Goal: Task Accomplishment & Management: Manage account settings

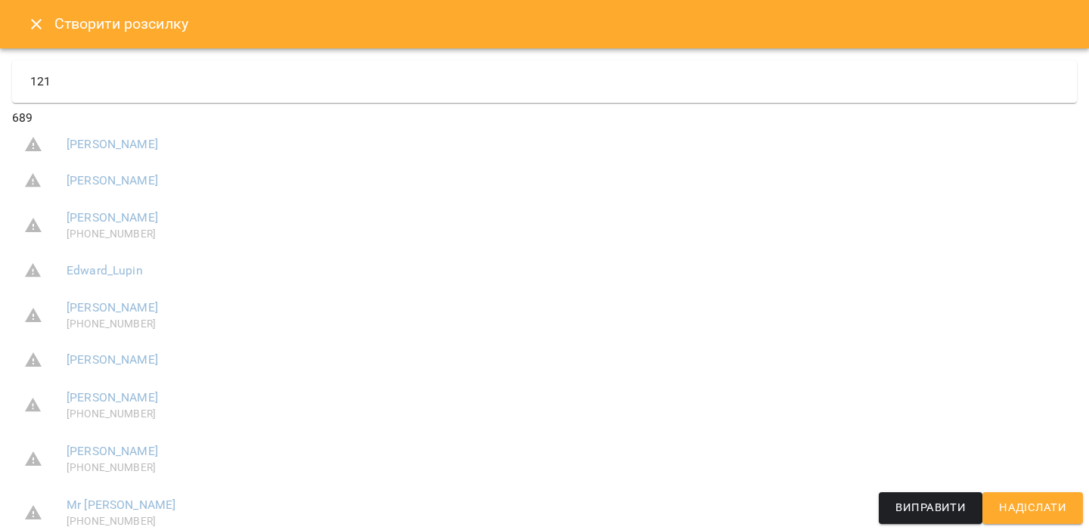
click at [39, 29] on icon "Close" at bounding box center [36, 24] width 18 height 18
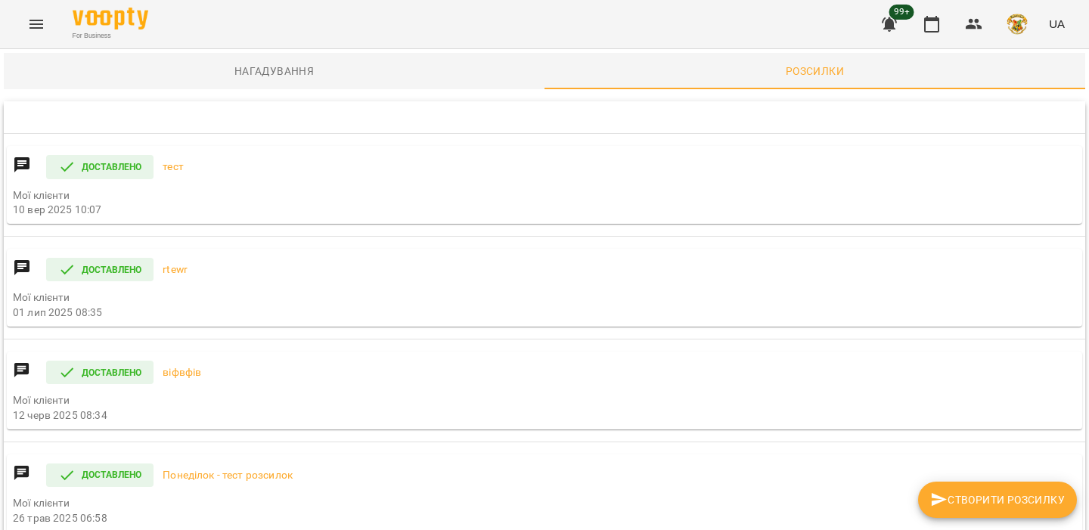
click at [1021, 14] on img "button" at bounding box center [1016, 24] width 21 height 21
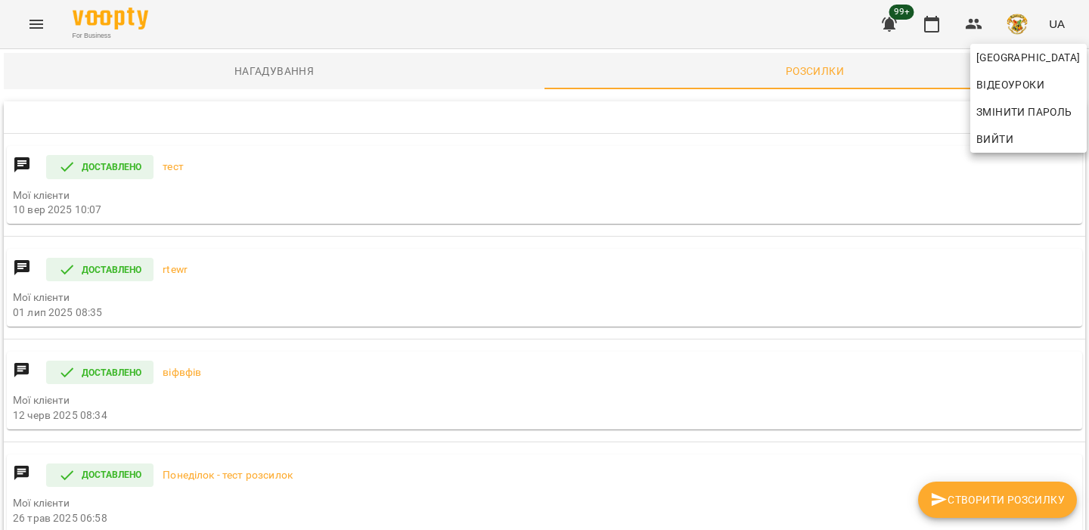
click at [994, 137] on span "Вийти" at bounding box center [994, 139] width 37 height 18
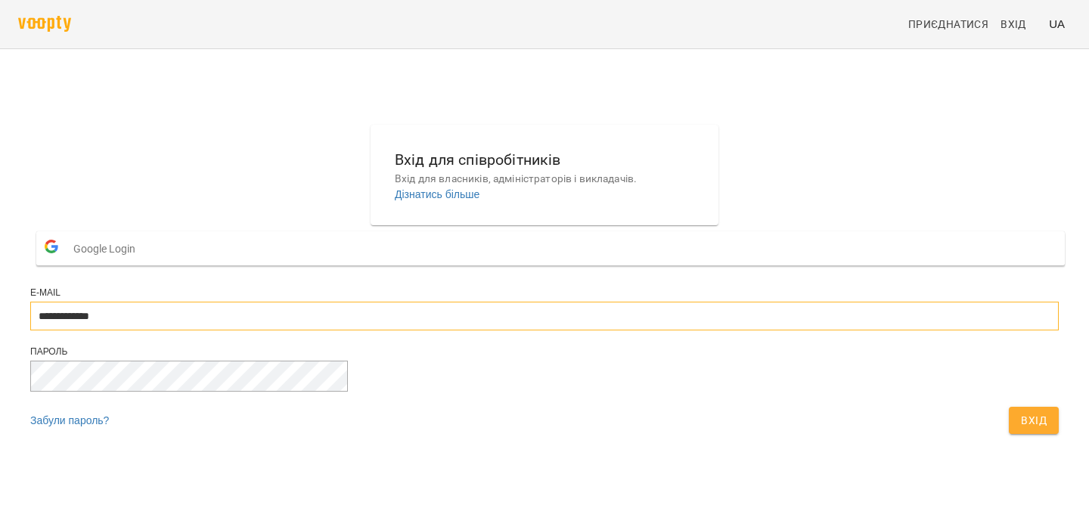
click at [494, 330] on input "**********" at bounding box center [544, 316] width 1028 height 29
type input "**********"
click at [1021, 429] on span "Вхід" at bounding box center [1034, 420] width 26 height 18
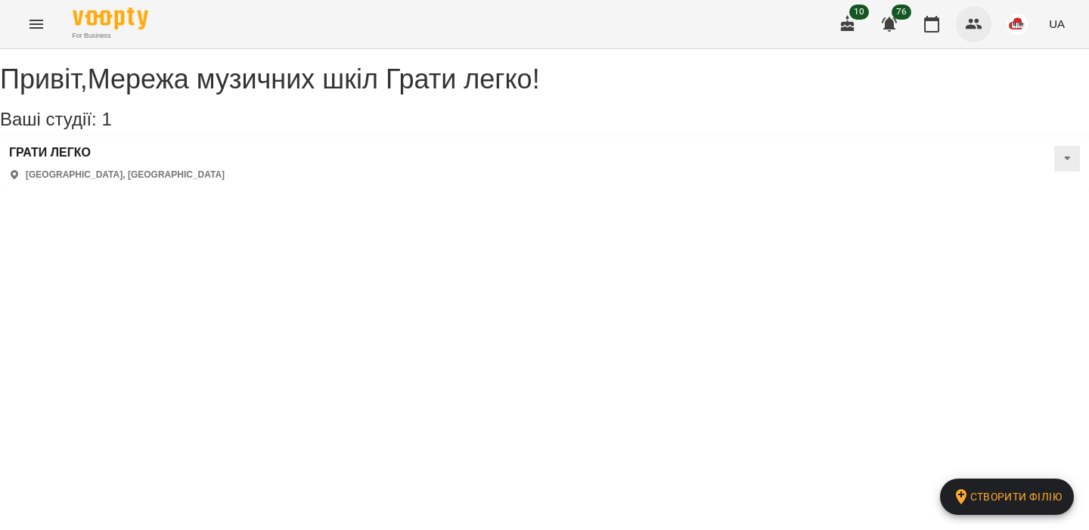
click at [978, 22] on icon "button" at bounding box center [974, 24] width 17 height 11
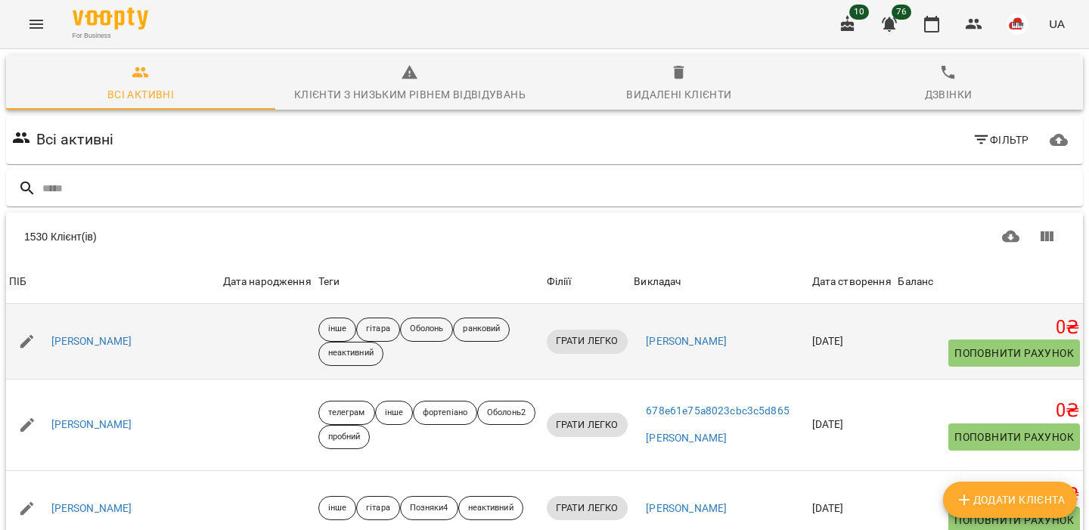
click at [971, 348] on span "Поповнити рахунок" at bounding box center [1013, 353] width 119 height 18
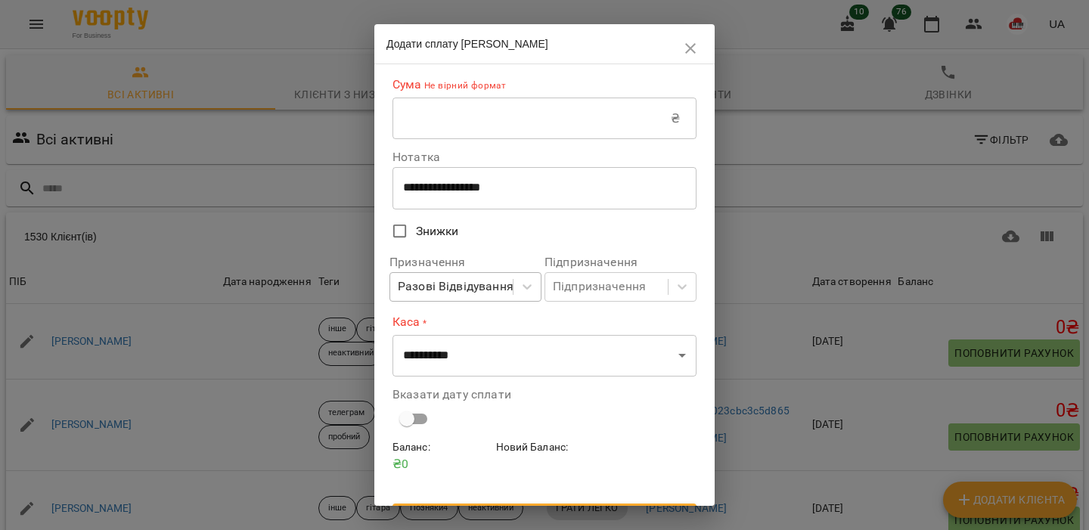
click at [491, 277] on div "Разові Відвідування" at bounding box center [451, 287] width 122 height 28
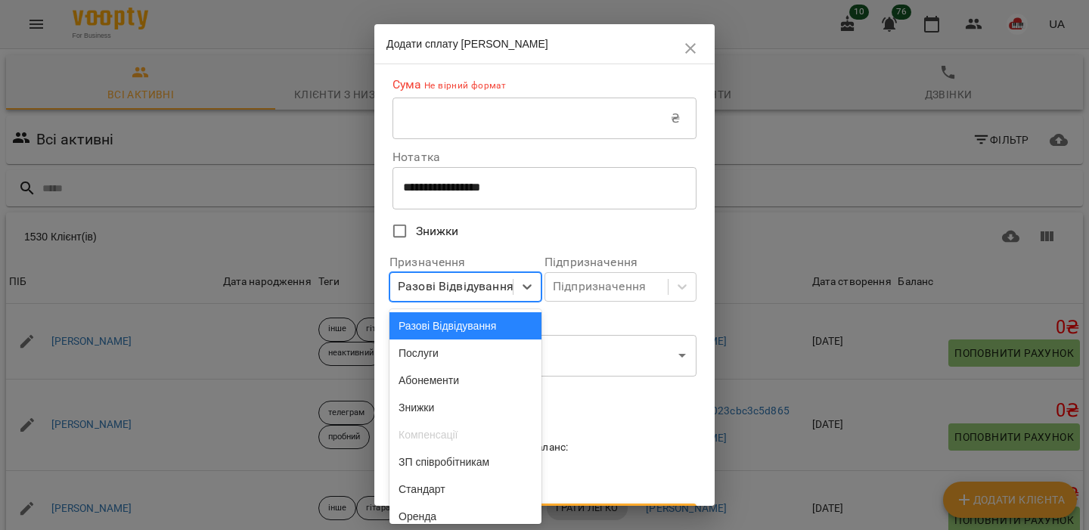
click at [503, 296] on div "Разові Відвідування" at bounding box center [456, 287] width 116 height 18
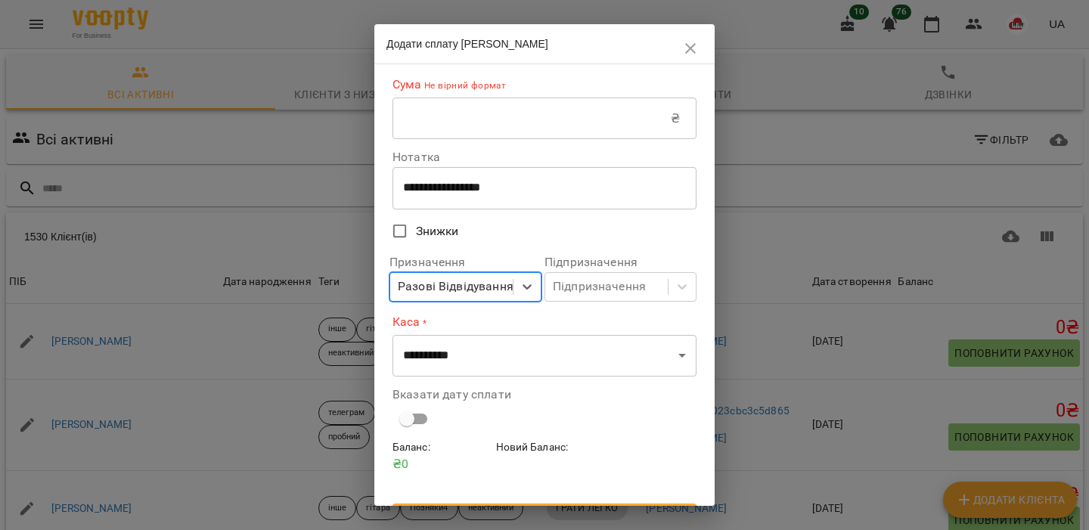
click at [489, 283] on div "Разові Відвідування" at bounding box center [456, 287] width 116 height 18
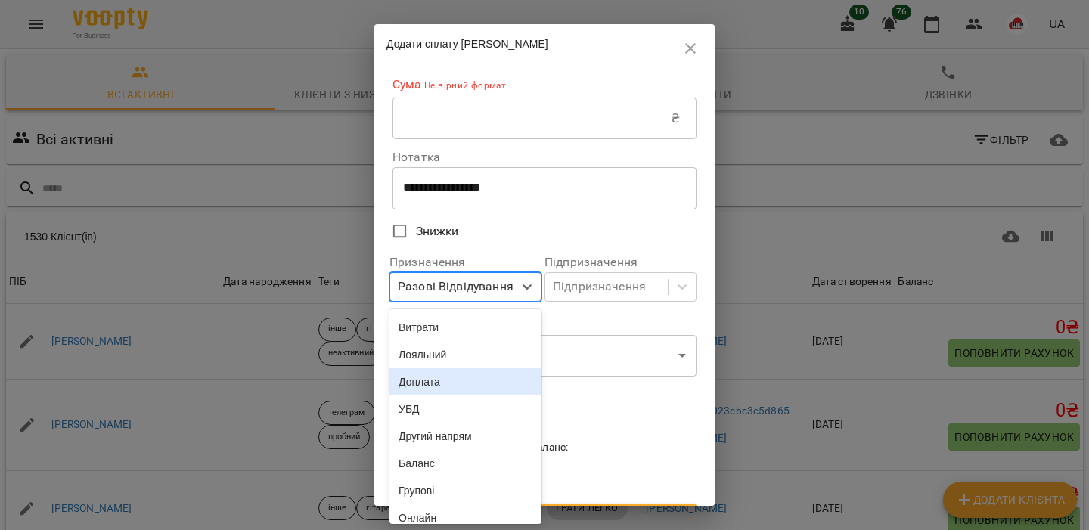
scroll to position [355, 0]
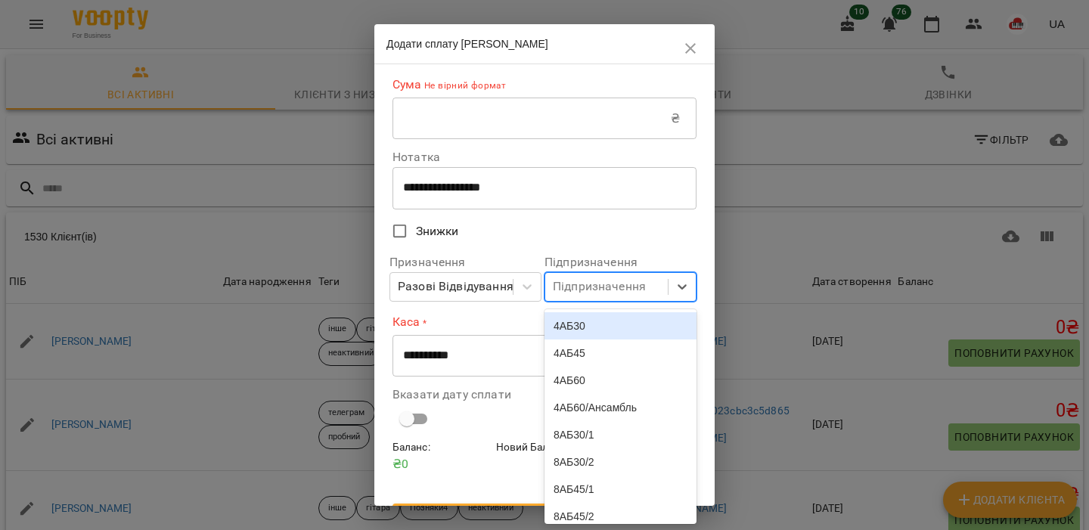
click at [660, 296] on div "Підпризначення" at bounding box center [606, 287] width 122 height 28
click at [665, 237] on label "Знижки" at bounding box center [534, 231] width 300 height 32
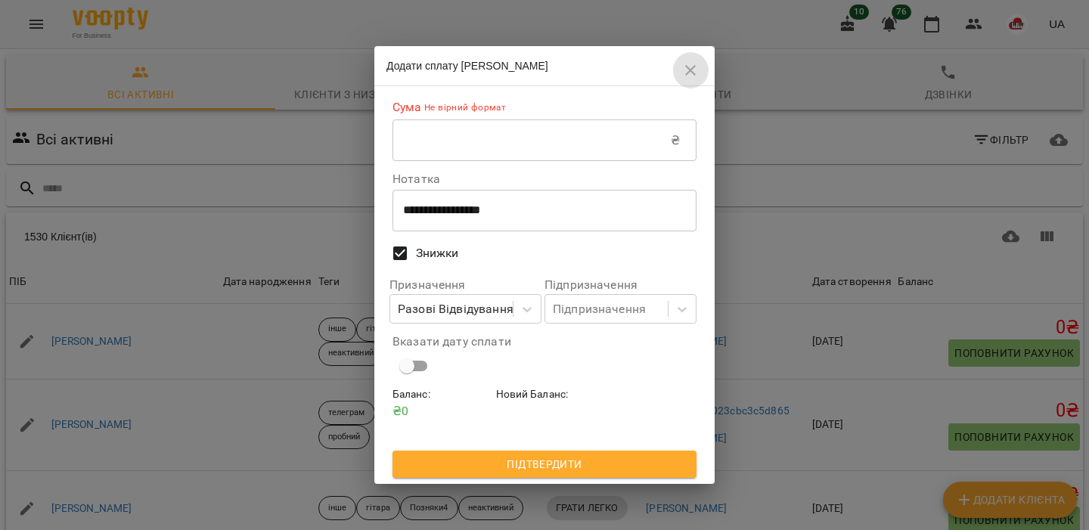
click at [699, 71] on icon "button" at bounding box center [690, 70] width 18 height 18
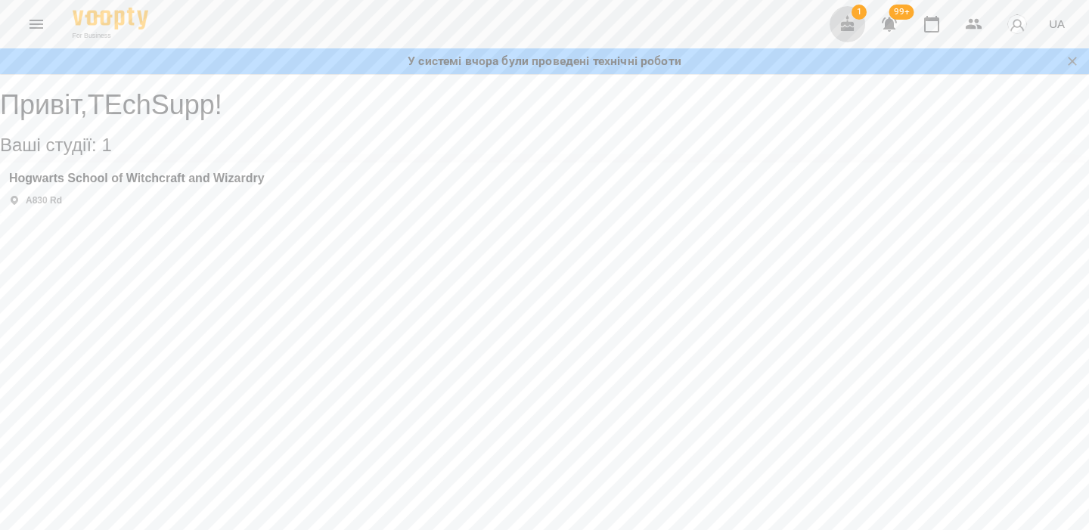
click at [846, 18] on icon "button" at bounding box center [848, 24] width 18 height 18
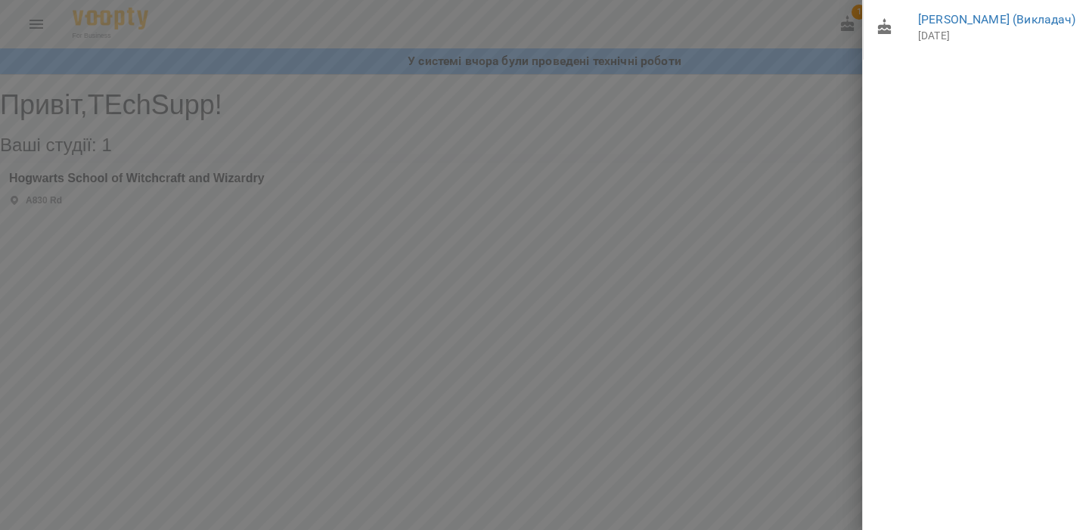
click at [798, 112] on div at bounding box center [544, 265] width 1089 height 530
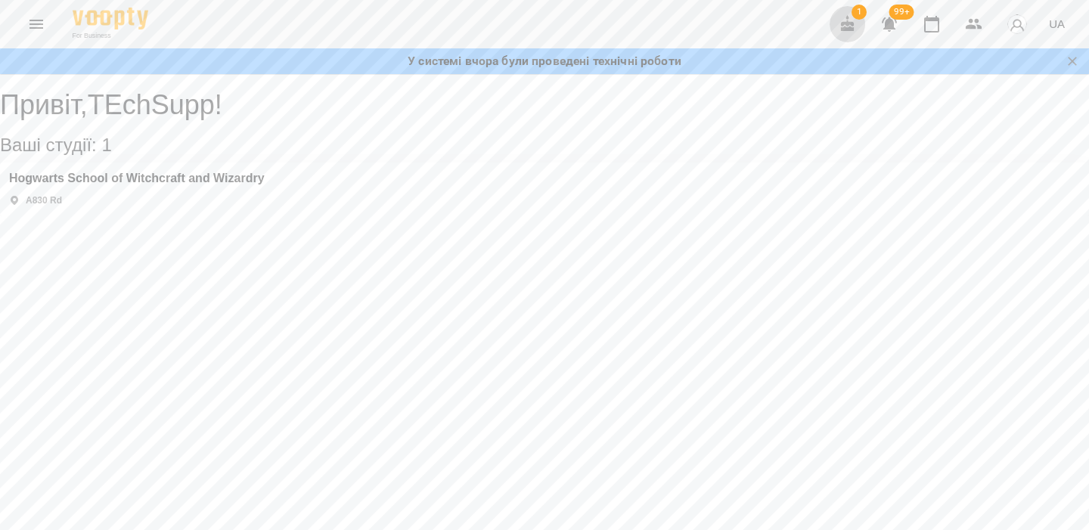
click at [852, 23] on icon "button" at bounding box center [848, 23] width 14 height 17
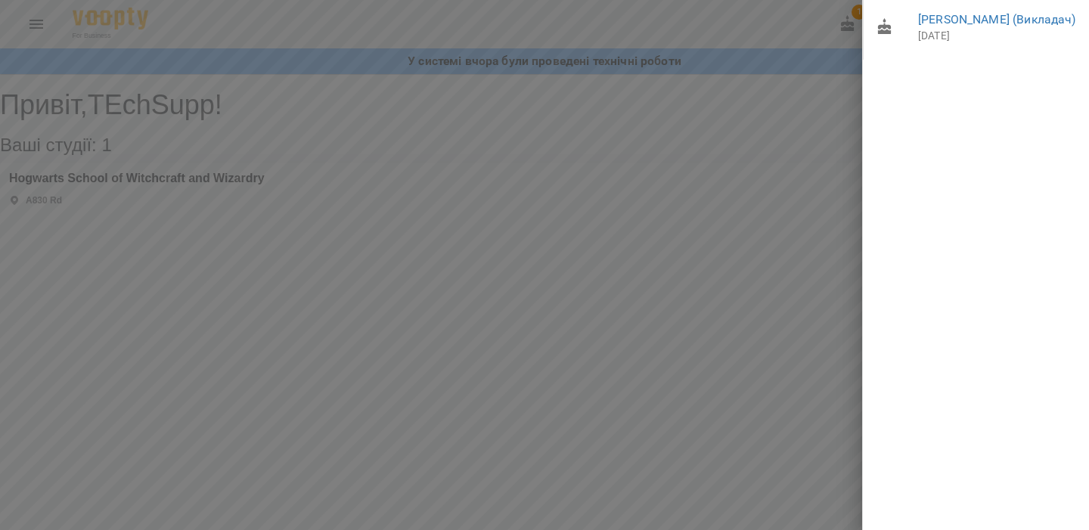
click at [804, 30] on div at bounding box center [544, 265] width 1089 height 530
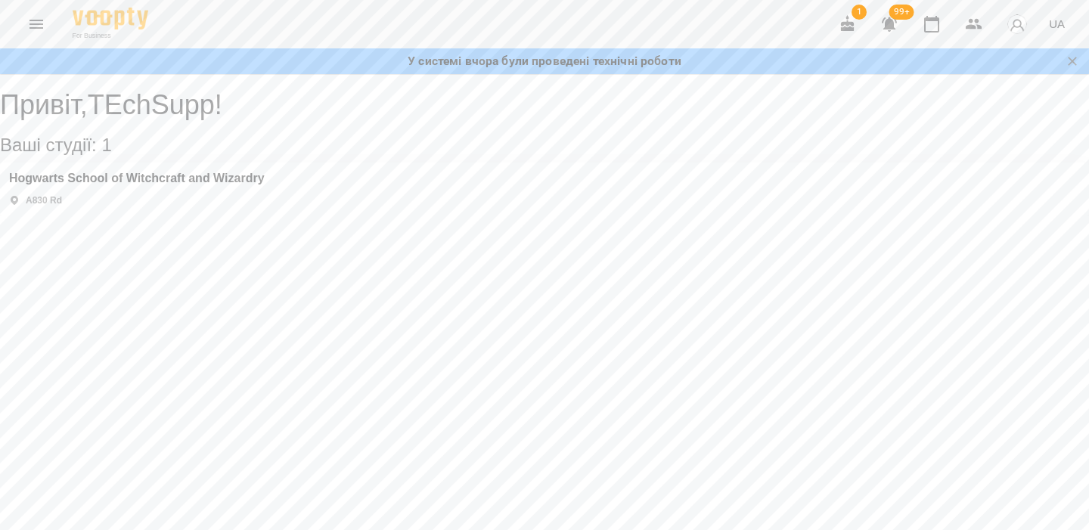
click at [857, 24] on button "button" at bounding box center [847, 24] width 36 height 36
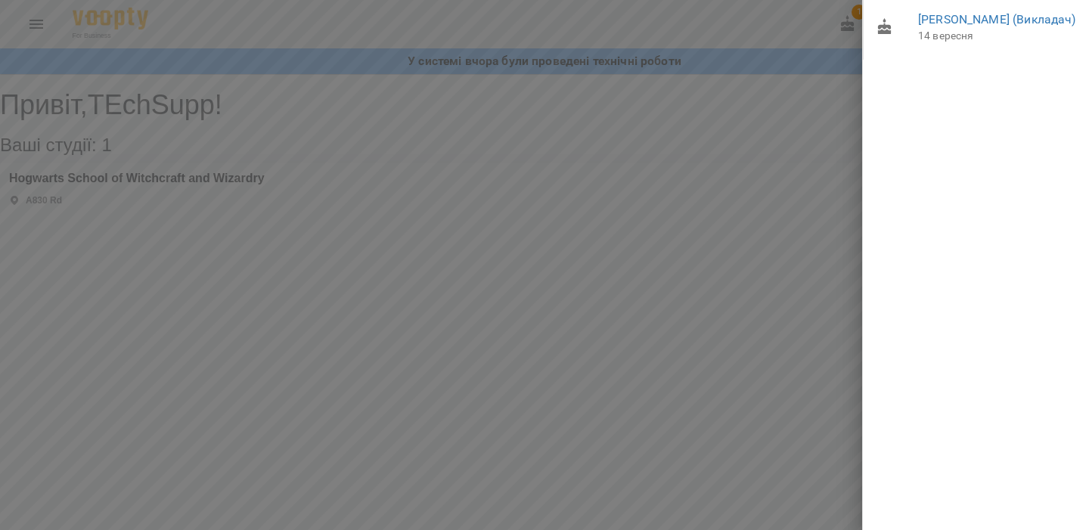
click at [796, 71] on div at bounding box center [544, 265] width 1089 height 530
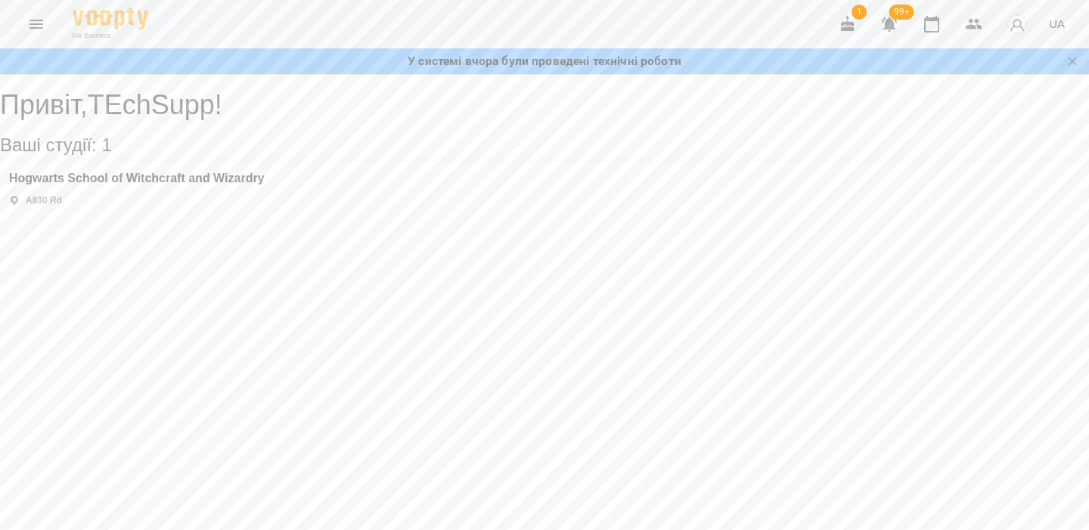
click at [878, 26] on button "button" at bounding box center [889, 24] width 36 height 36
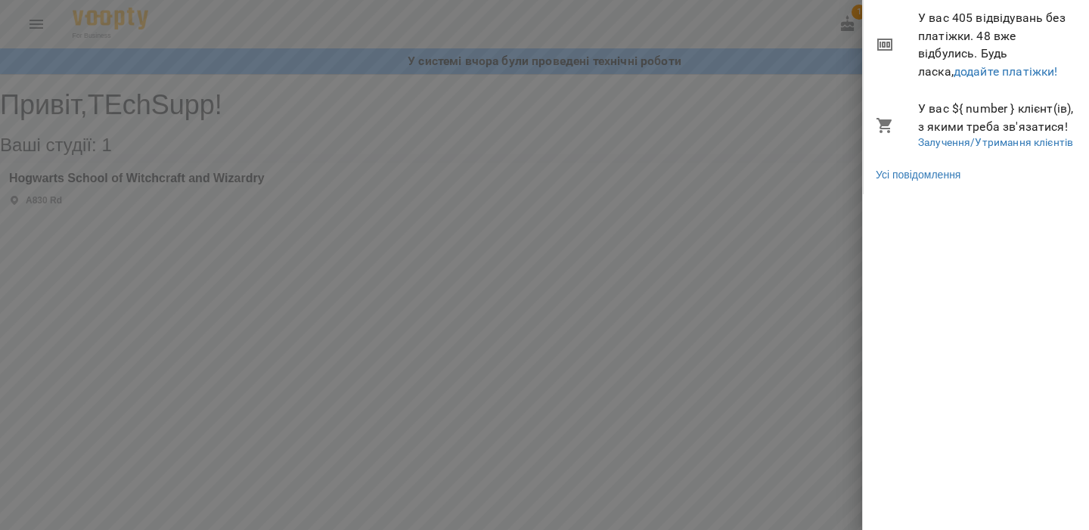
click at [764, 228] on div at bounding box center [544, 265] width 1089 height 530
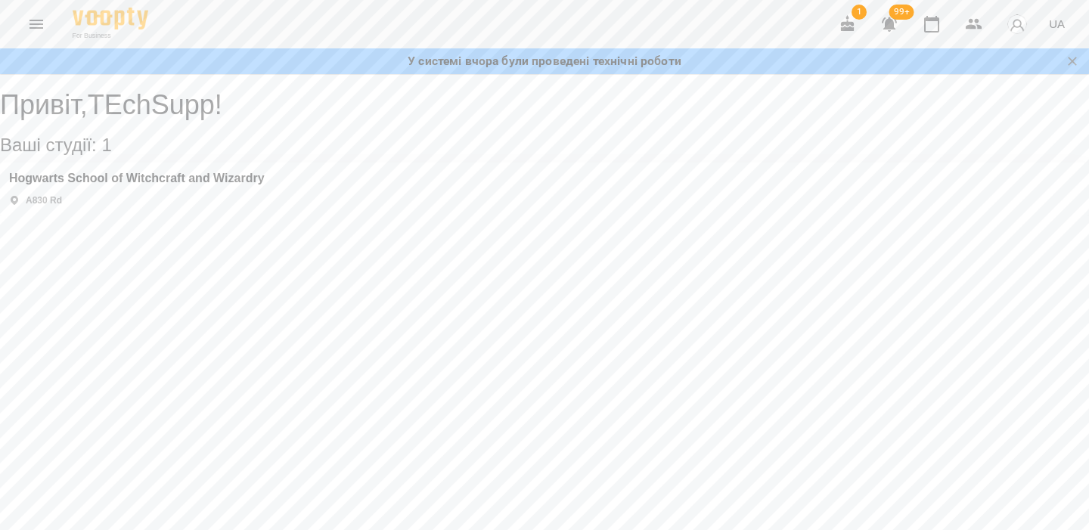
click at [1012, 29] on img "button" at bounding box center [1016, 24] width 21 height 21
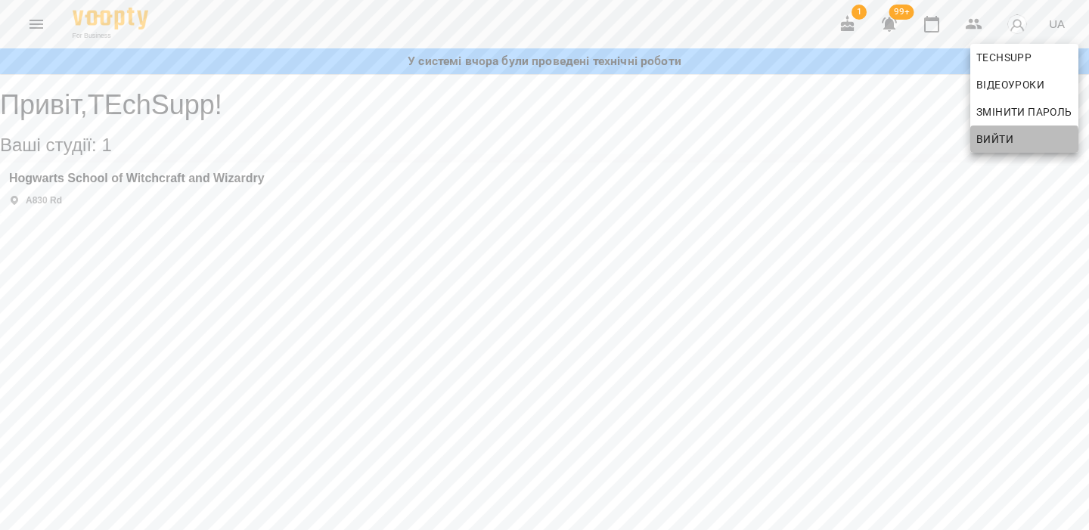
click at [1001, 141] on span "Вийти" at bounding box center [994, 139] width 37 height 18
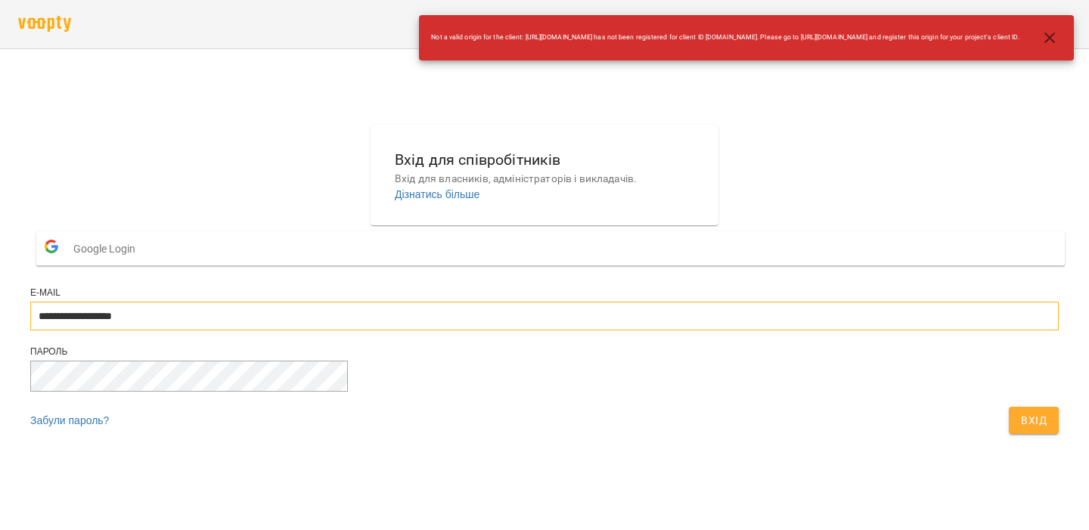
click at [510, 330] on input "**********" at bounding box center [544, 316] width 1028 height 29
type input "**********"
click at [1021, 429] on span "Вхід" at bounding box center [1034, 420] width 26 height 18
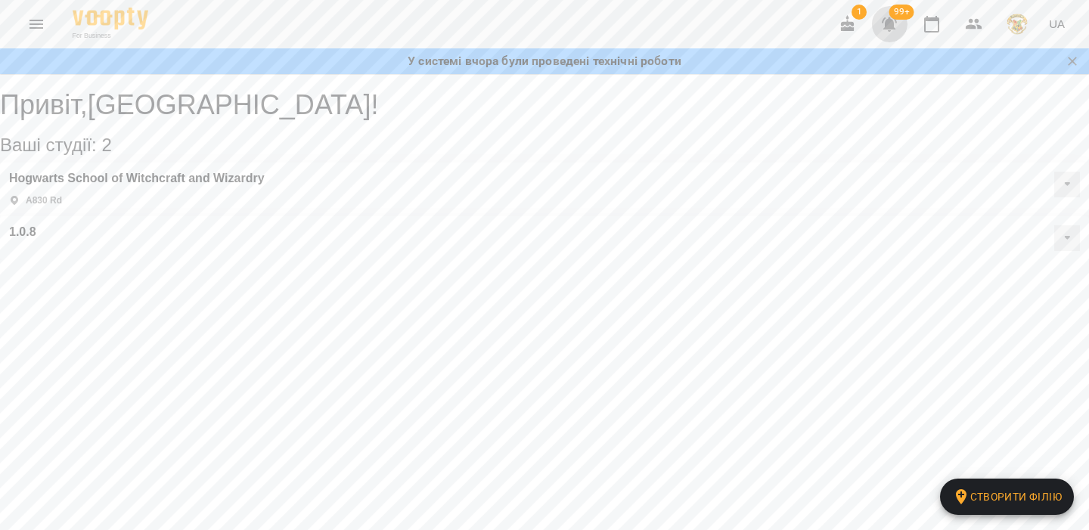
click at [894, 24] on icon "button" at bounding box center [889, 24] width 15 height 14
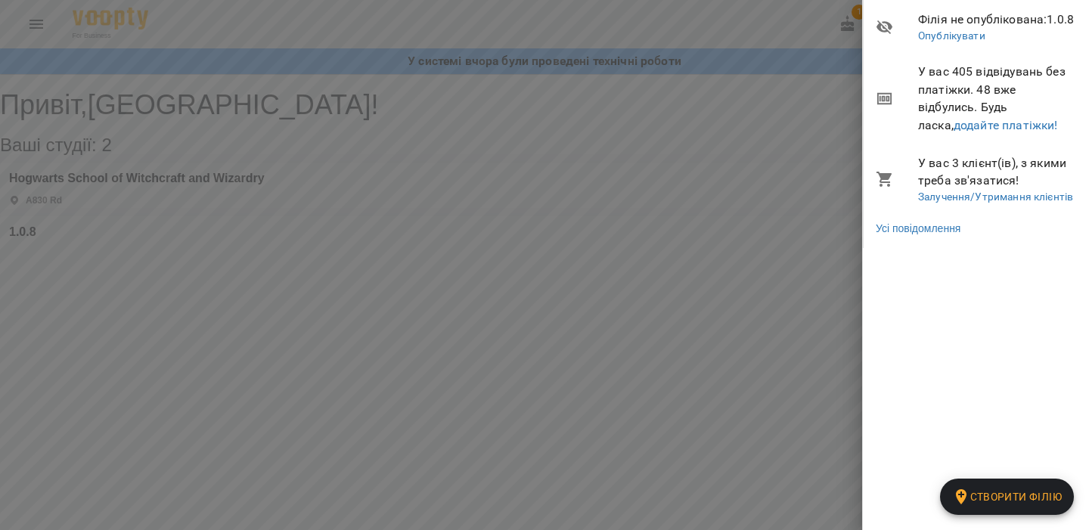
click at [826, 21] on div at bounding box center [544, 265] width 1089 height 530
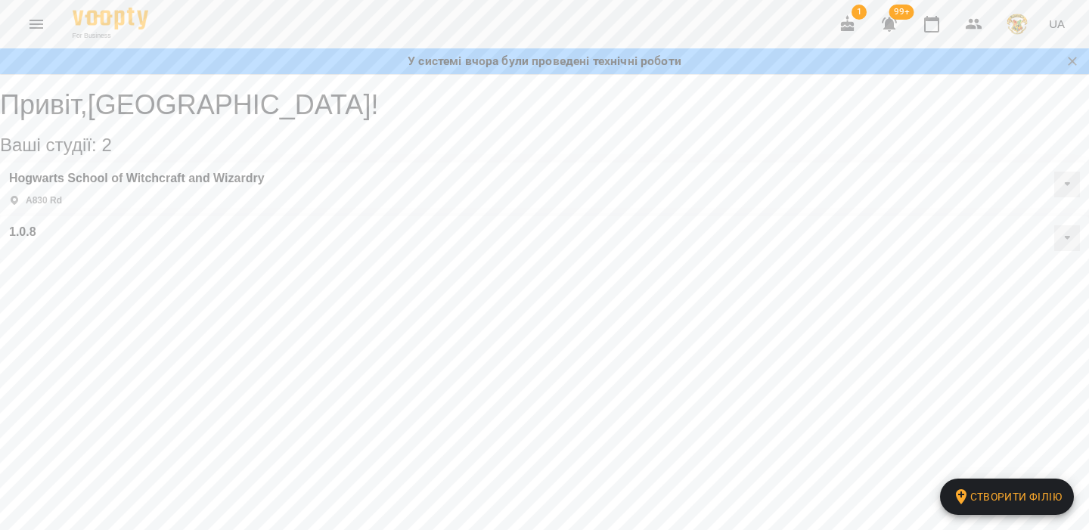
click at [852, 23] on icon "button" at bounding box center [848, 23] width 14 height 17
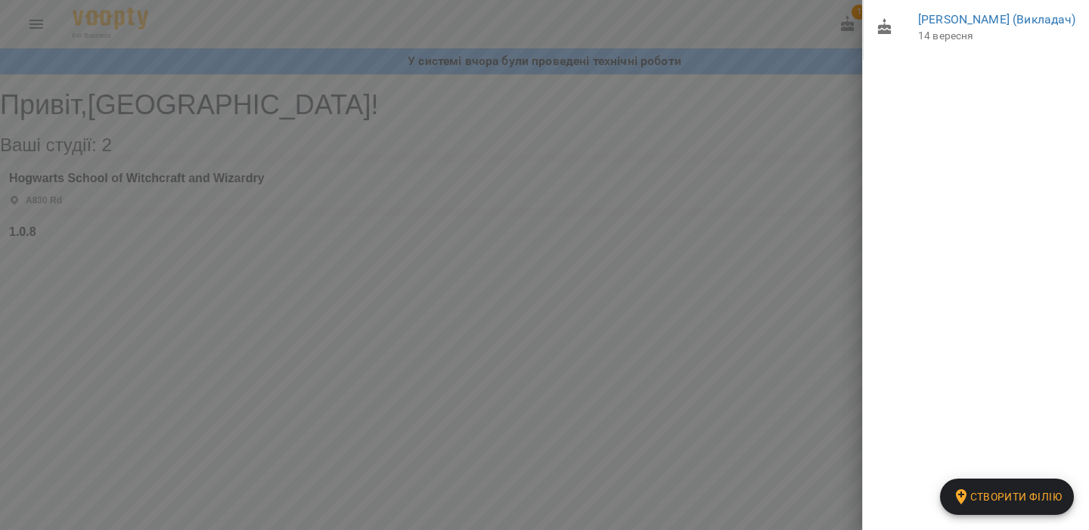
click at [785, 83] on div at bounding box center [544, 265] width 1089 height 530
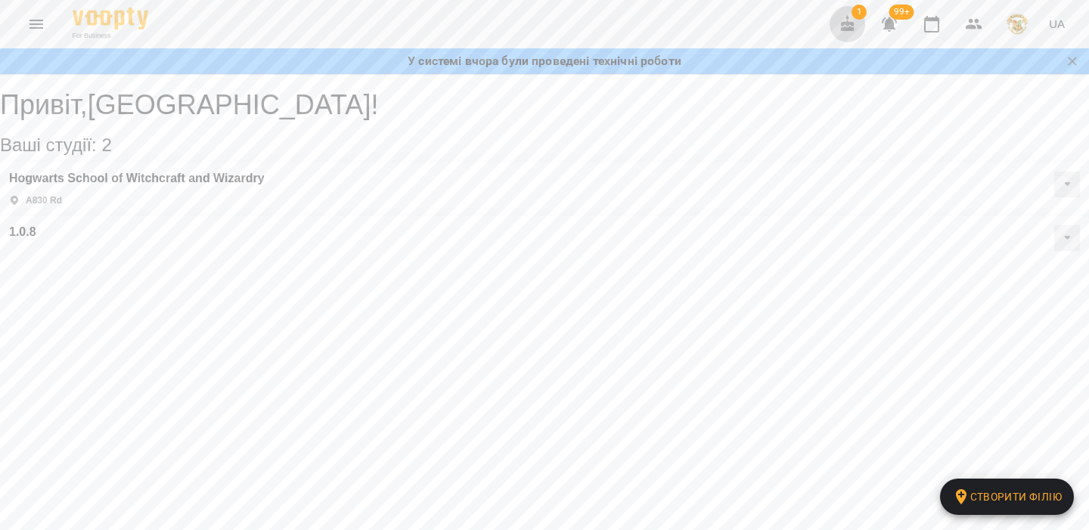
click at [857, 23] on button "button" at bounding box center [847, 24] width 36 height 36
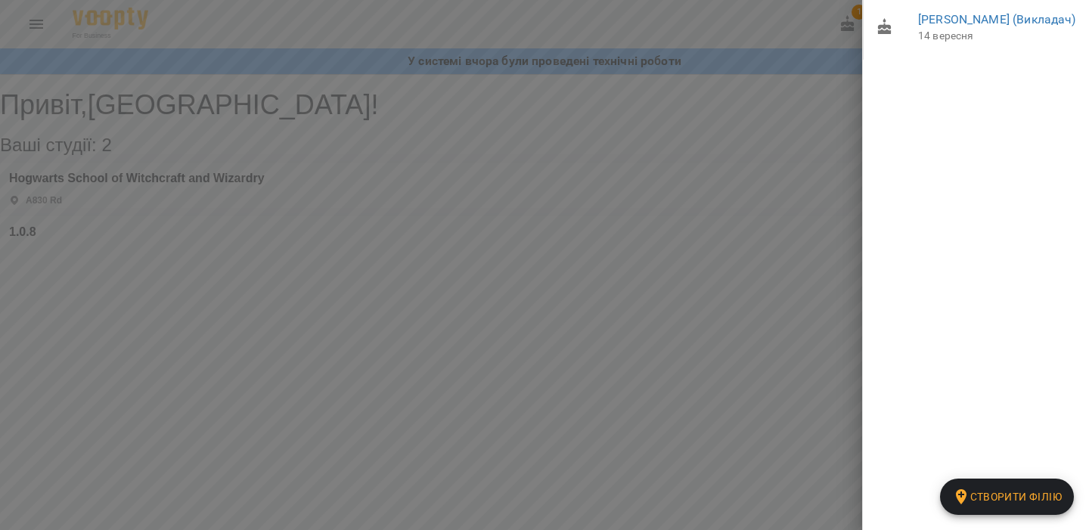
click at [794, 33] on div at bounding box center [544, 265] width 1089 height 530
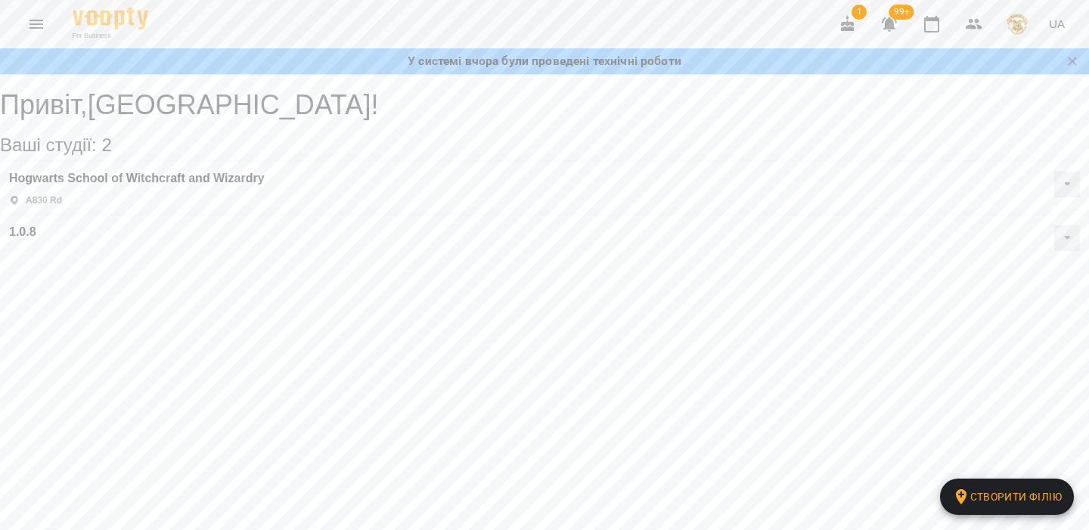
click at [895, 26] on icon "button" at bounding box center [889, 24] width 18 height 18
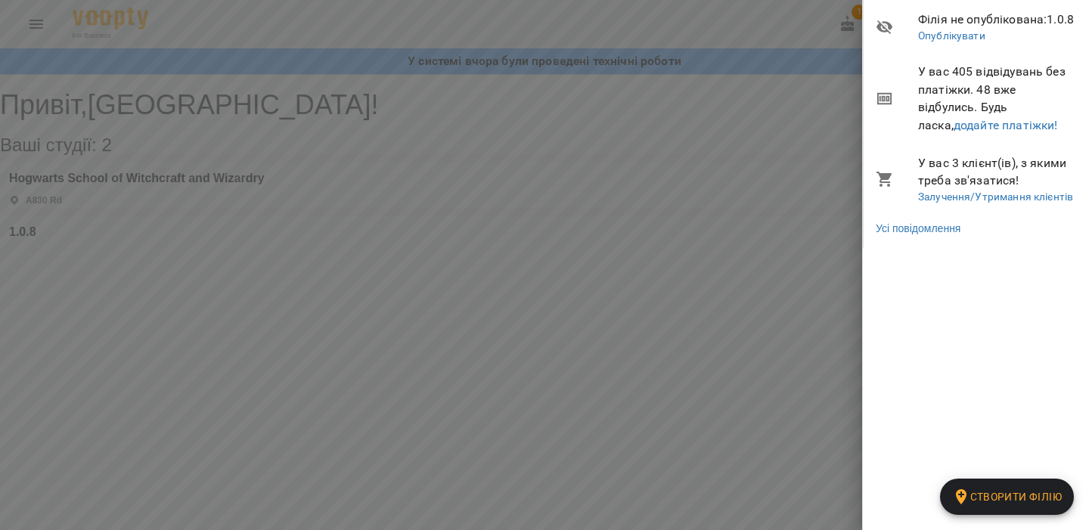
click at [770, 28] on div at bounding box center [544, 265] width 1089 height 530
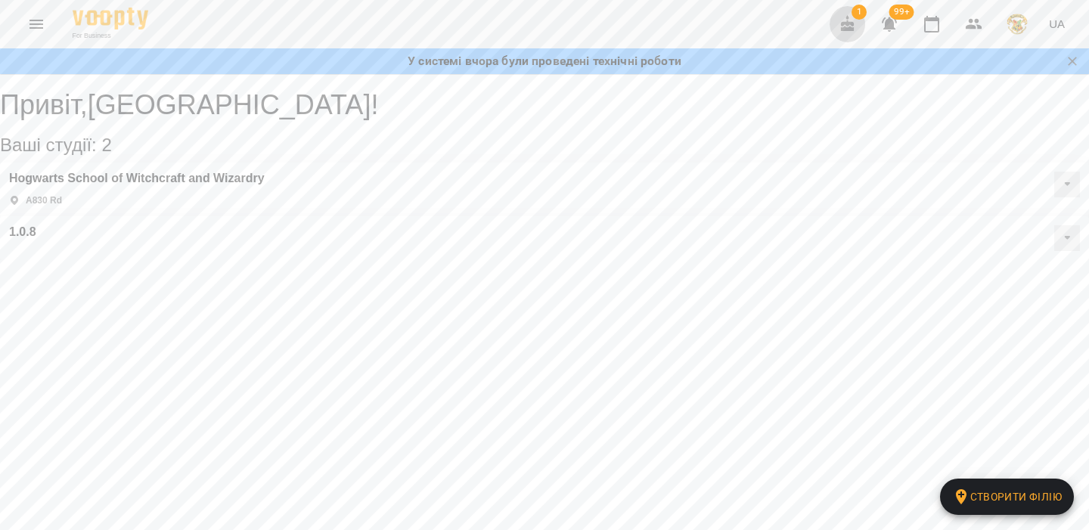
click at [864, 23] on button "button" at bounding box center [847, 24] width 36 height 36
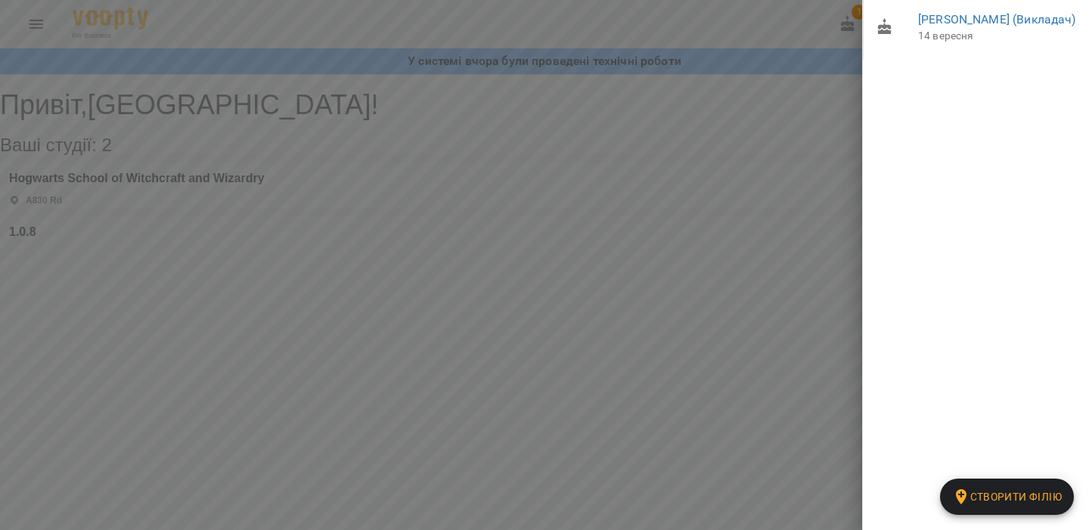
click at [808, 23] on div at bounding box center [544, 265] width 1089 height 530
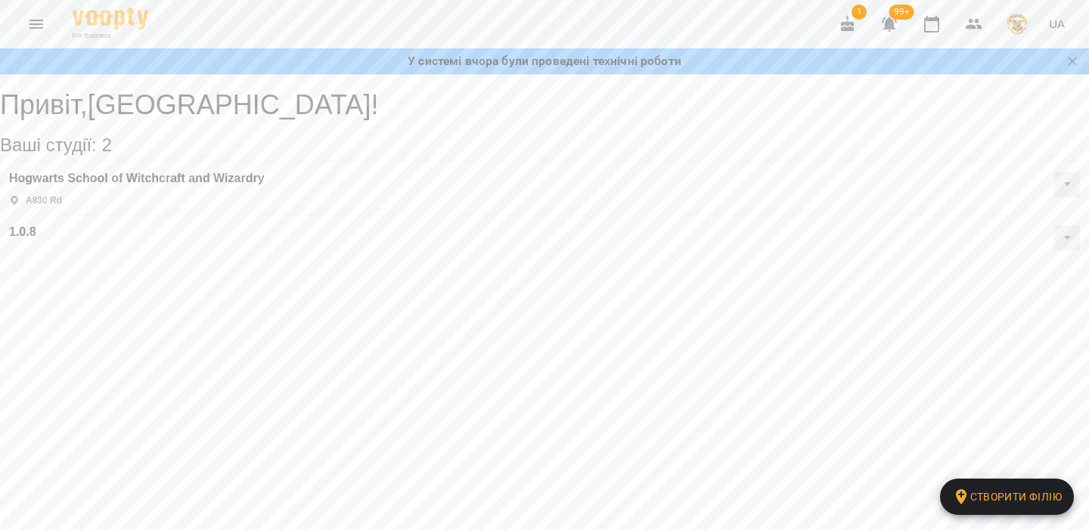
click at [848, 33] on button "button" at bounding box center [847, 24] width 36 height 36
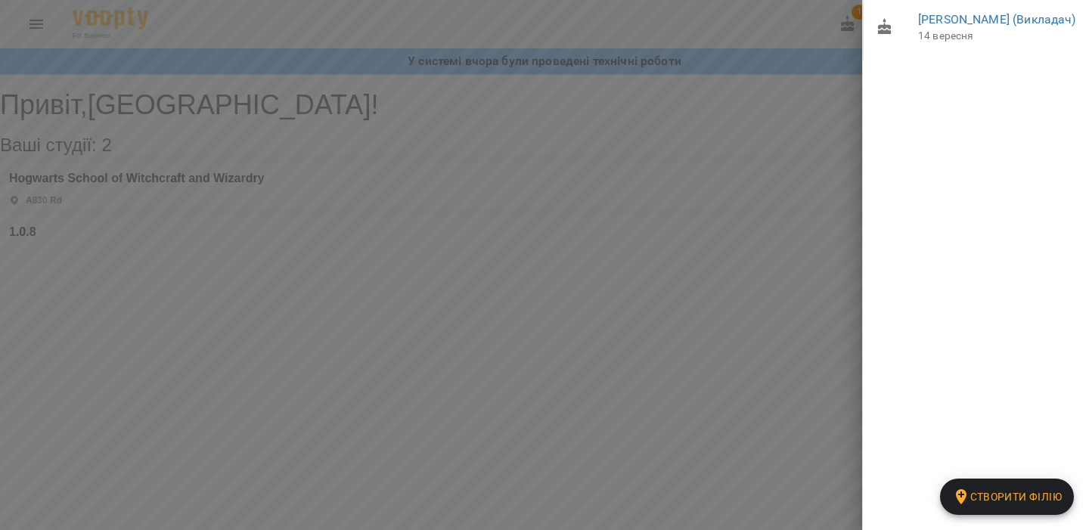
click at [804, 152] on div at bounding box center [544, 265] width 1089 height 530
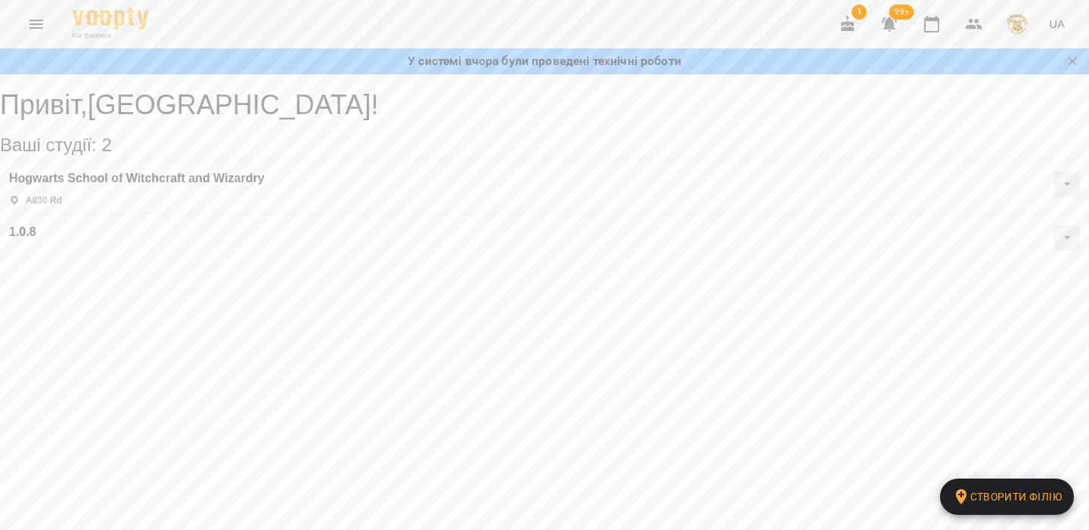
click at [888, 30] on icon "button" at bounding box center [889, 24] width 18 height 18
click at [890, 20] on icon "button" at bounding box center [889, 24] width 15 height 14
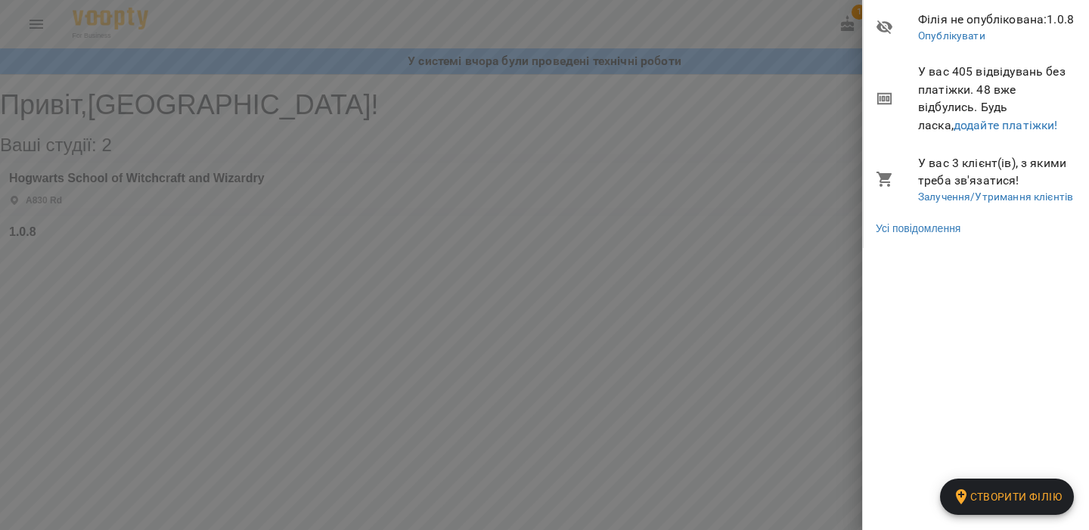
click at [864, 23] on li "Філія не опублікована : 1.0.8 Опублікувати" at bounding box center [976, 27] width 226 height 54
click at [848, 23] on div at bounding box center [544, 265] width 1089 height 530
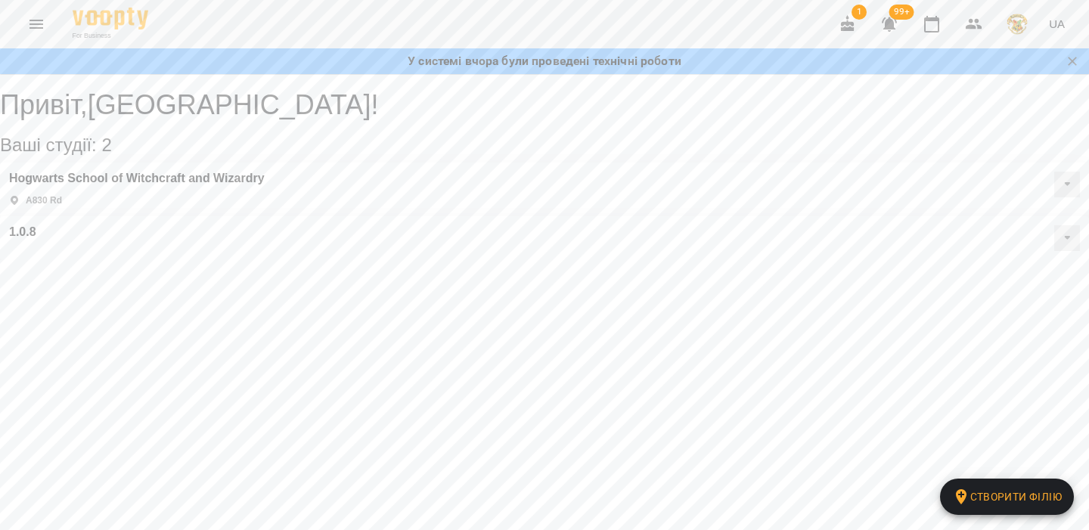
click at [845, 24] on icon "button" at bounding box center [848, 23] width 14 height 17
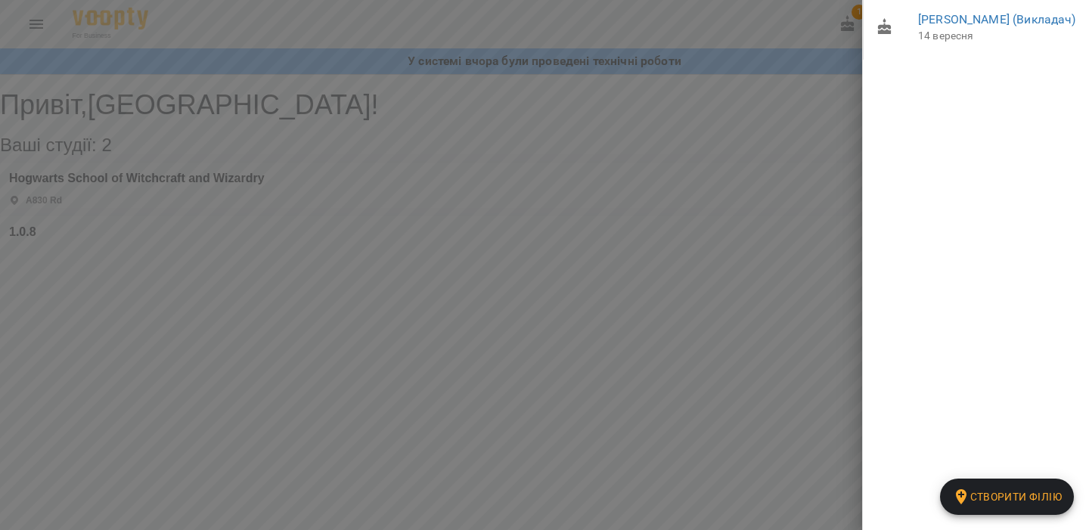
click at [738, 127] on div at bounding box center [544, 265] width 1089 height 530
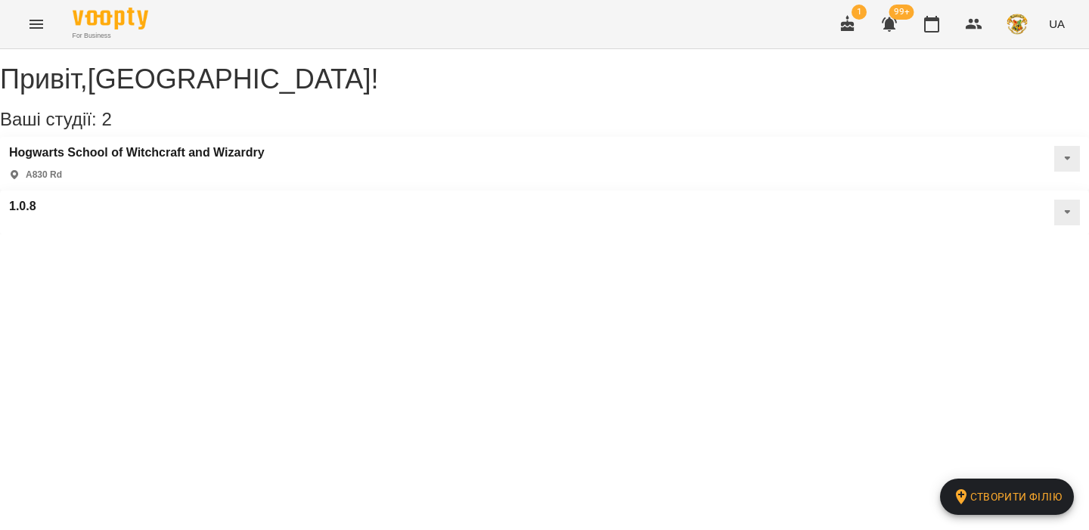
click at [897, 19] on span "99+" at bounding box center [901, 12] width 25 height 15
click at [891, 24] on icon "button" at bounding box center [889, 24] width 15 height 14
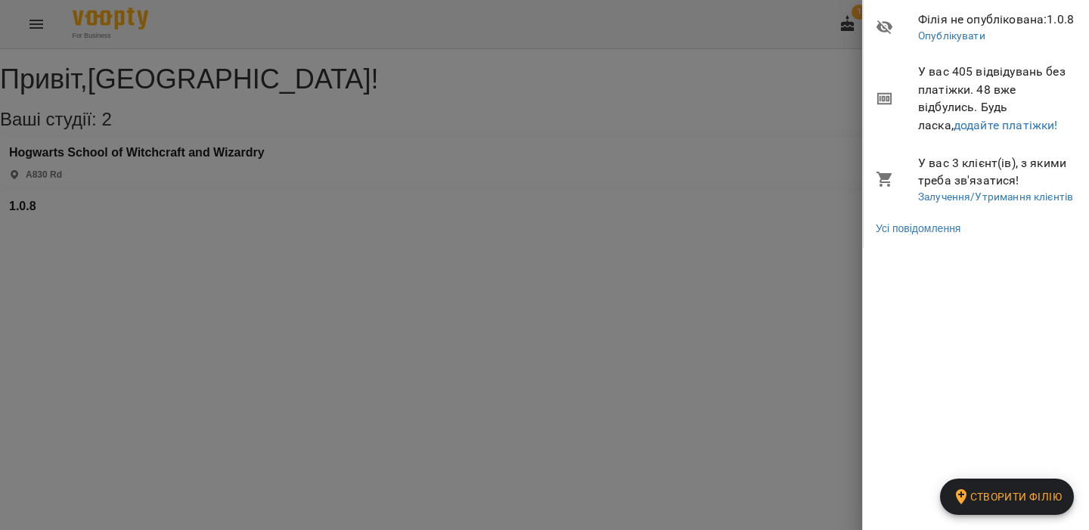
click at [792, 137] on div at bounding box center [544, 265] width 1089 height 530
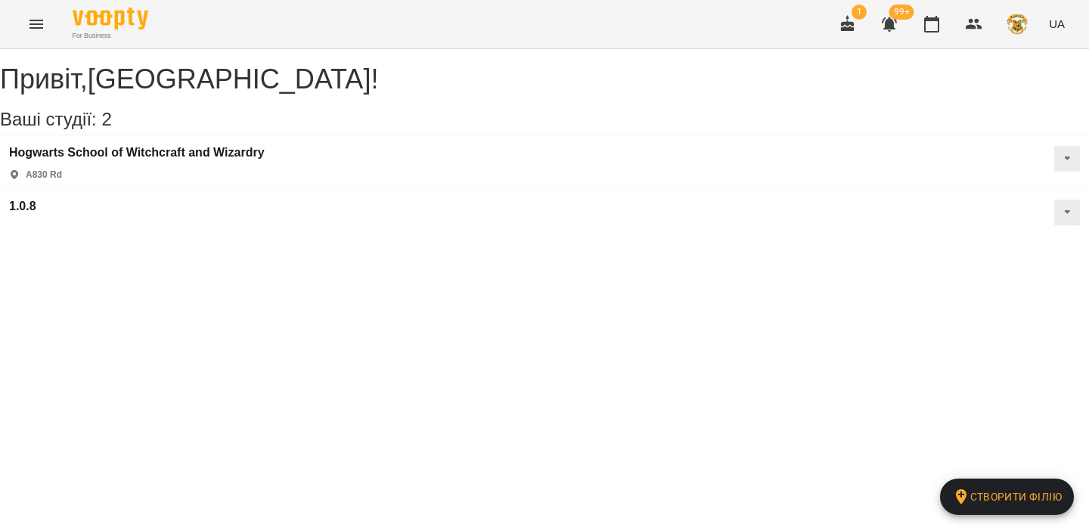
click at [858, 18] on span "1" at bounding box center [858, 12] width 15 height 15
click at [851, 23] on icon "button" at bounding box center [848, 23] width 14 height 17
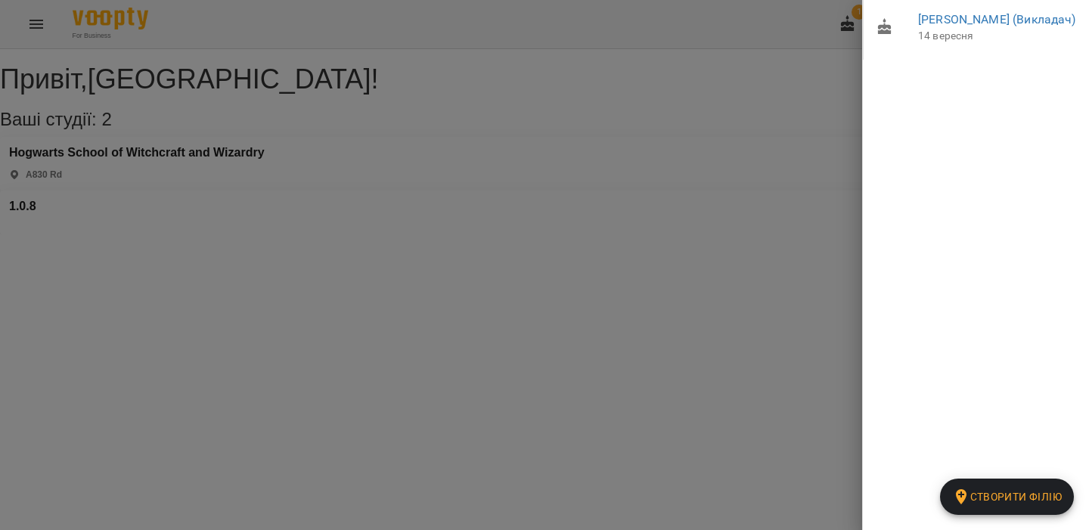
click at [743, 63] on div at bounding box center [544, 265] width 1089 height 530
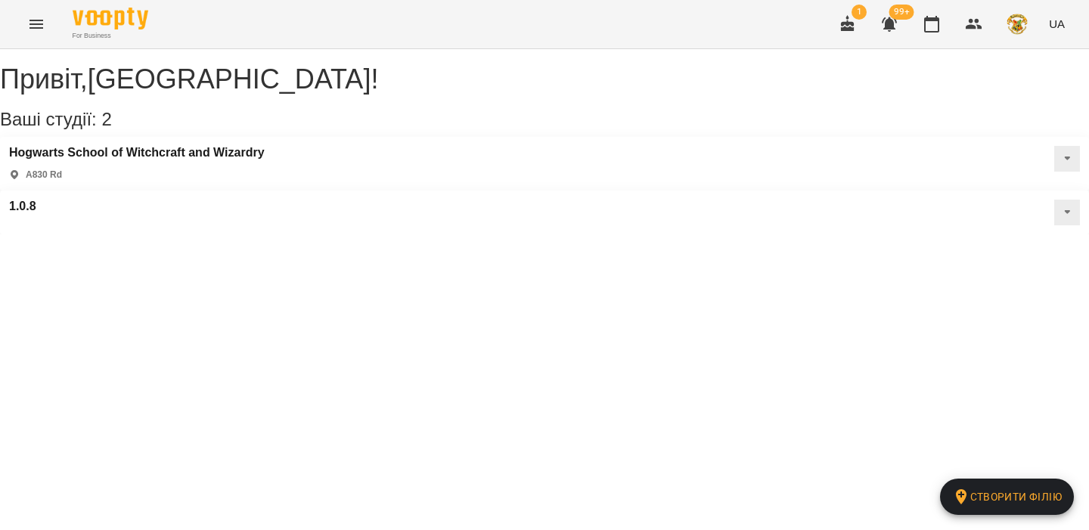
click at [60, 28] on div "For Business 1 99+ UA" at bounding box center [544, 24] width 1089 height 48
click at [44, 25] on icon "Menu" at bounding box center [36, 24] width 18 height 18
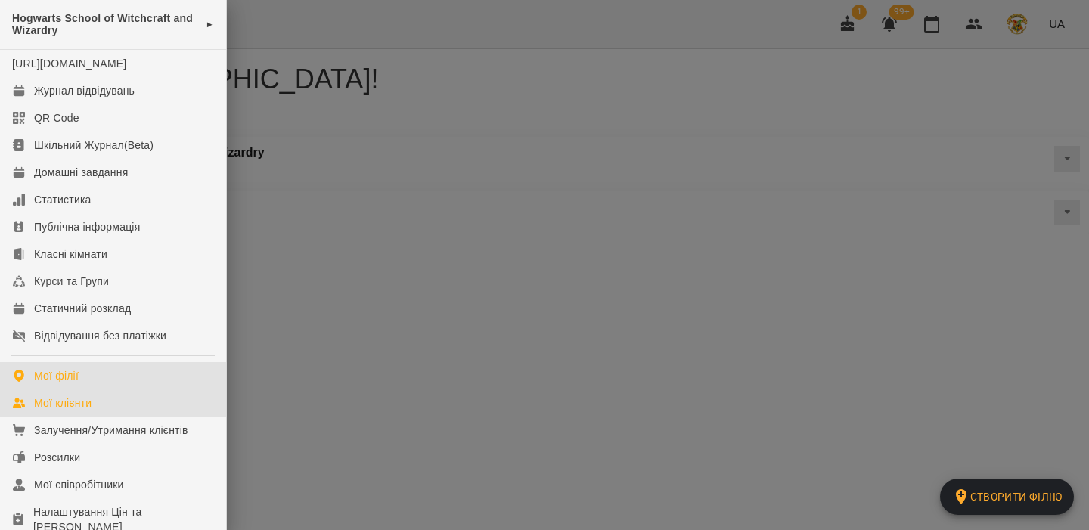
click at [137, 417] on link "Мої клієнти" at bounding box center [113, 402] width 226 height 27
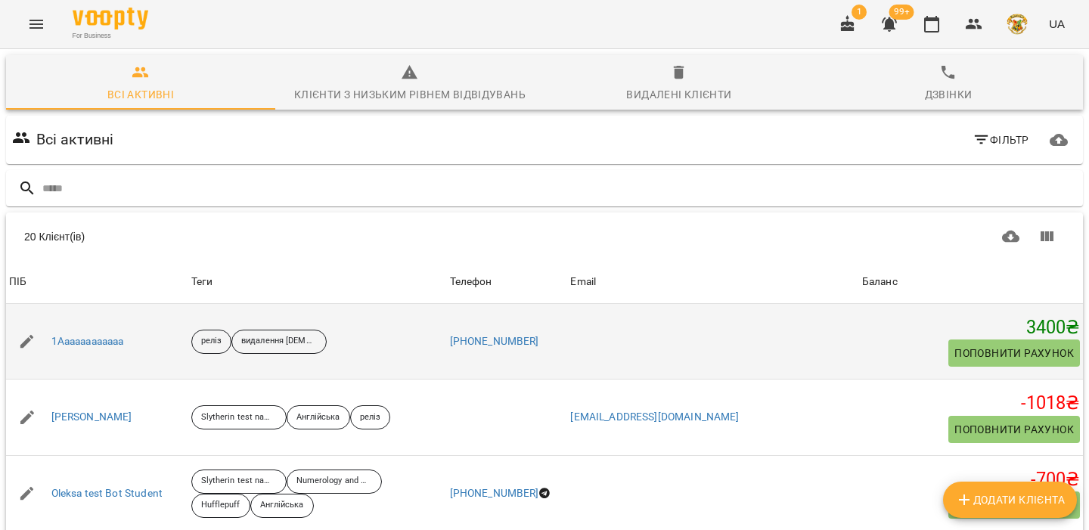
click at [30, 340] on icon "button" at bounding box center [27, 342] width 18 height 18
select select "**"
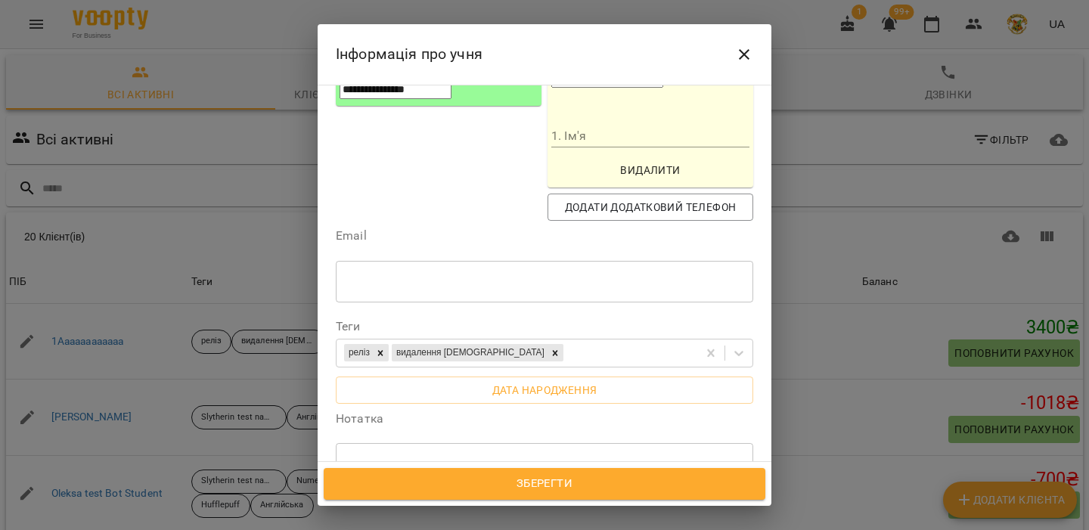
scroll to position [329, 0]
click at [563, 380] on span "Дата народження" at bounding box center [544, 389] width 393 height 18
click at [459, 483] on span "Зберегти" at bounding box center [544, 484] width 408 height 20
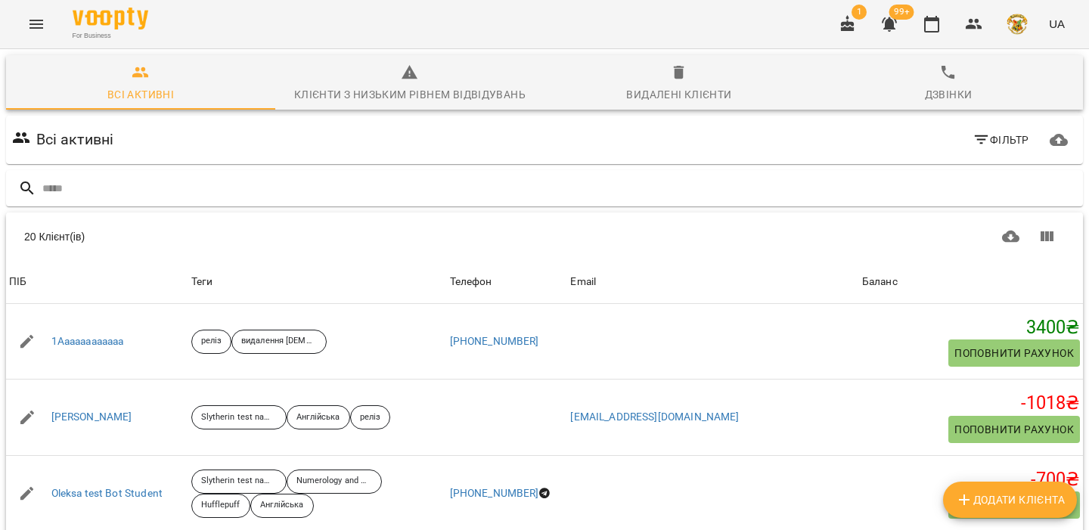
click at [851, 27] on icon "button" at bounding box center [848, 23] width 14 height 17
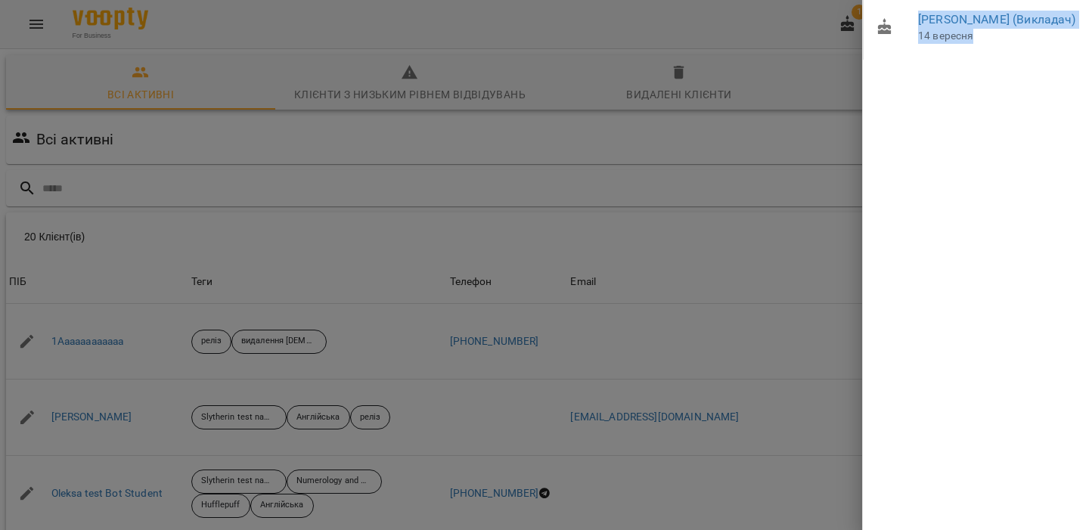
drag, startPoint x: 978, startPoint y: 57, endPoint x: 910, endPoint y: 21, distance: 77.8
click at [910, 20] on li "[PERSON_NAME] (Викладач) [DATE]" at bounding box center [976, 27] width 226 height 54
click at [924, 85] on div "Albus Dumbledore (Викладач) 14 вересня" at bounding box center [975, 265] width 227 height 530
click at [267, 205] on div at bounding box center [544, 265] width 1089 height 530
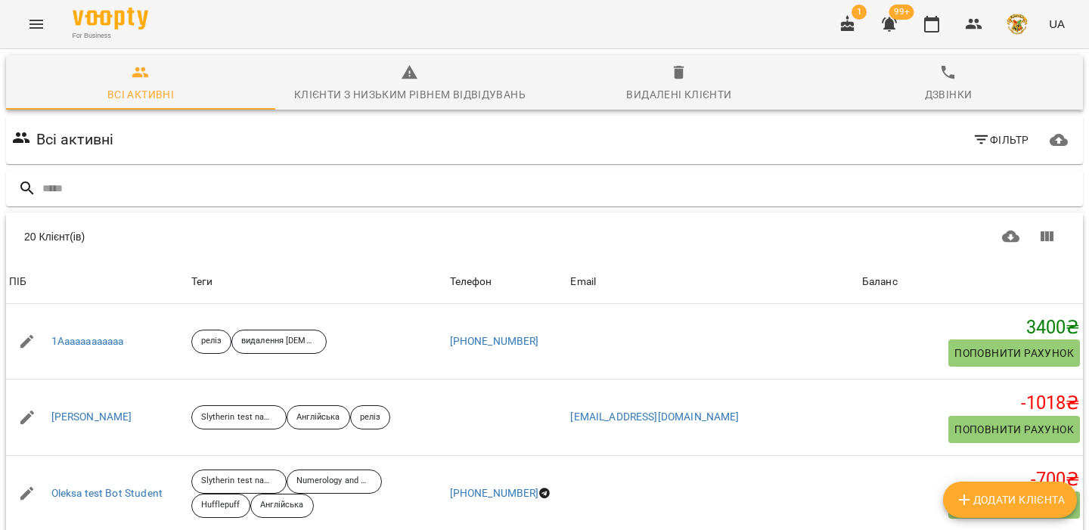
click at [48, 33] on button "Menu" at bounding box center [36, 24] width 36 height 36
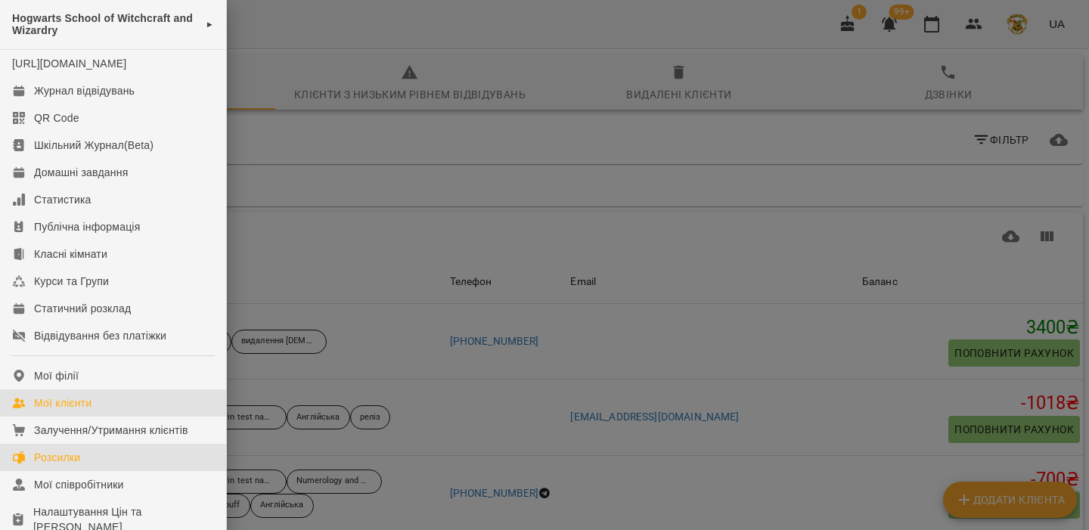
click at [76, 471] on link "Розсилки" at bounding box center [113, 457] width 226 height 27
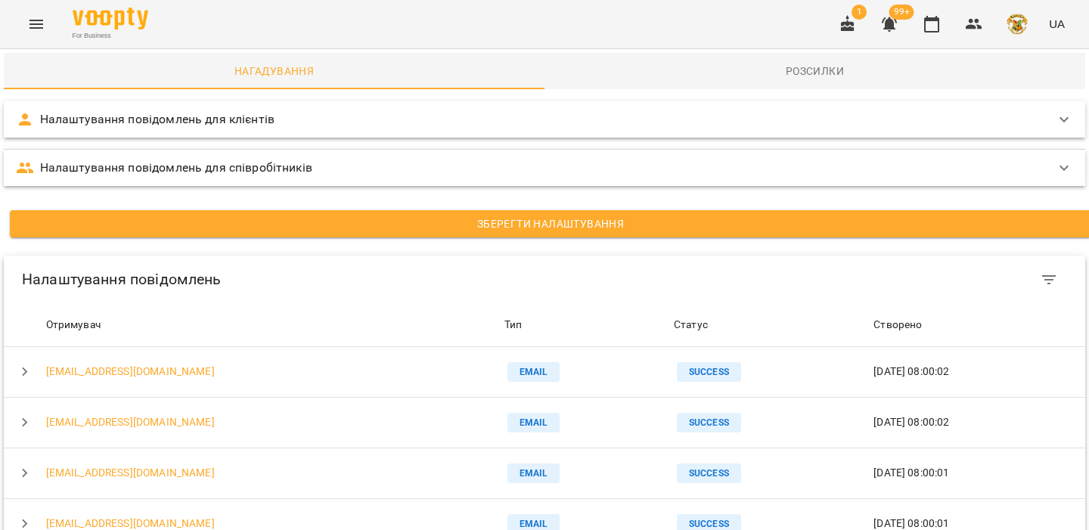
click at [315, 122] on div "Налаштування повідомлень для клієнтів" at bounding box center [531, 119] width 1030 height 18
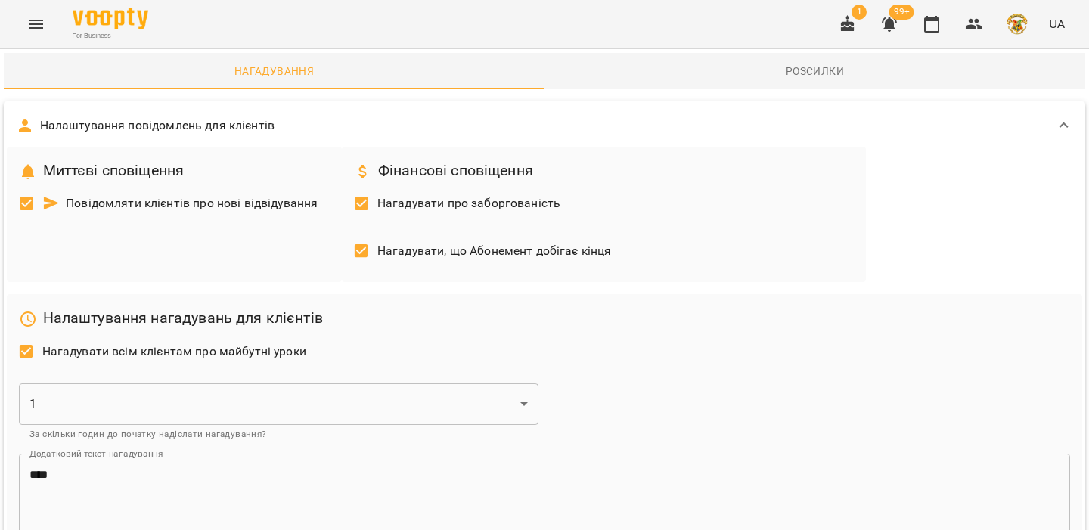
click at [172, 353] on span "Нагадувати всім клієнтам про майбутні уроки" at bounding box center [174, 352] width 264 height 18
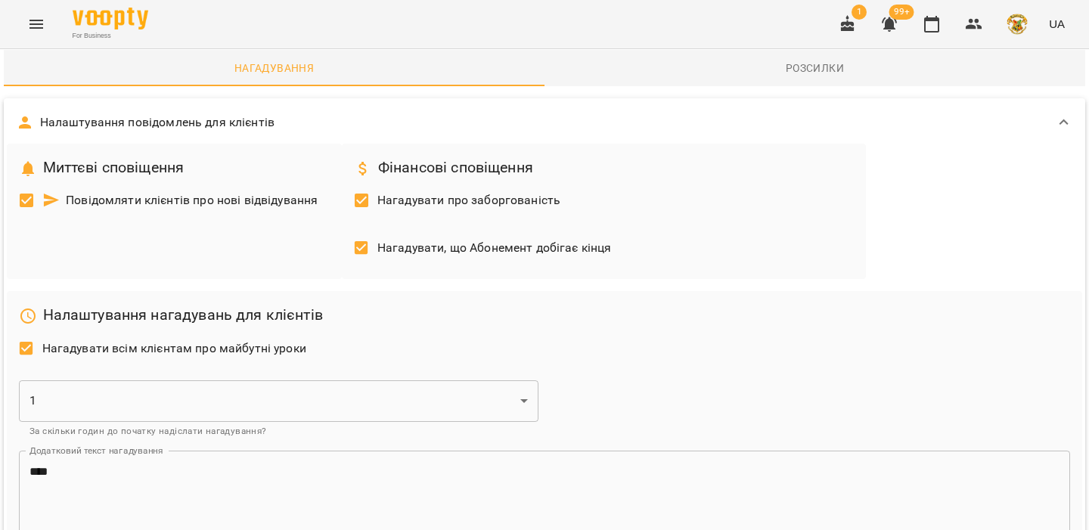
scroll to position [114, 0]
drag, startPoint x: 69, startPoint y: 475, endPoint x: 206, endPoint y: 483, distance: 137.9
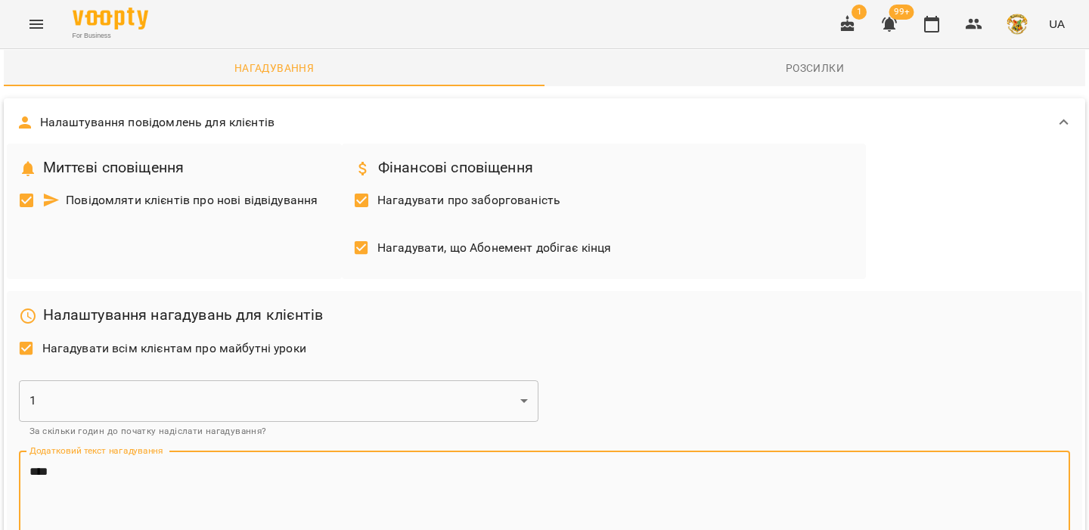
drag, startPoint x: 109, startPoint y: 367, endPoint x: 51, endPoint y: 349, distance: 61.0
click at [51, 451] on div "**** Додатковий текст нагадування" at bounding box center [544, 493] width 1051 height 85
click at [138, 339] on span "Нагадувати всім клієнтам про майбутні уроки" at bounding box center [174, 348] width 264 height 18
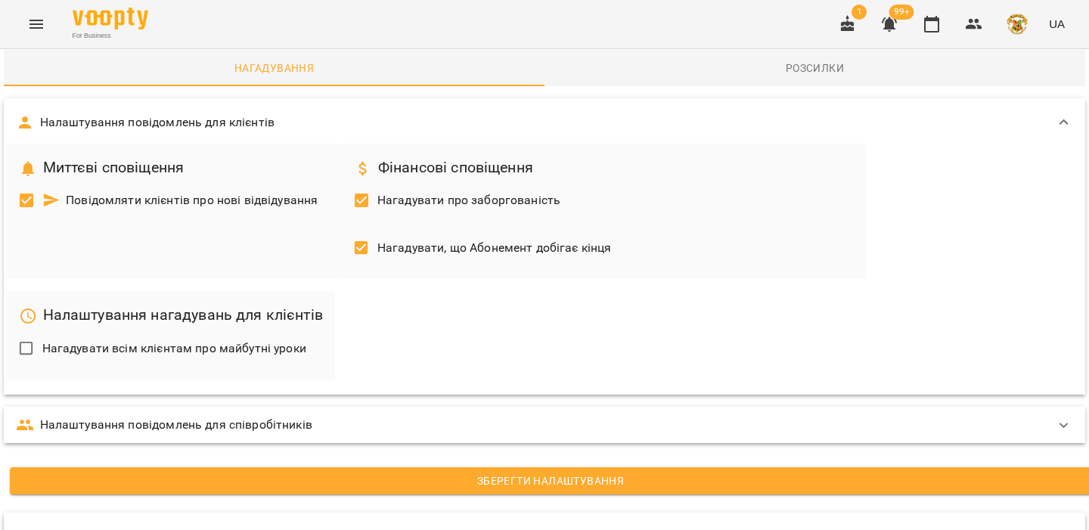
click at [95, 191] on span "Повідомляти клієнтів про нові відвідування" at bounding box center [180, 200] width 276 height 18
click at [80, 191] on span "Повідомляти клієнтів про нові відвідування" at bounding box center [180, 200] width 276 height 18
click at [132, 339] on span "Нагадувати всім клієнтам про майбутні уроки" at bounding box center [174, 348] width 264 height 18
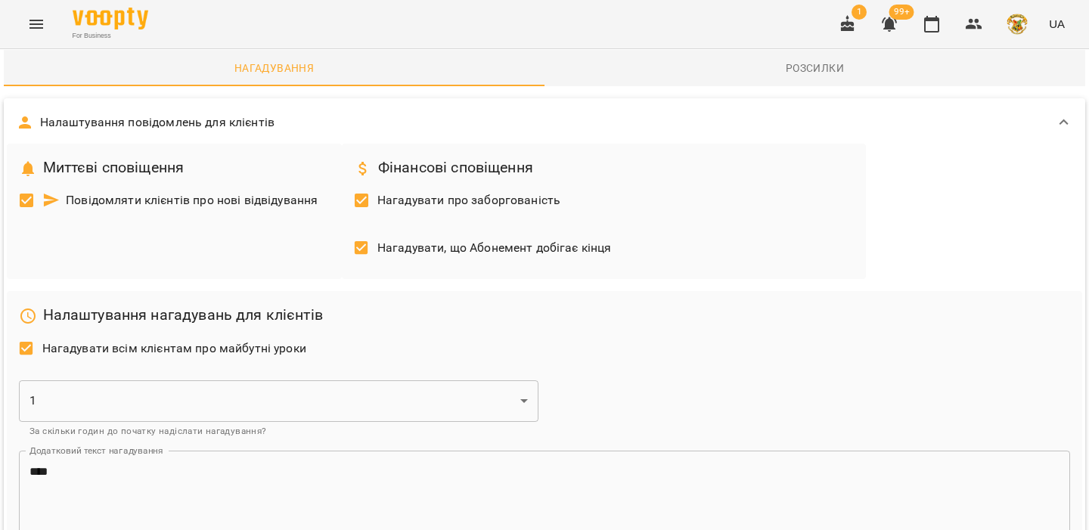
scroll to position [181, 0]
drag, startPoint x: 28, startPoint y: 409, endPoint x: 430, endPoint y: 423, distance: 402.5
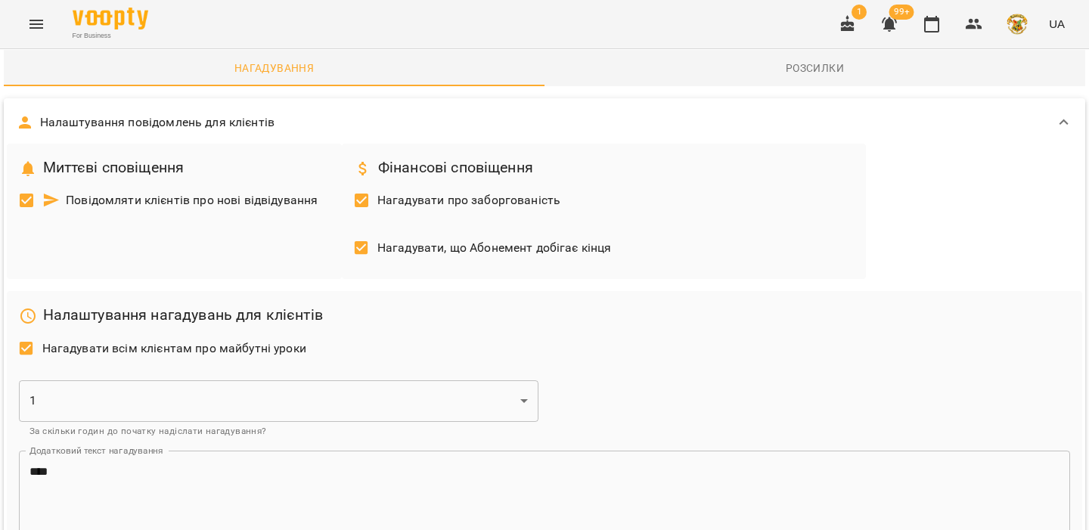
drag, startPoint x: 417, startPoint y: 424, endPoint x: 23, endPoint y: 409, distance: 394.2
click at [840, 32] on icon "button" at bounding box center [848, 24] width 18 height 18
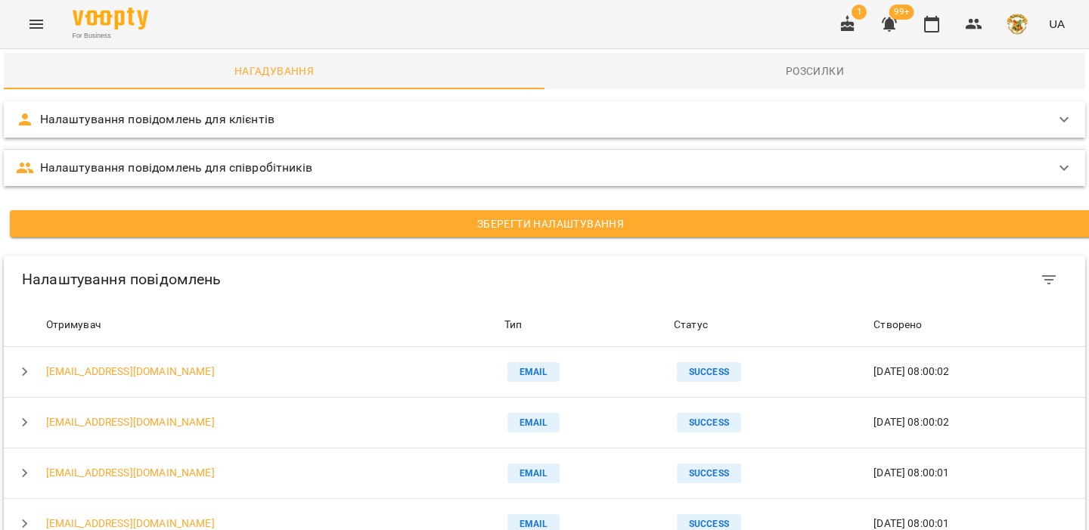
click at [857, 26] on icon "button" at bounding box center [848, 24] width 18 height 18
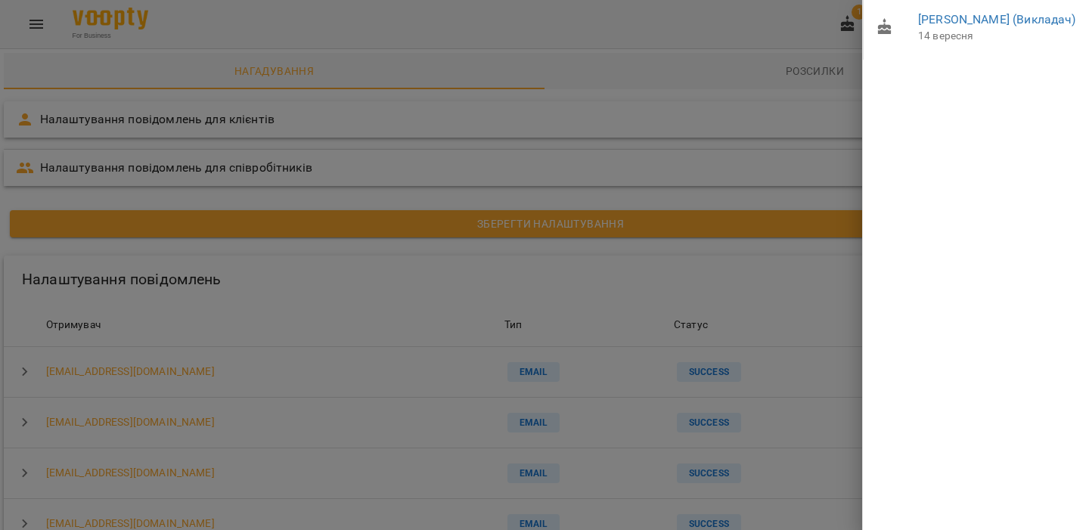
click at [787, 33] on div at bounding box center [544, 265] width 1089 height 530
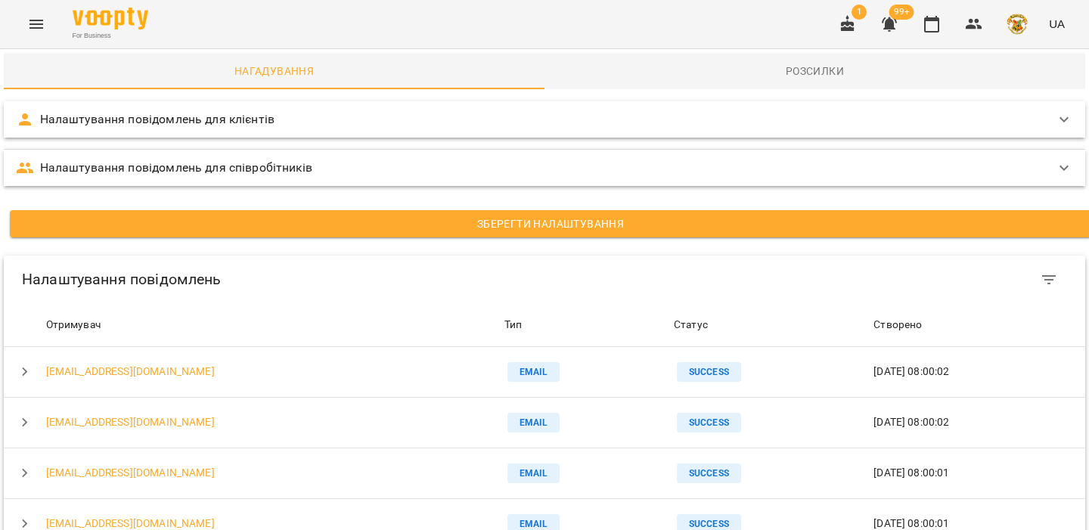
click at [908, 27] on div "1 99+ UA" at bounding box center [949, 24] width 241 height 39
click at [894, 27] on icon "button" at bounding box center [889, 24] width 15 height 14
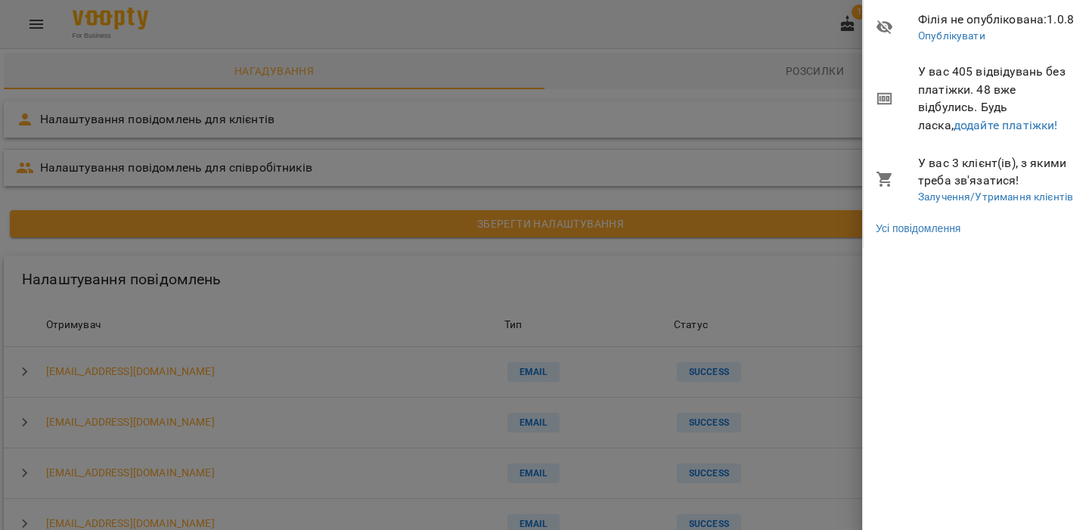
click at [799, 26] on div at bounding box center [544, 265] width 1089 height 530
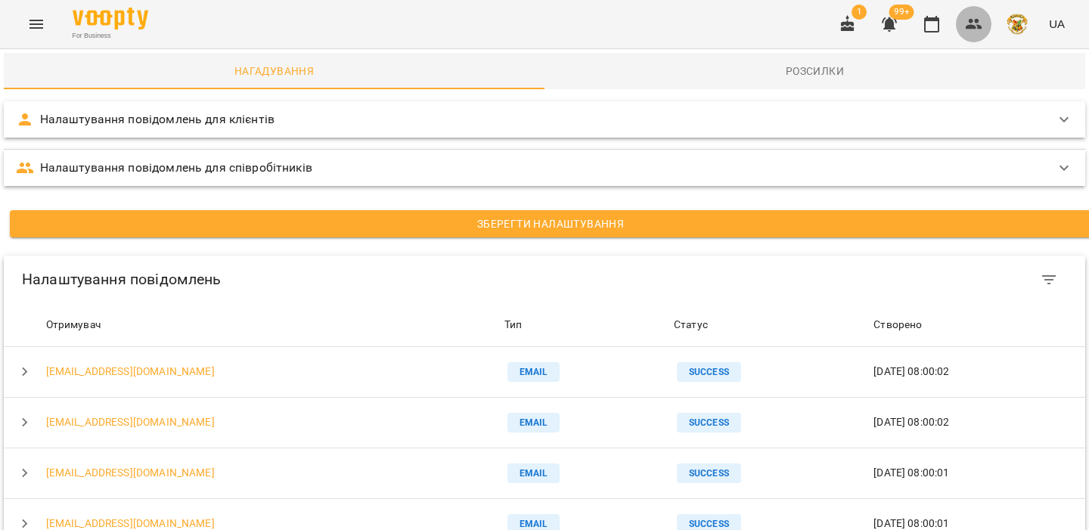
click at [981, 23] on icon "button" at bounding box center [974, 24] width 18 height 18
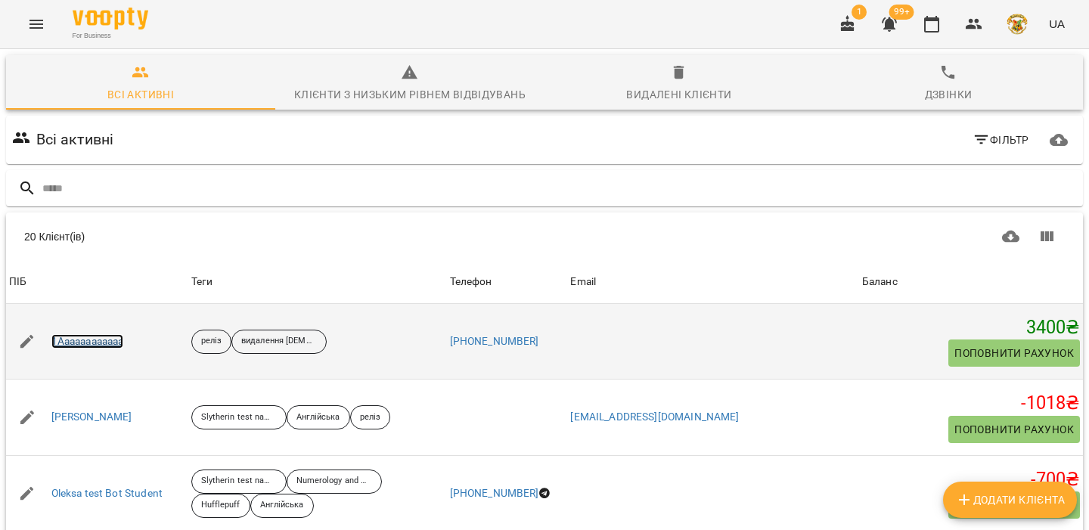
click at [85, 343] on link "1Aaaaaaaaaaaa" at bounding box center [87, 341] width 73 height 15
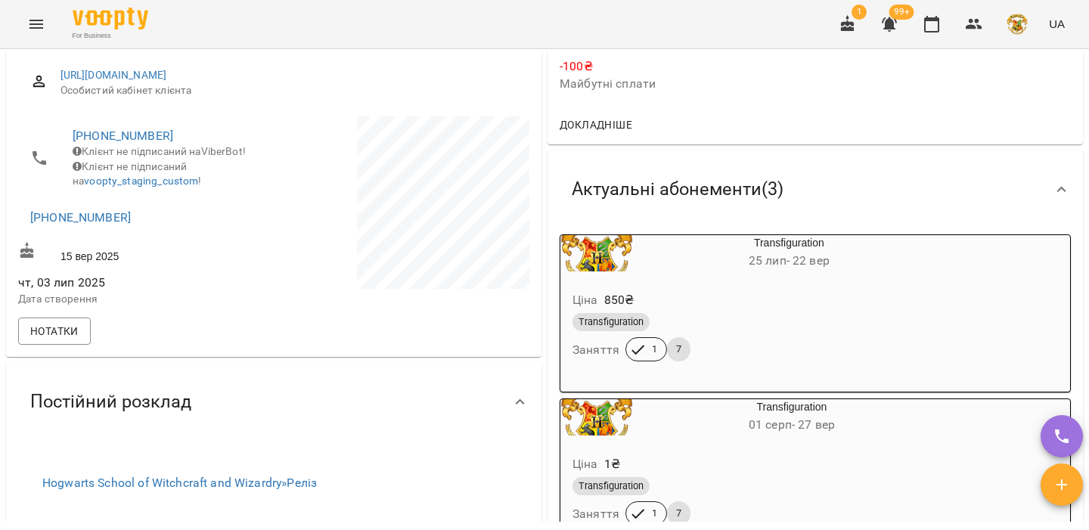
scroll to position [201, 0]
click at [744, 326] on div "Transfiguration" at bounding box center [752, 321] width 361 height 18
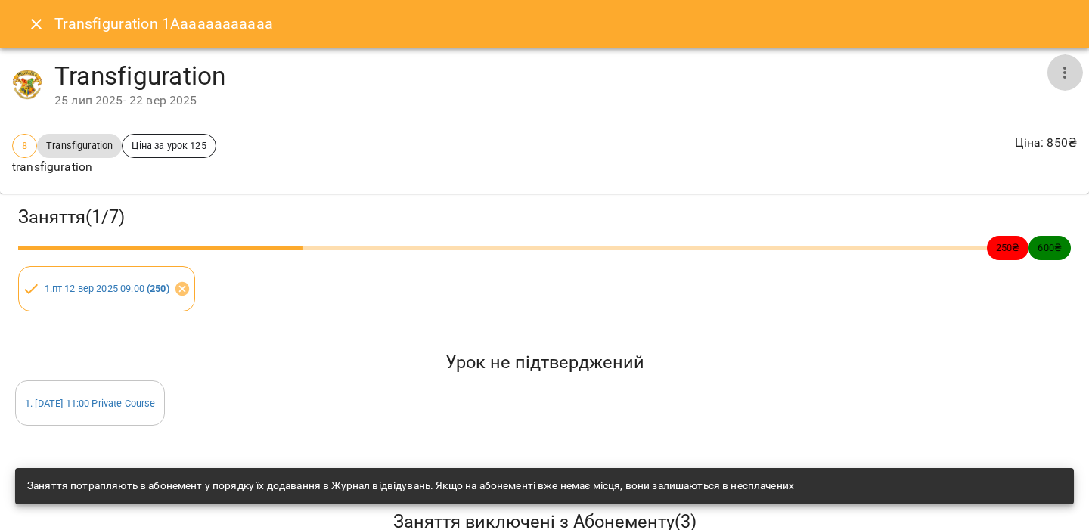
click at [1058, 58] on button "button" at bounding box center [1064, 72] width 36 height 36
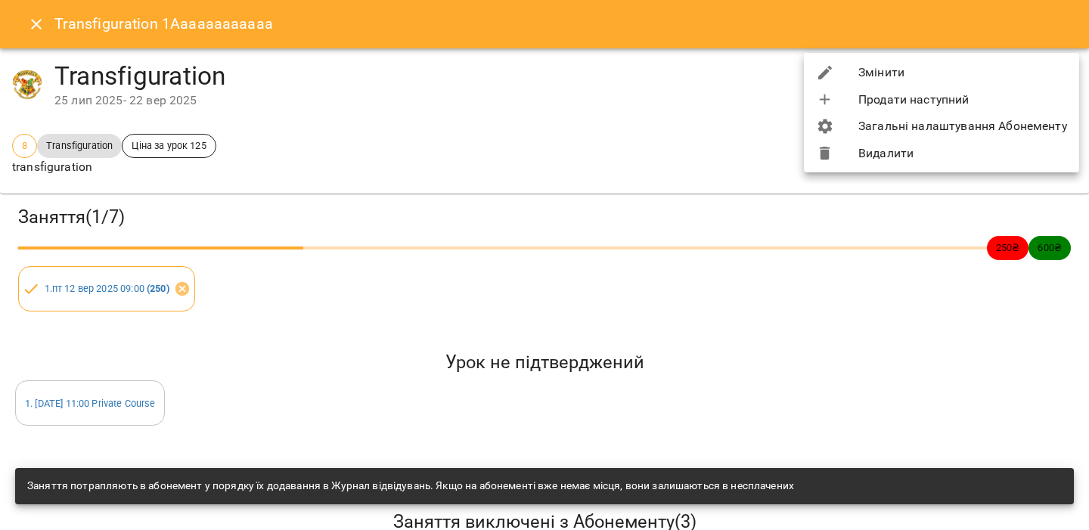
click at [995, 79] on li "Змінити" at bounding box center [941, 72] width 275 height 27
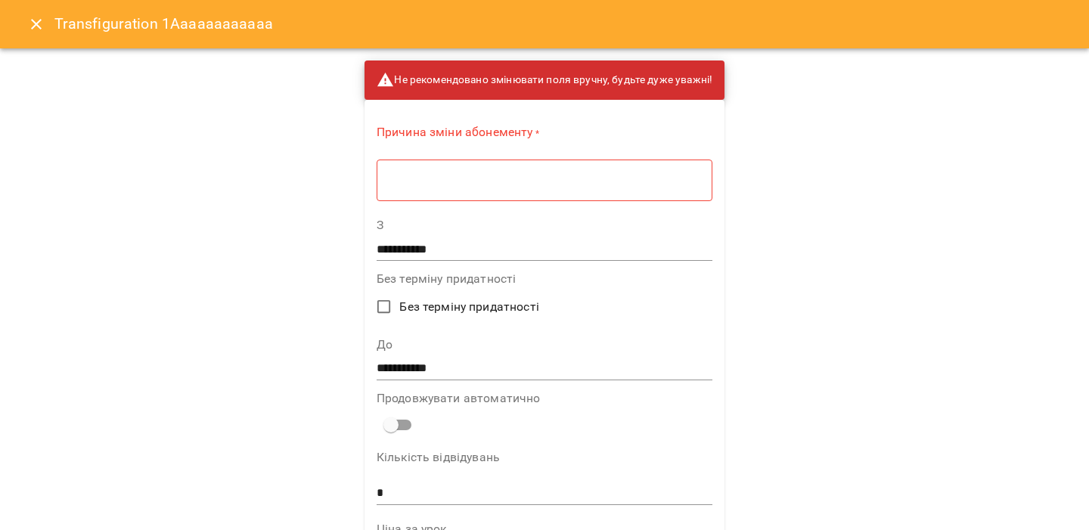
click at [529, 169] on div "* ​" at bounding box center [545, 180] width 336 height 42
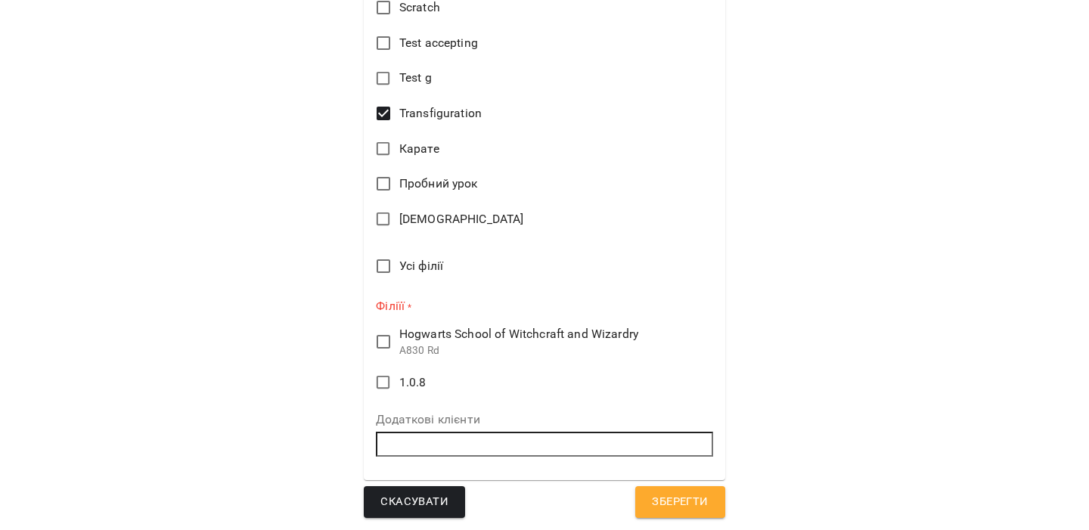
scroll to position [965, 0]
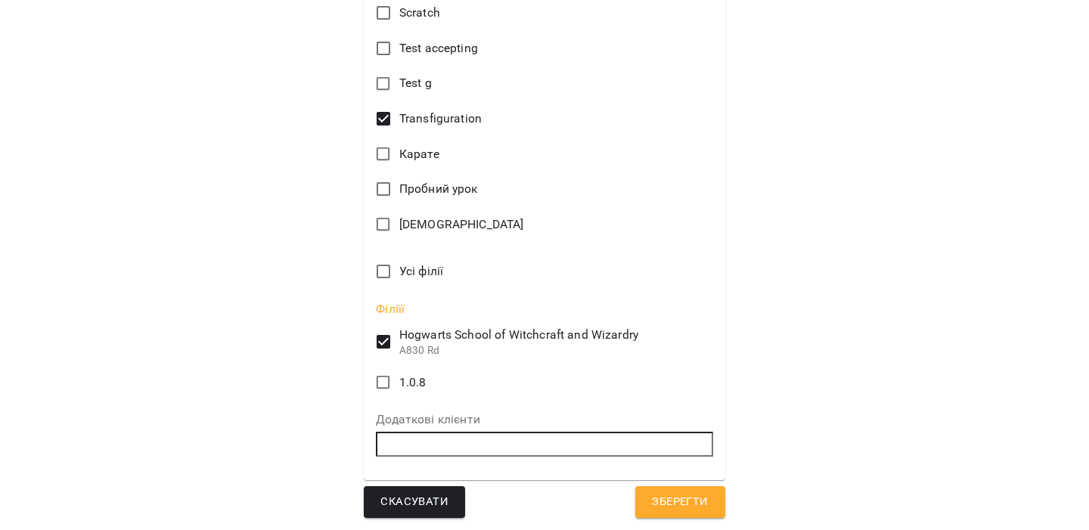
click at [680, 504] on span "Зберегти" at bounding box center [680, 502] width 56 height 20
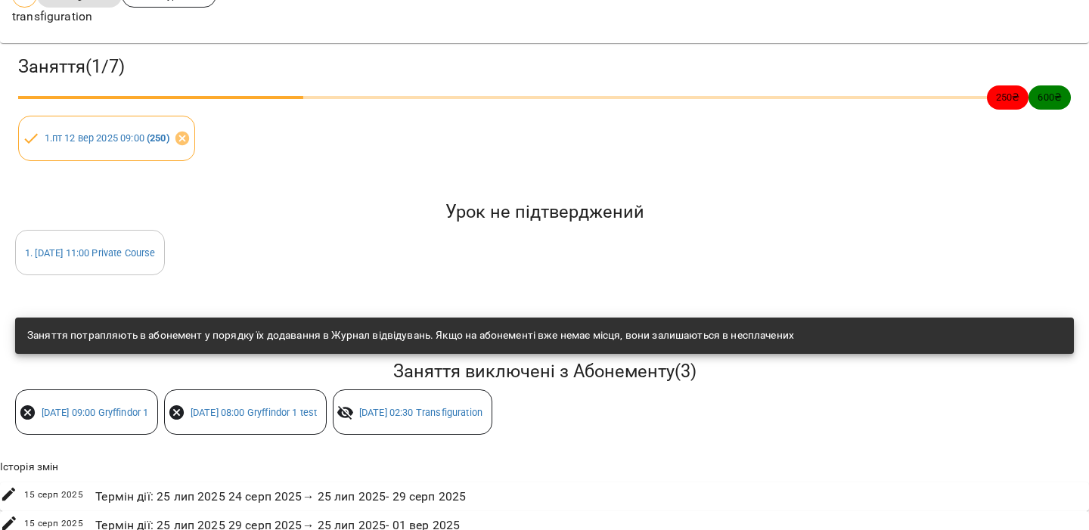
scroll to position [278, 0]
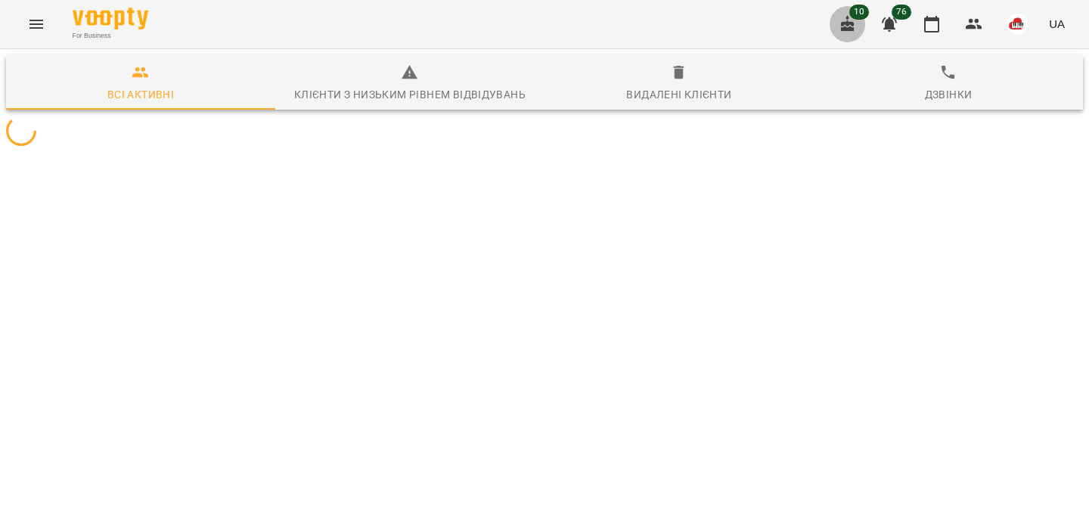
click at [849, 30] on icon "button" at bounding box center [848, 23] width 14 height 17
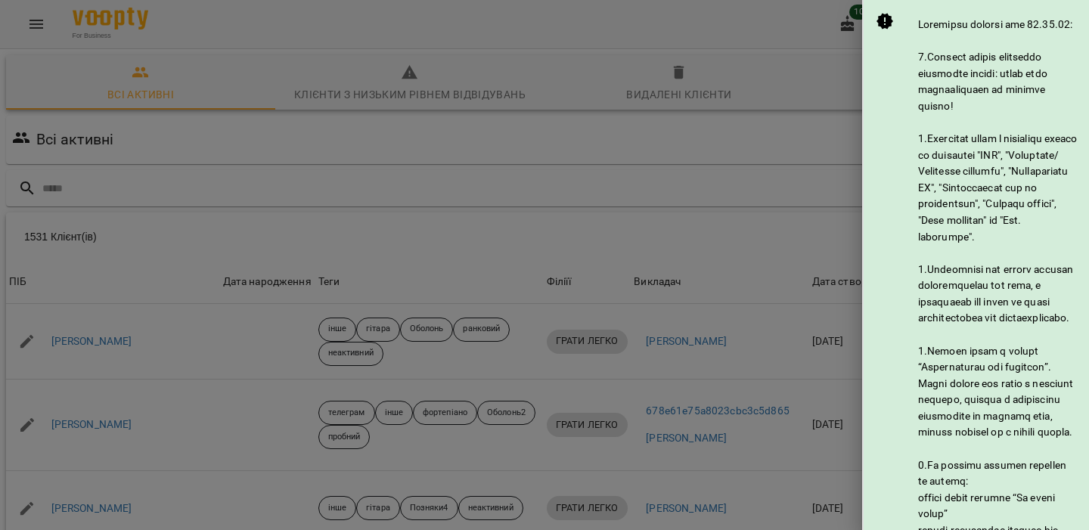
click at [770, 14] on div at bounding box center [544, 265] width 1089 height 530
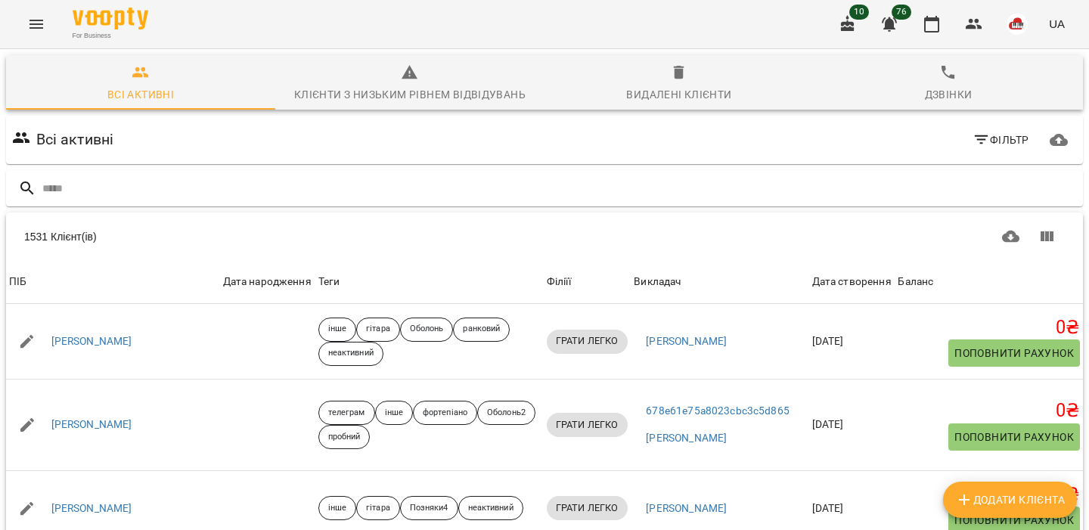
click at [843, 24] on icon "button" at bounding box center [848, 23] width 14 height 17
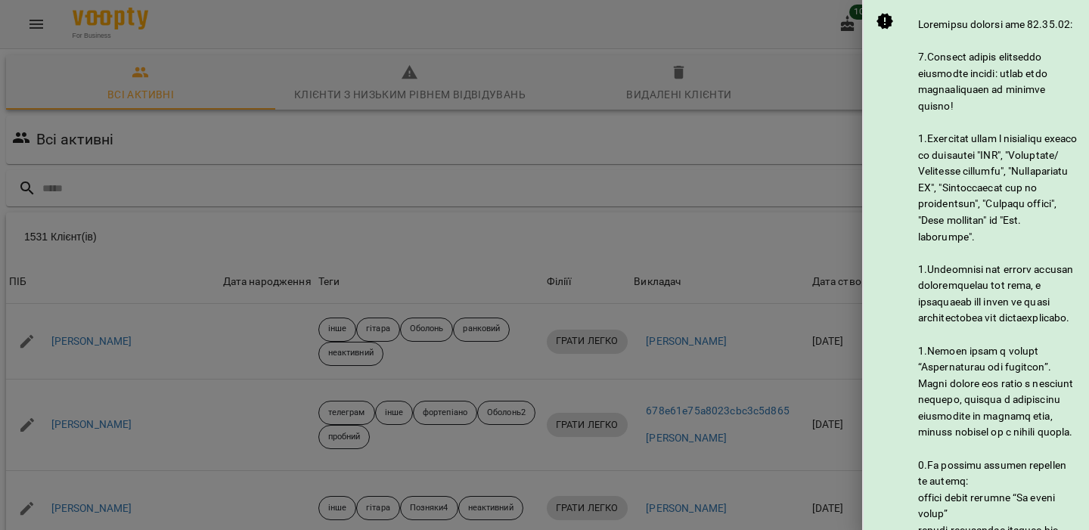
click at [741, 31] on div at bounding box center [544, 265] width 1089 height 530
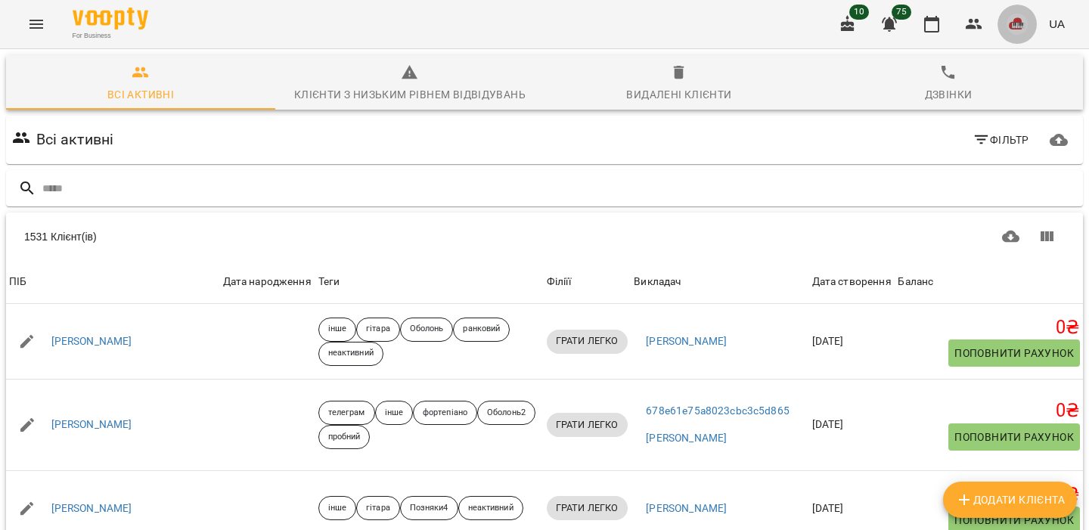
click at [1003, 16] on button "button" at bounding box center [1016, 24] width 39 height 39
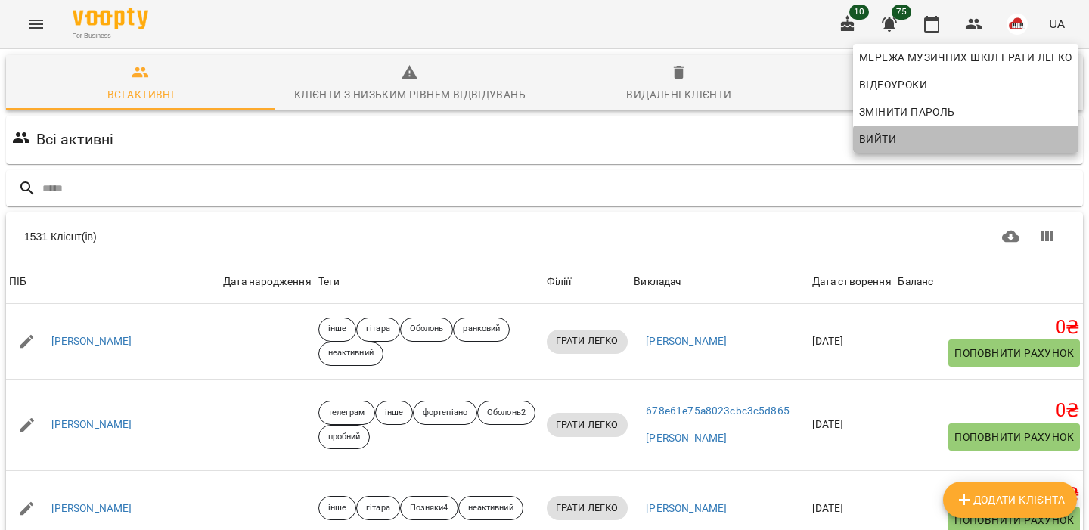
click at [988, 138] on span "Вийти" at bounding box center [965, 139] width 213 height 18
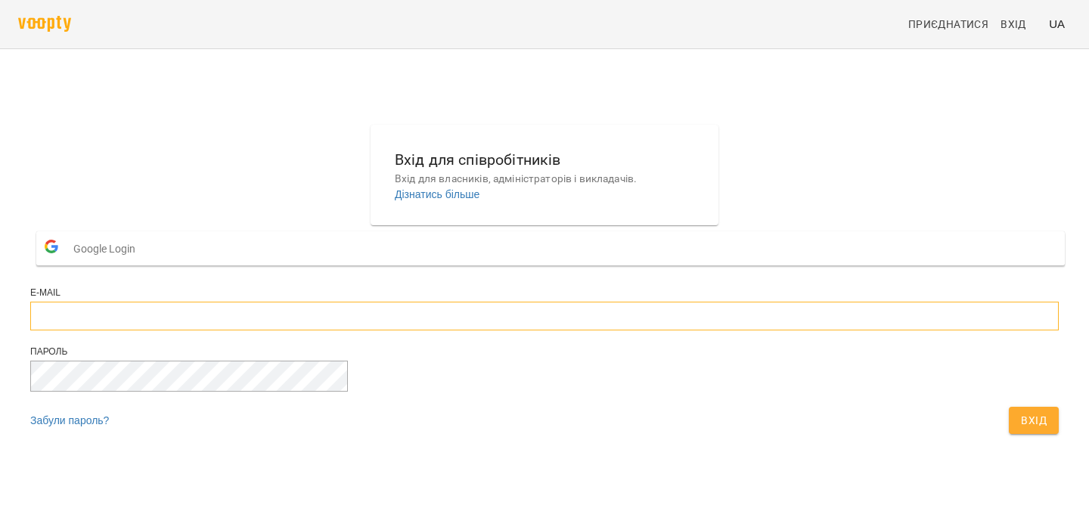
type input "**********"
click at [1021, 429] on span "Вхід" at bounding box center [1034, 420] width 26 height 18
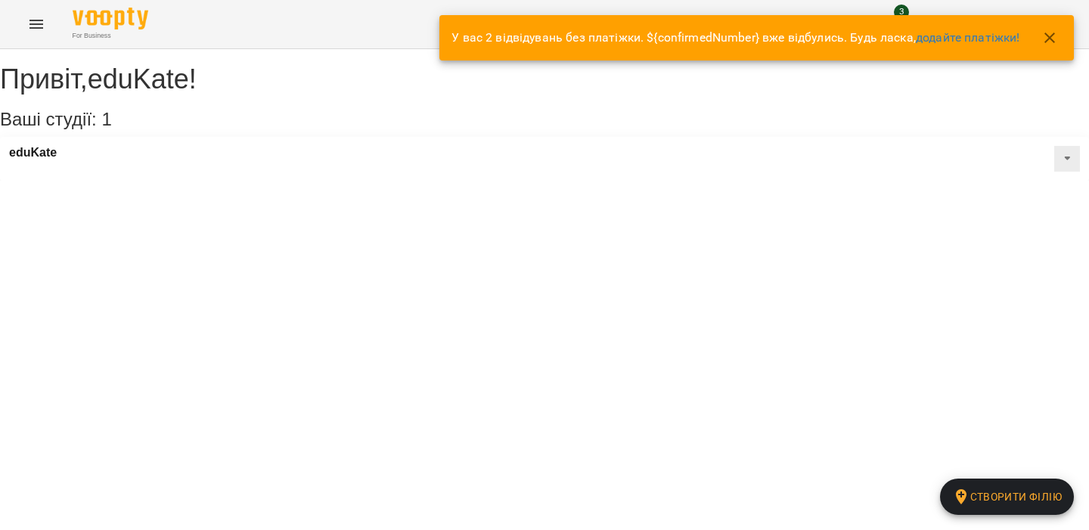
click at [1049, 39] on icon "button" at bounding box center [1049, 38] width 18 height 18
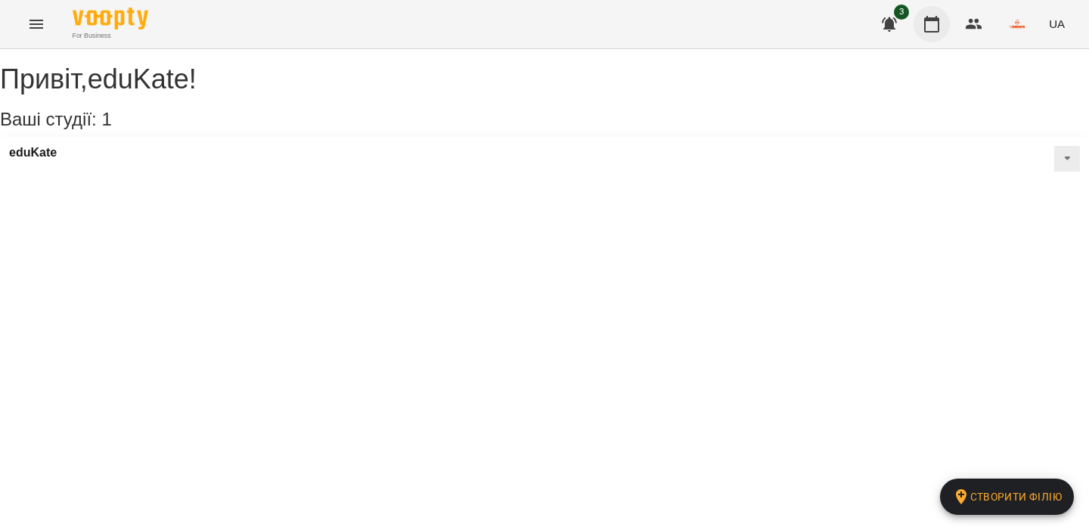
click at [937, 28] on icon "button" at bounding box center [931, 24] width 18 height 18
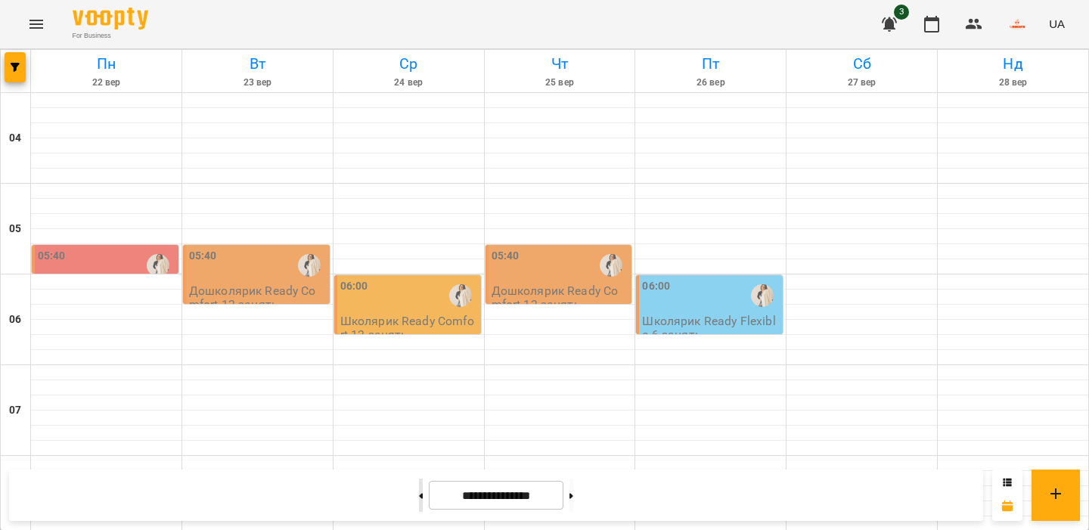
click at [419, 503] on button at bounding box center [421, 495] width 4 height 33
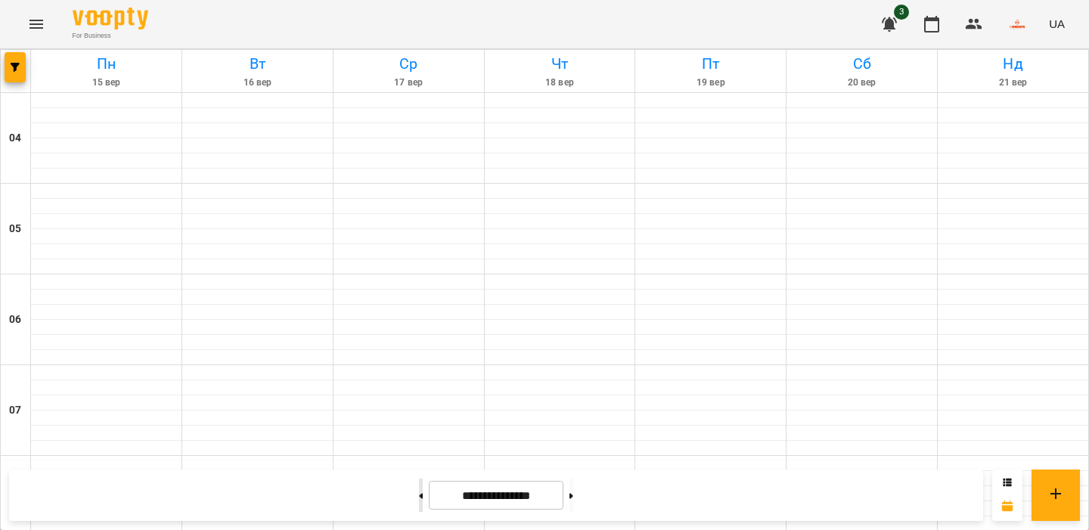
click at [419, 503] on button at bounding box center [421, 495] width 4 height 33
type input "**********"
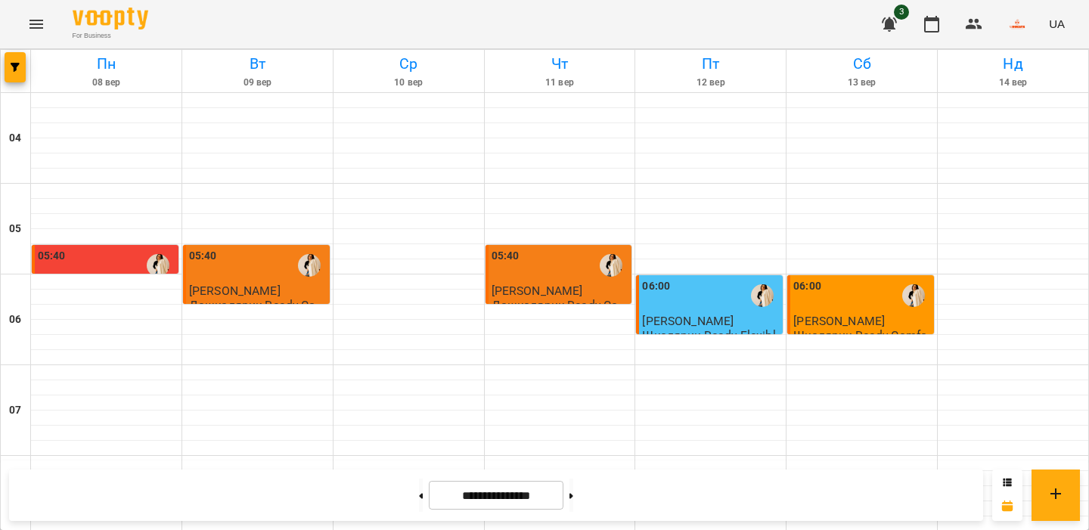
scroll to position [56, 0]
click at [540, 248] on div "05:40" at bounding box center [560, 265] width 138 height 35
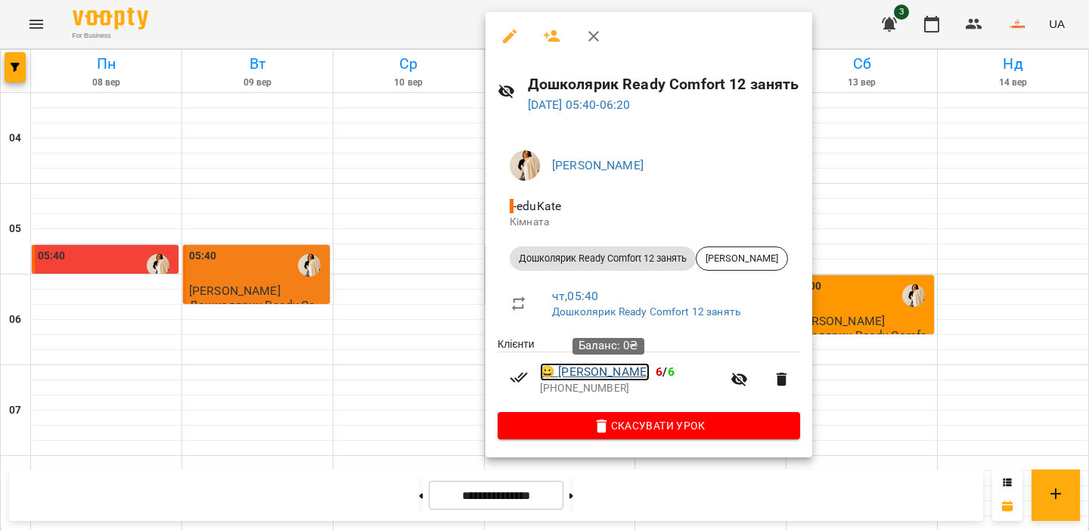
click at [573, 377] on link "😀 Стаметау Яна Іллівна" at bounding box center [595, 372] width 110 height 18
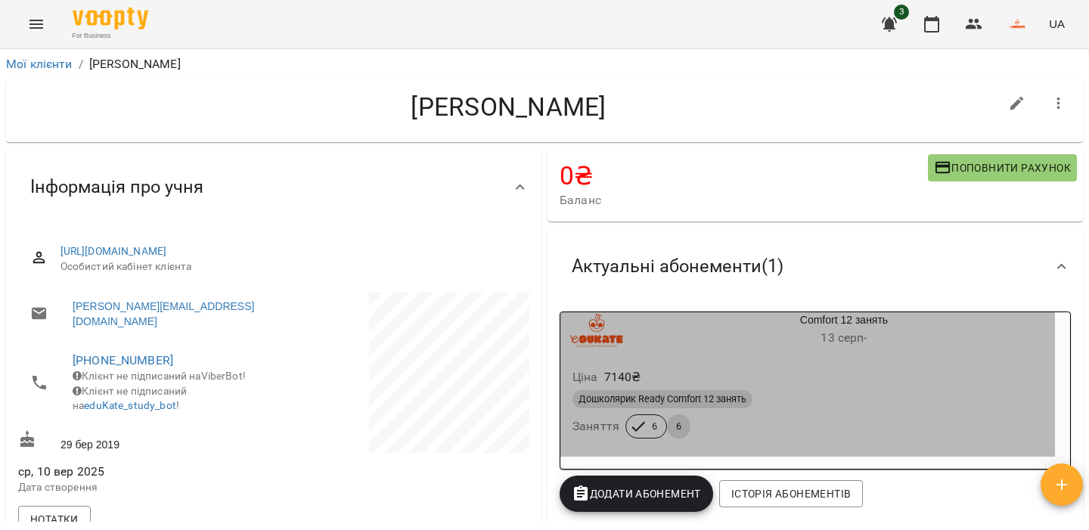
click at [705, 343] on h6 "13 серп -" at bounding box center [844, 337] width 422 height 21
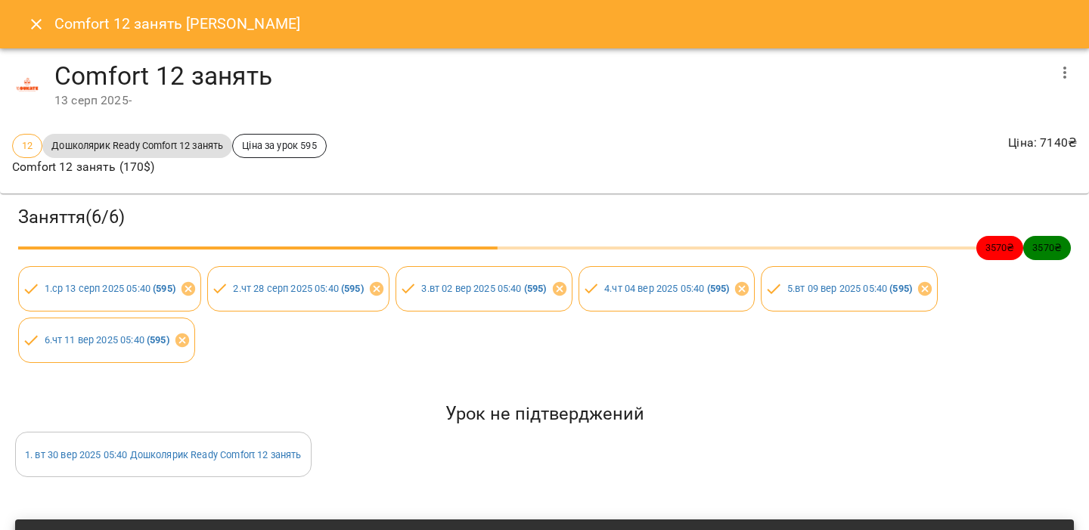
click at [27, 30] on icon "Close" at bounding box center [36, 24] width 18 height 18
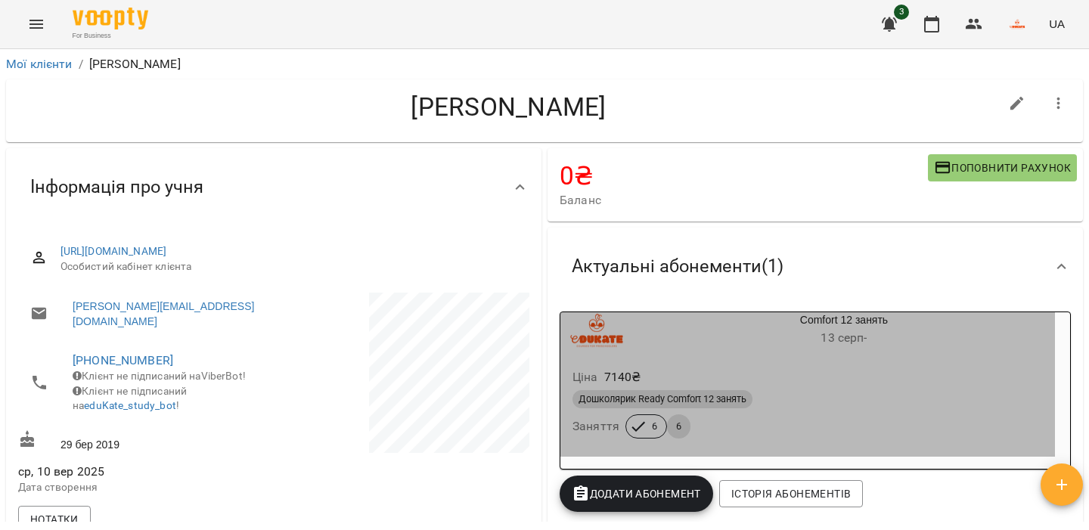
click at [631, 361] on div "Ціна 7140 ₴ Дошколярик Ready Comfort 12 занять Заняття 6 6" at bounding box center [807, 406] width 494 height 103
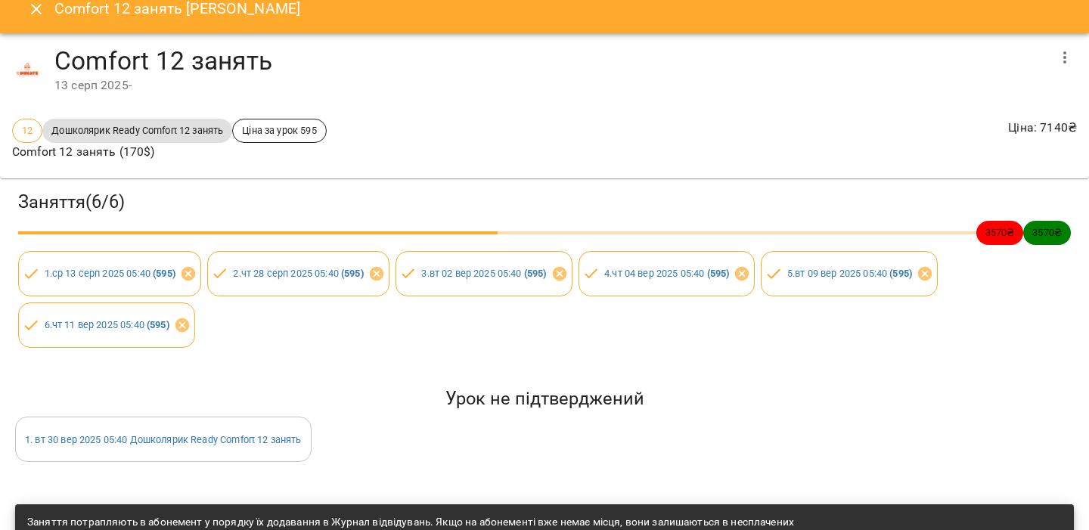
scroll to position [13, 0]
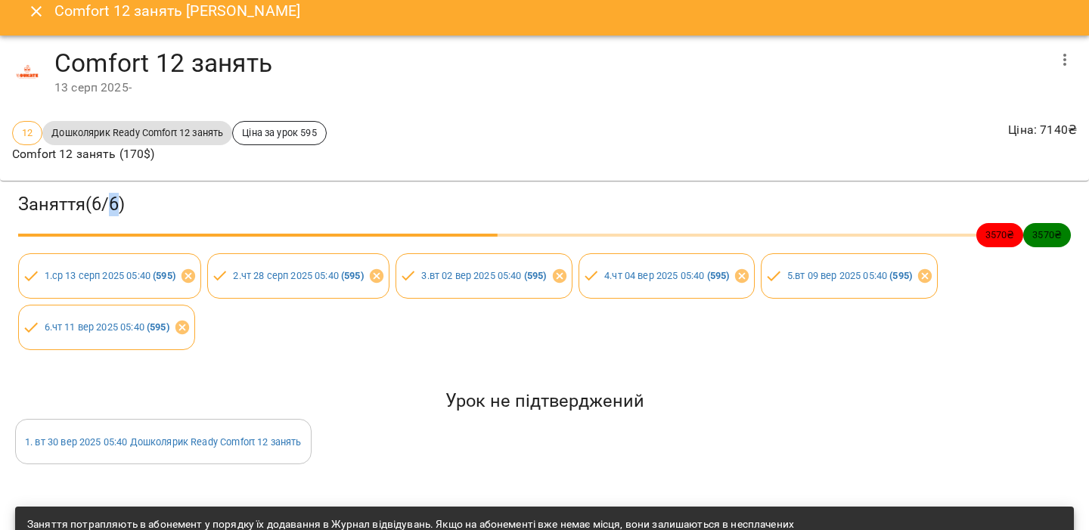
click at [118, 206] on h3 "Заняття ( 6 / 6 )" at bounding box center [544, 204] width 1052 height 23
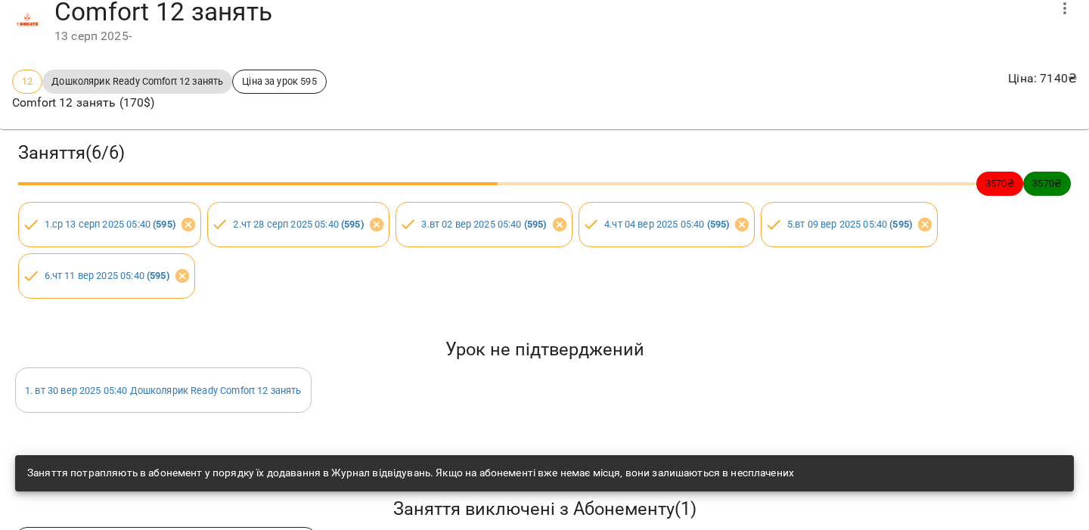
scroll to position [0, 0]
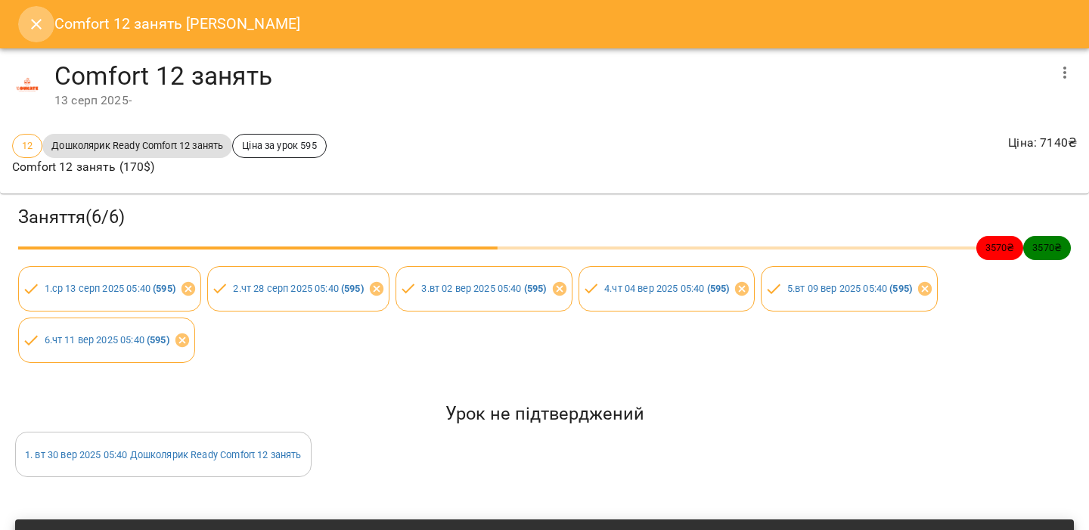
click at [32, 20] on icon "Close" at bounding box center [36, 24] width 11 height 11
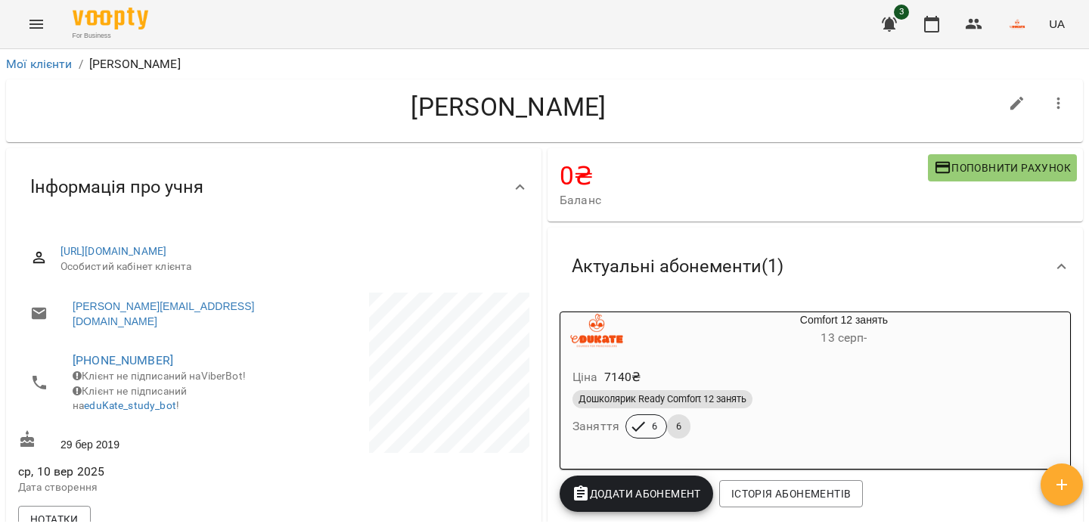
click at [697, 406] on span "Дошколярик Ready Comfort 12 занять" at bounding box center [662, 399] width 180 height 14
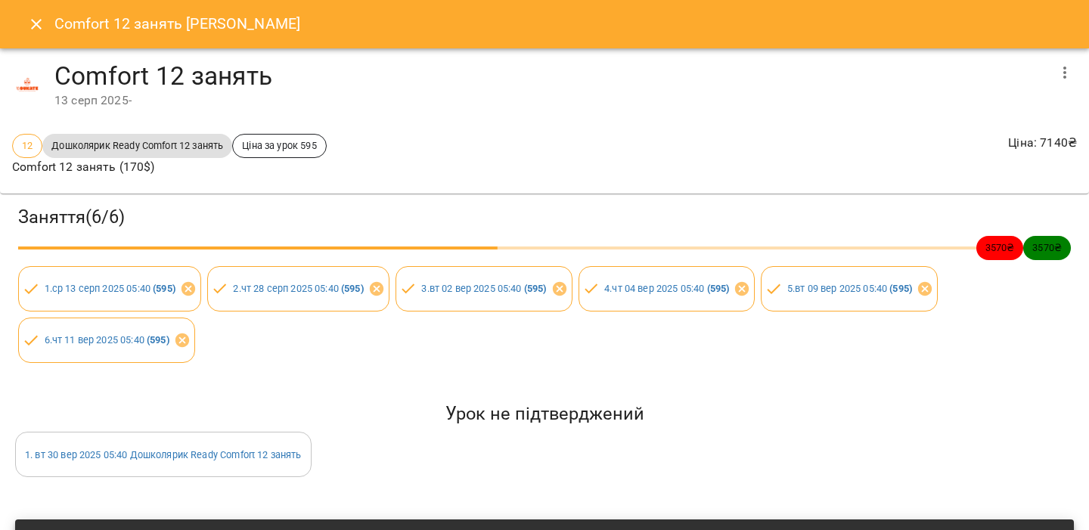
scroll to position [185, 0]
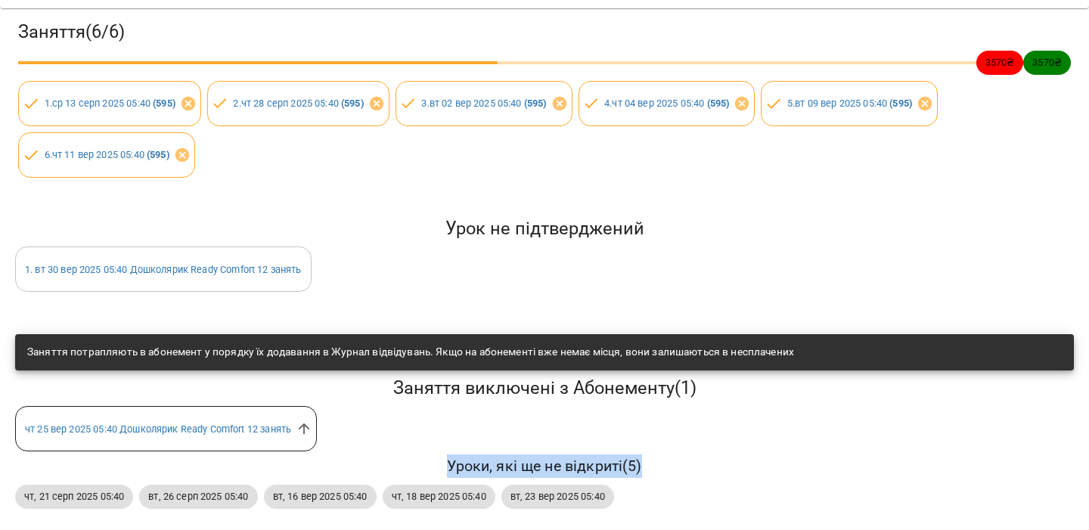
drag, startPoint x: 448, startPoint y: 473, endPoint x: 698, endPoint y: 472, distance: 250.3
click at [698, 472] on h6 "Уроки, які ще не відкриті ( 5 )" at bounding box center [544, 465] width 1059 height 23
click at [697, 471] on h6 "Уроки, які ще не відкриті ( 5 )" at bounding box center [544, 465] width 1059 height 23
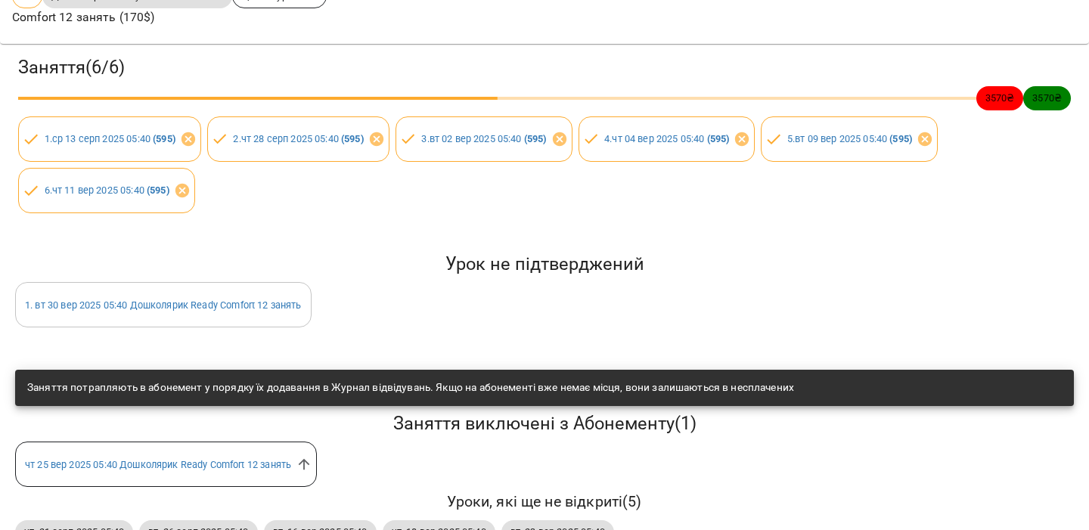
scroll to position [110, 0]
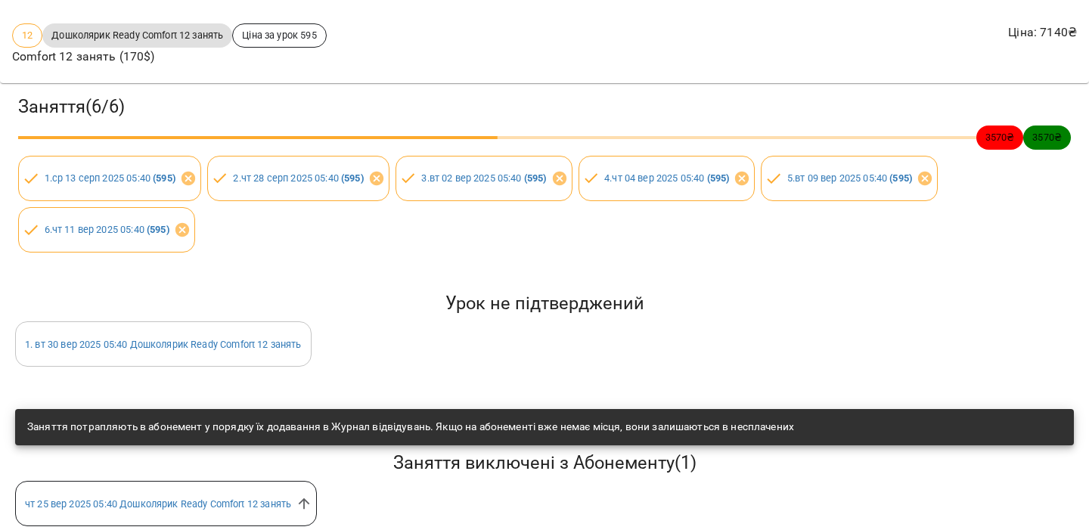
drag, startPoint x: 330, startPoint y: 320, endPoint x: 479, endPoint y: 333, distance: 149.6
click at [481, 333] on div "Урок не підтверджений 1 . вт 30 вер 2025 05:40 Дошколярик Ready Comfort 12 заня…" at bounding box center [544, 329] width 1065 height 81
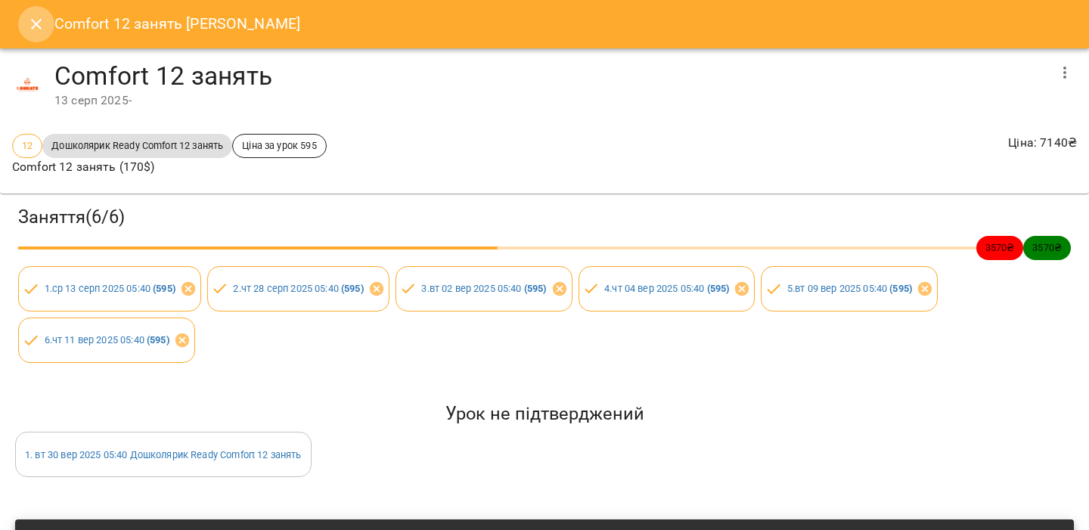
click at [49, 22] on button "Close" at bounding box center [36, 24] width 36 height 36
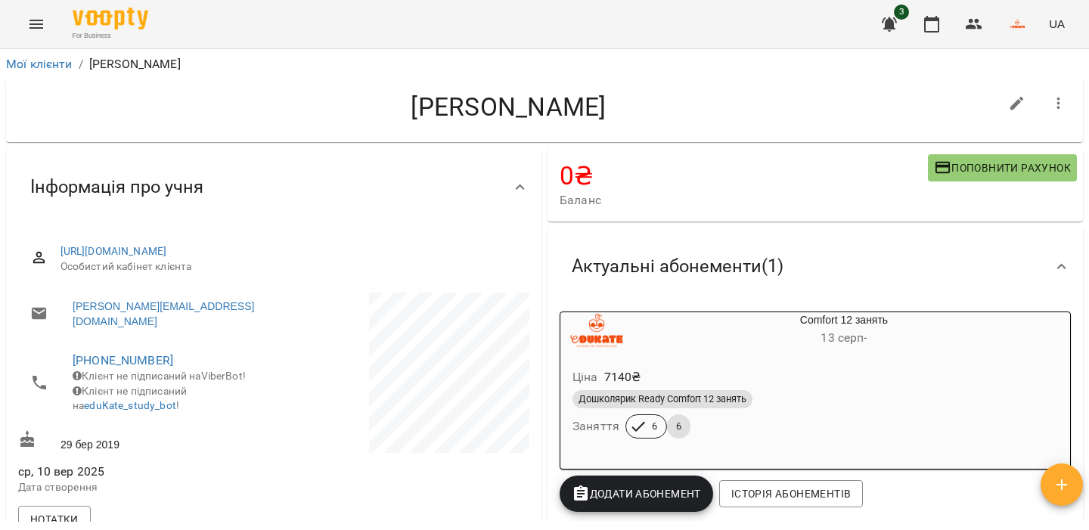
click at [1019, 24] on img "button" at bounding box center [1016, 24] width 21 height 21
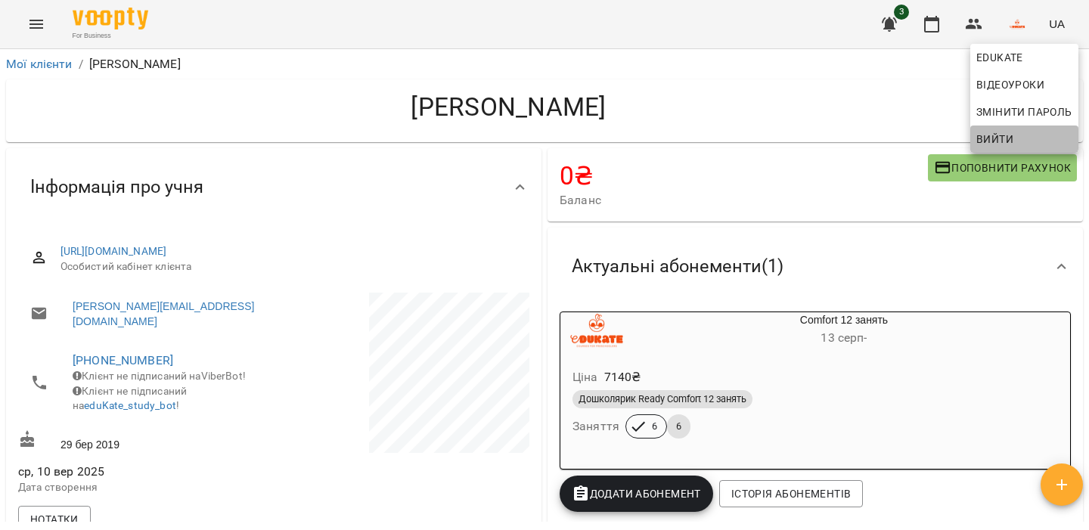
click at [994, 138] on span "Вийти" at bounding box center [994, 139] width 37 height 18
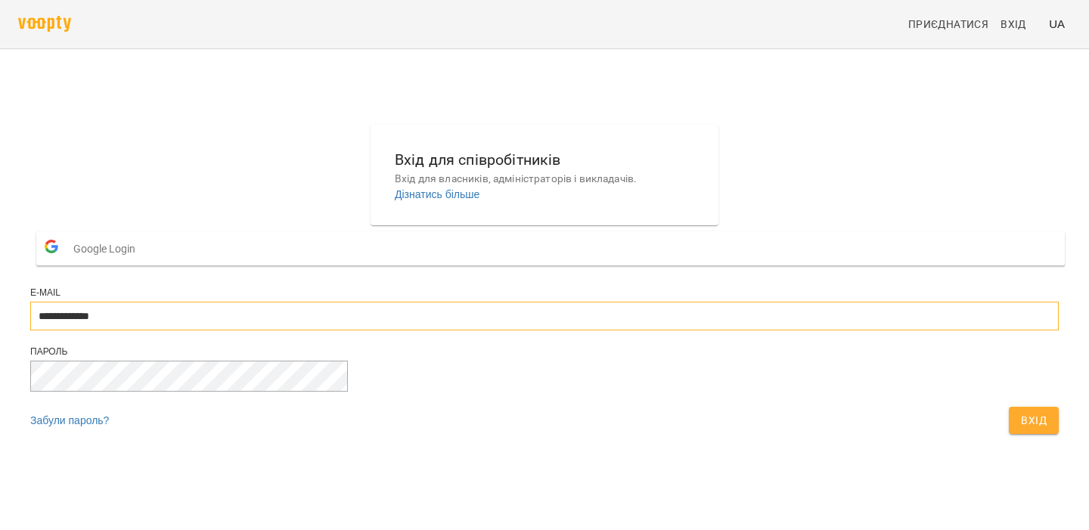
click at [473, 330] on input "**********" at bounding box center [544, 316] width 1028 height 29
type input "**********"
click at [710, 442] on form "**********" at bounding box center [544, 333] width 1028 height 216
click at [1021, 429] on span "Вхід" at bounding box center [1034, 420] width 26 height 18
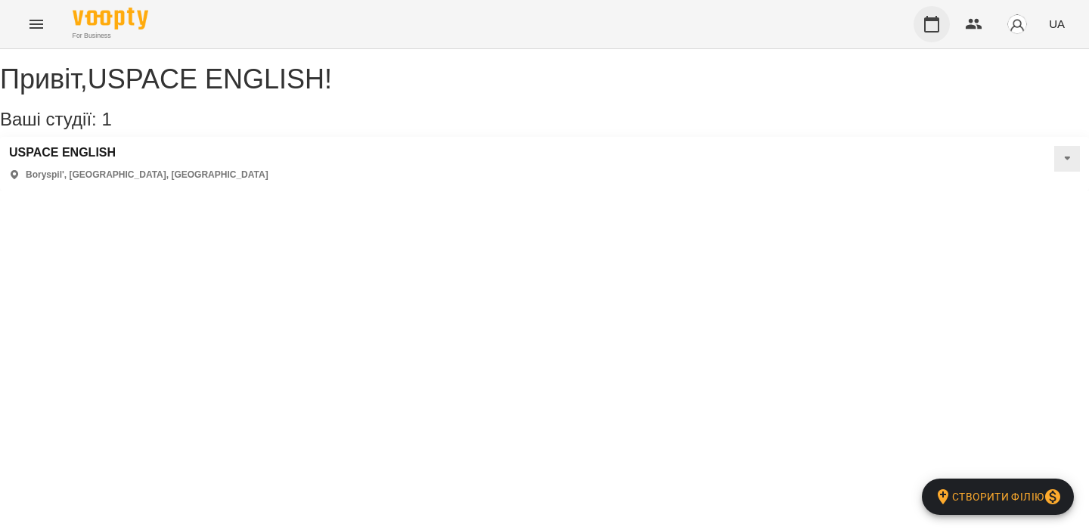
click at [926, 18] on icon "button" at bounding box center [931, 24] width 15 height 17
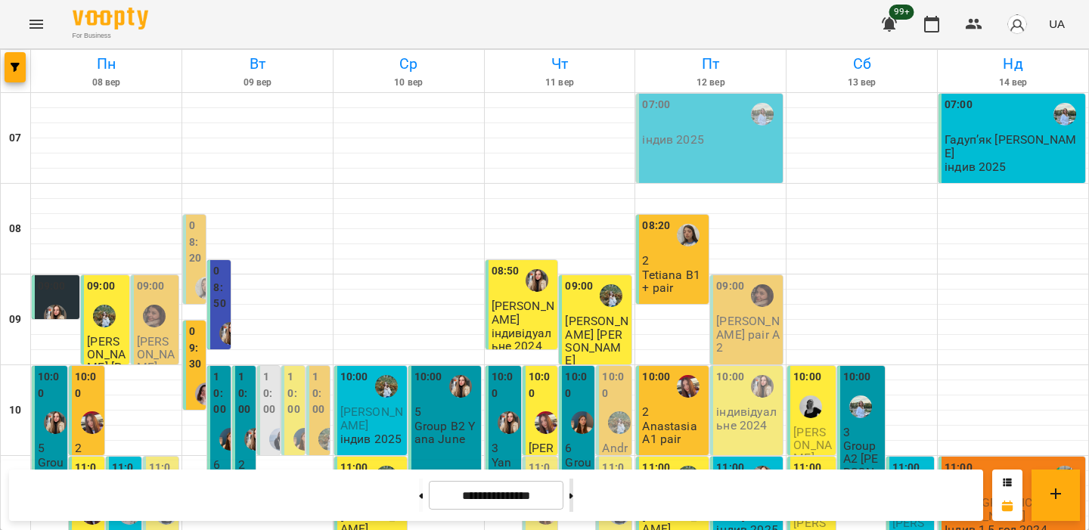
click at [573, 494] on button at bounding box center [571, 495] width 4 height 33
type input "**********"
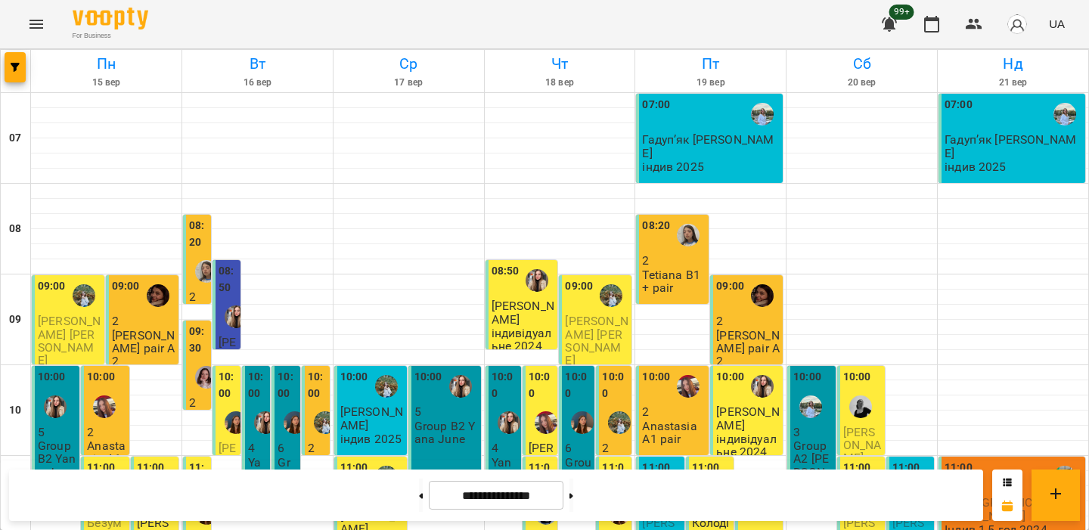
click at [718, 151] on div "07:00 Гадупʼяк [PERSON_NAME] індив 2025" at bounding box center [711, 135] width 138 height 77
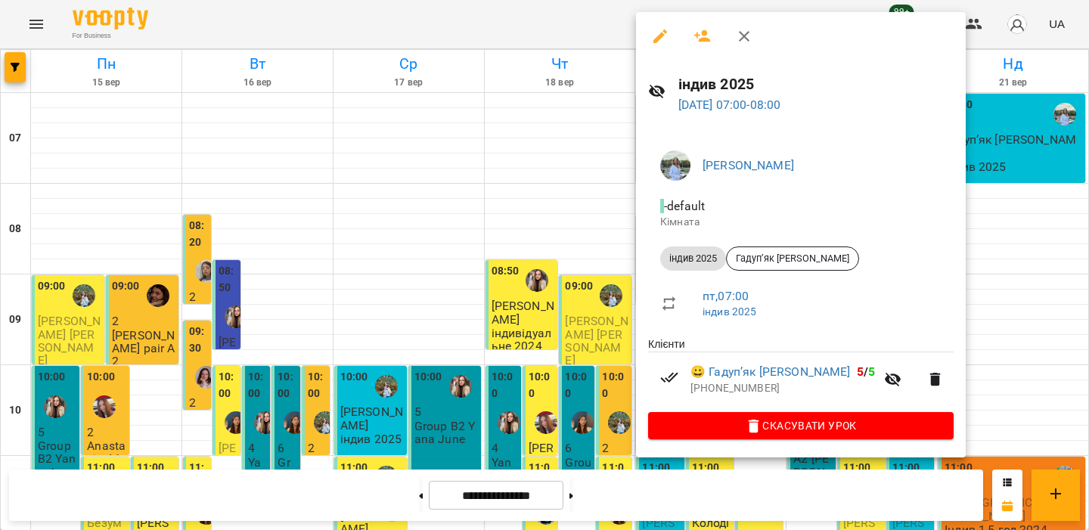
click at [701, 256] on span "індив 2025" at bounding box center [693, 259] width 66 height 14
copy ul "індив 2025 Гадупʼяк [PERSON_NAME]"
click at [536, 191] on div at bounding box center [544, 265] width 1089 height 530
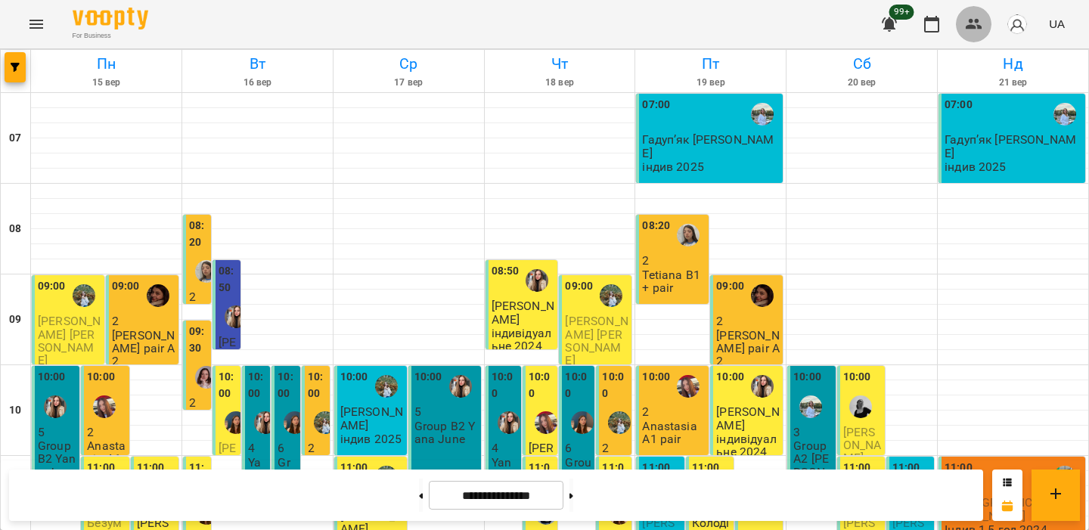
click at [959, 26] on button "button" at bounding box center [974, 24] width 36 height 36
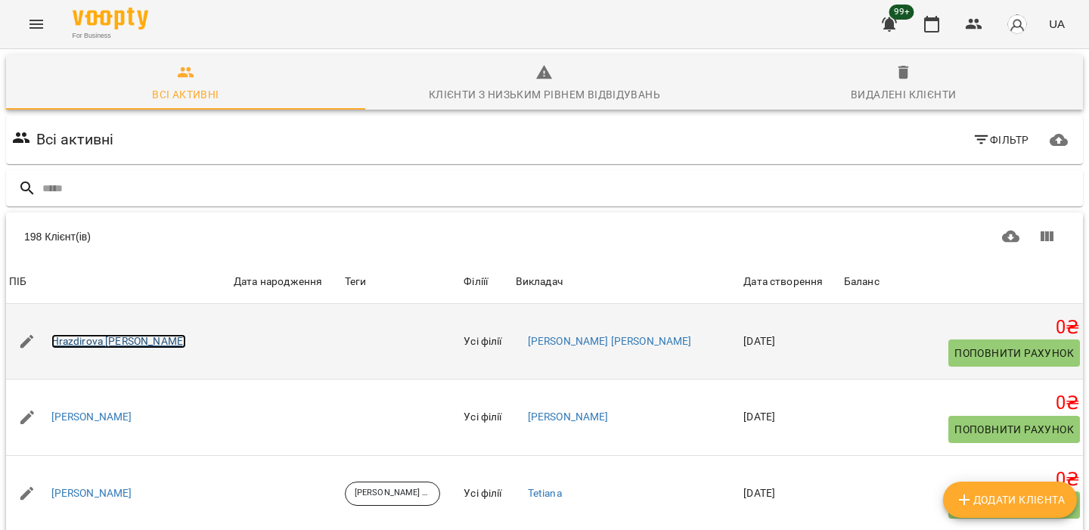
click at [76, 340] on link "Hrazdirova Mariia" at bounding box center [118, 341] width 135 height 15
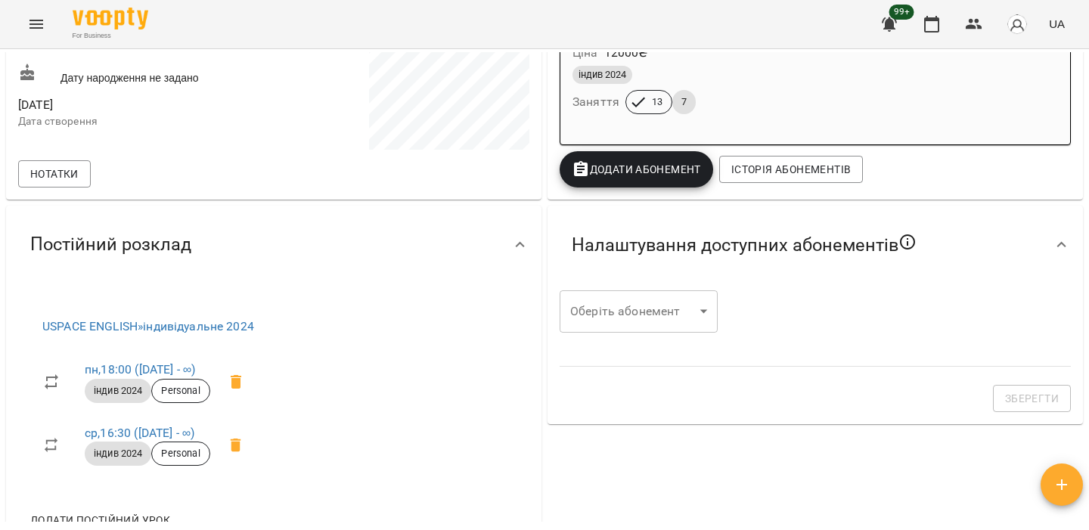
scroll to position [361, 0]
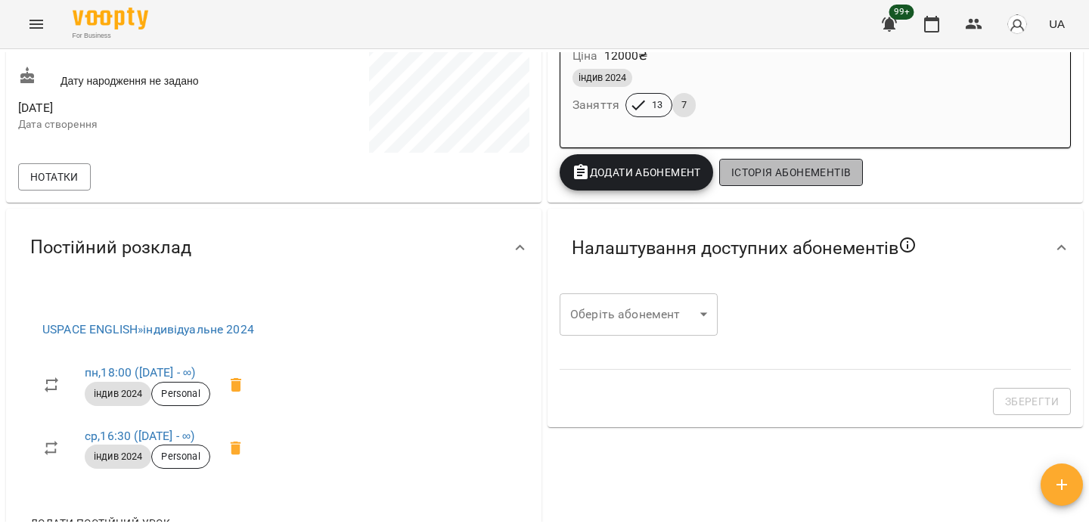
click at [792, 163] on button "Історія абонементів" at bounding box center [791, 172] width 144 height 27
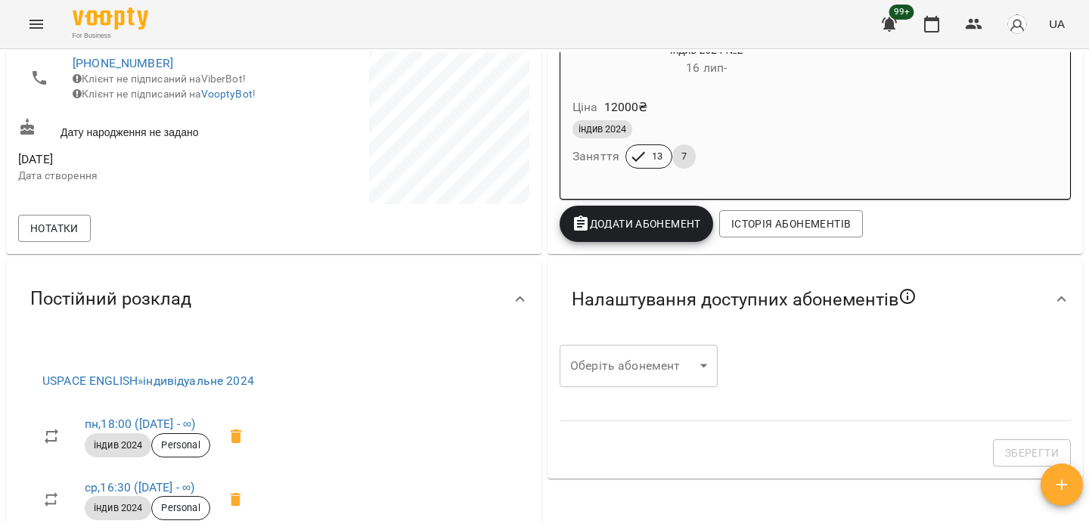
scroll to position [201, 0]
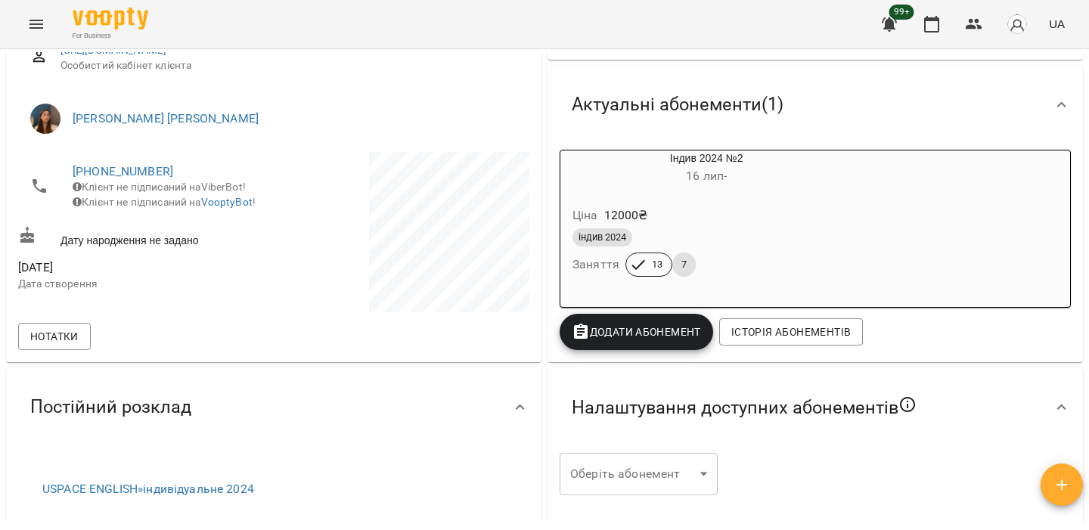
click at [1022, 26] on img "button" at bounding box center [1016, 24] width 21 height 21
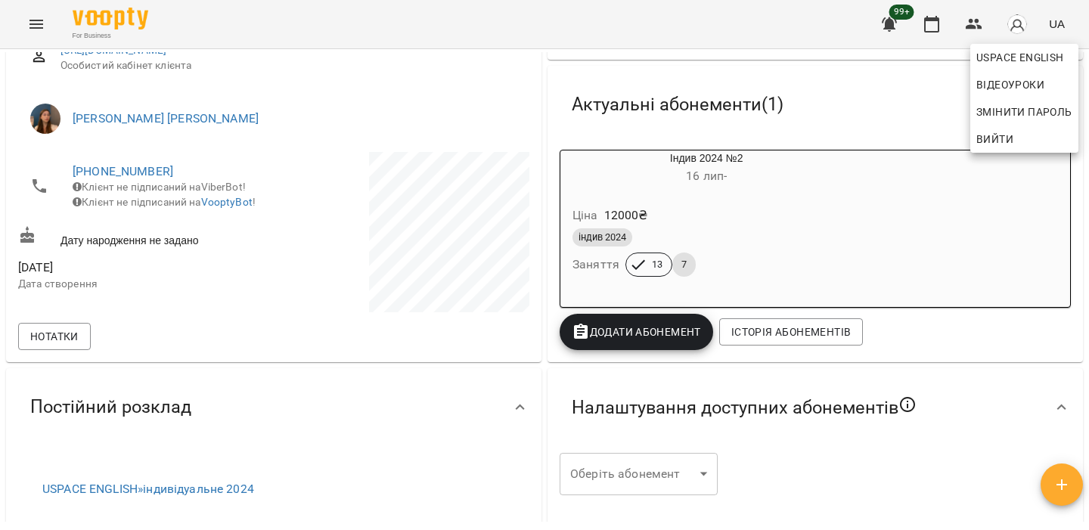
click at [857, 138] on div at bounding box center [544, 265] width 1089 height 530
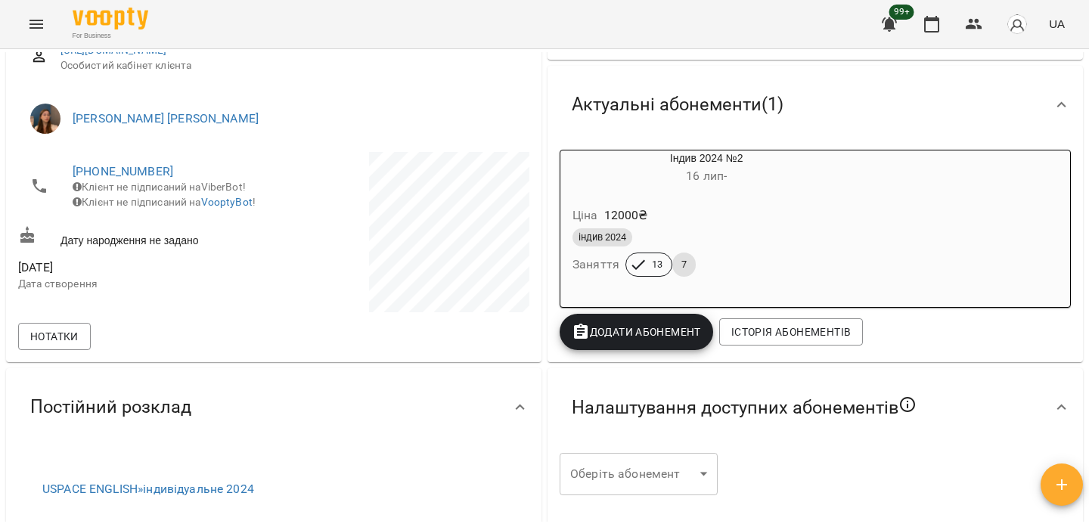
scroll to position [0, 0]
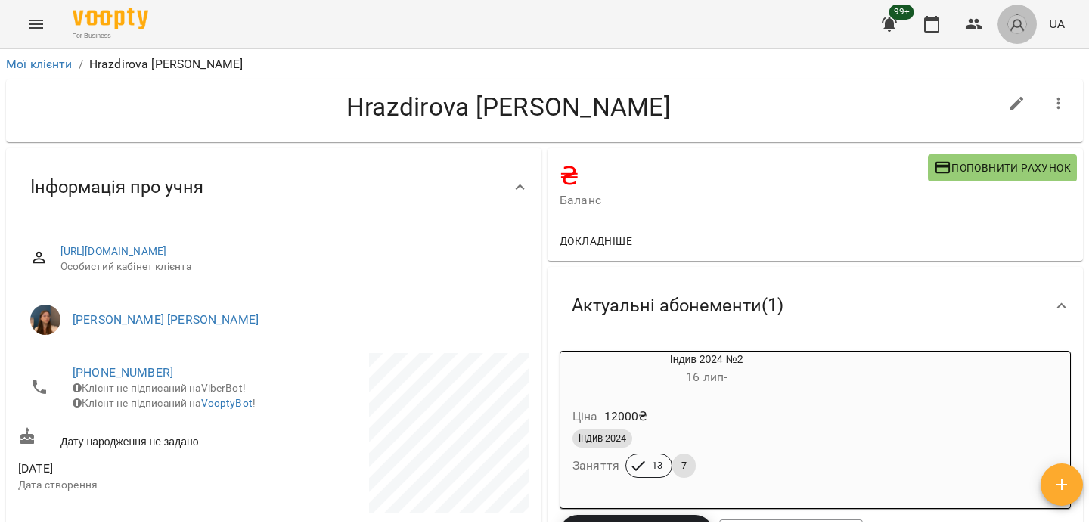
click at [1018, 17] on img "button" at bounding box center [1016, 24] width 21 height 21
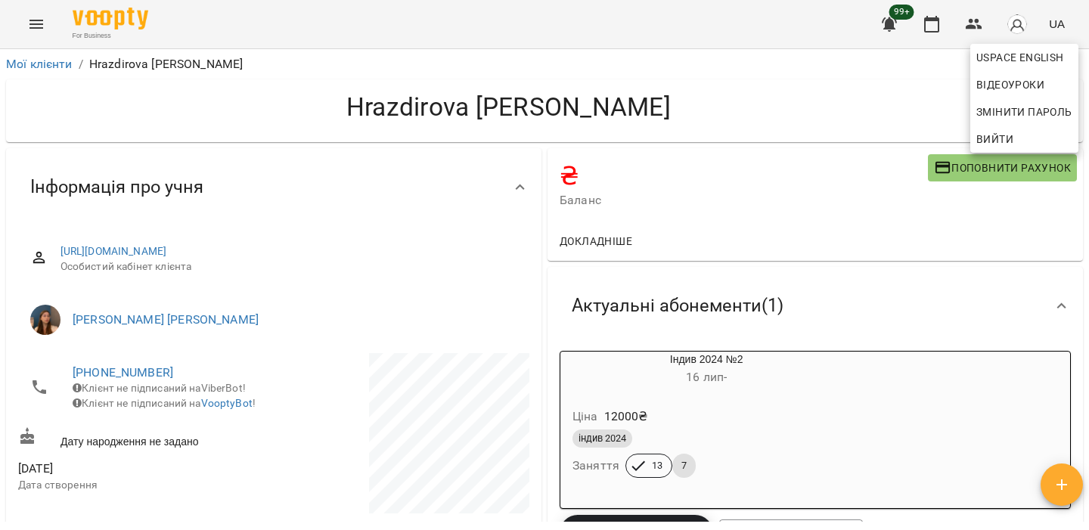
click at [1005, 134] on span "Вийти" at bounding box center [994, 139] width 37 height 18
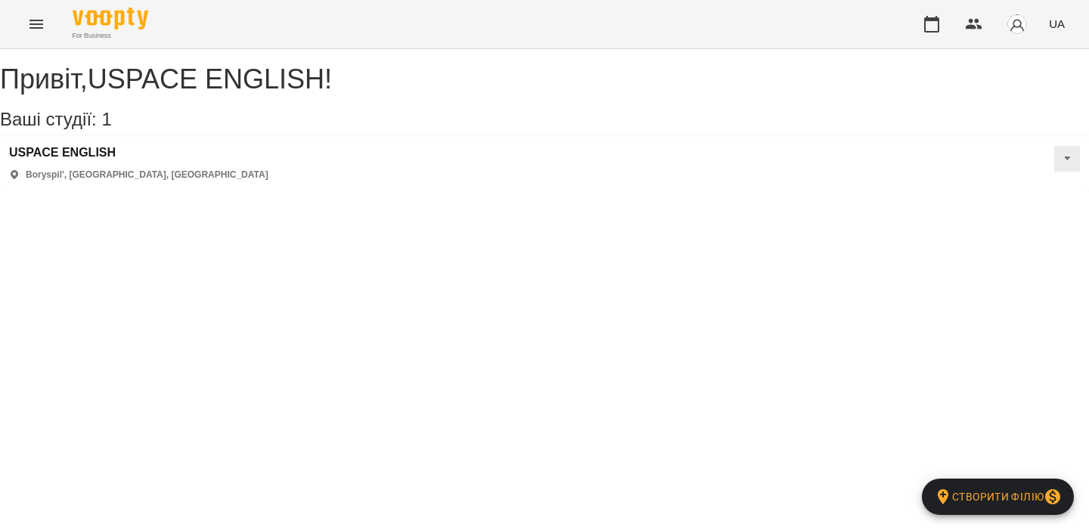
click at [36, 23] on icon "Menu" at bounding box center [36, 24] width 18 height 18
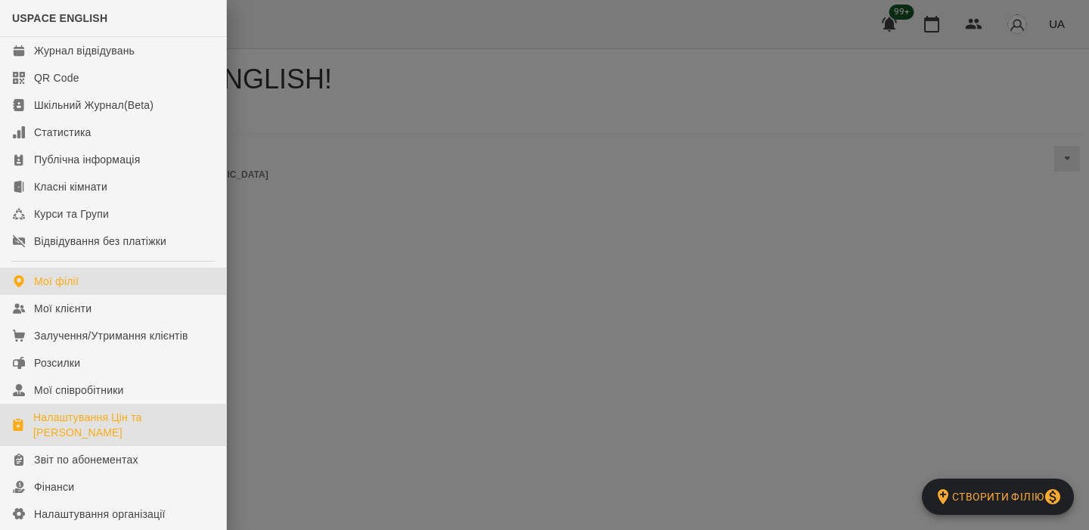
click at [113, 427] on div "Налаштування Цін та [PERSON_NAME]" at bounding box center [123, 425] width 181 height 30
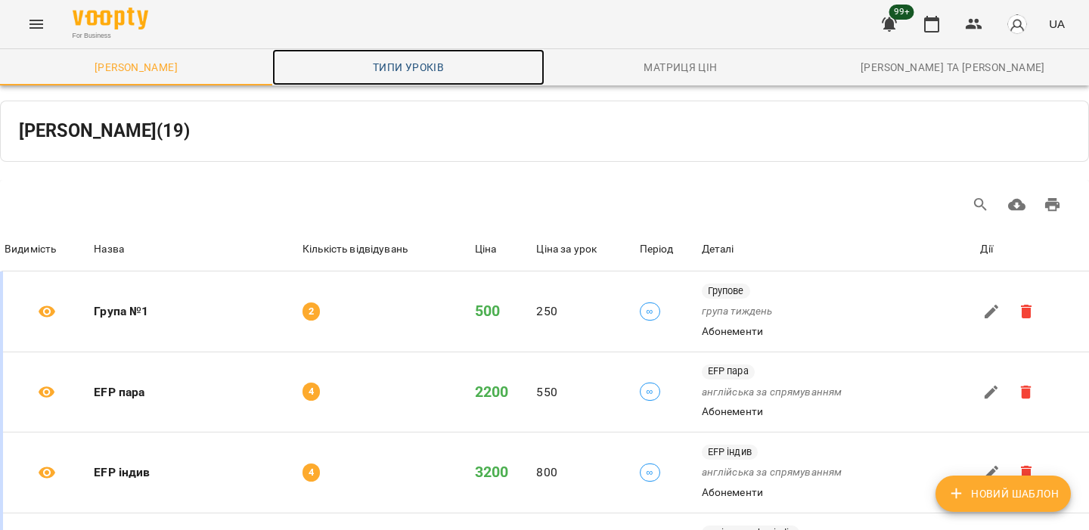
click at [439, 79] on link "Типи уроків" at bounding box center [408, 67] width 272 height 36
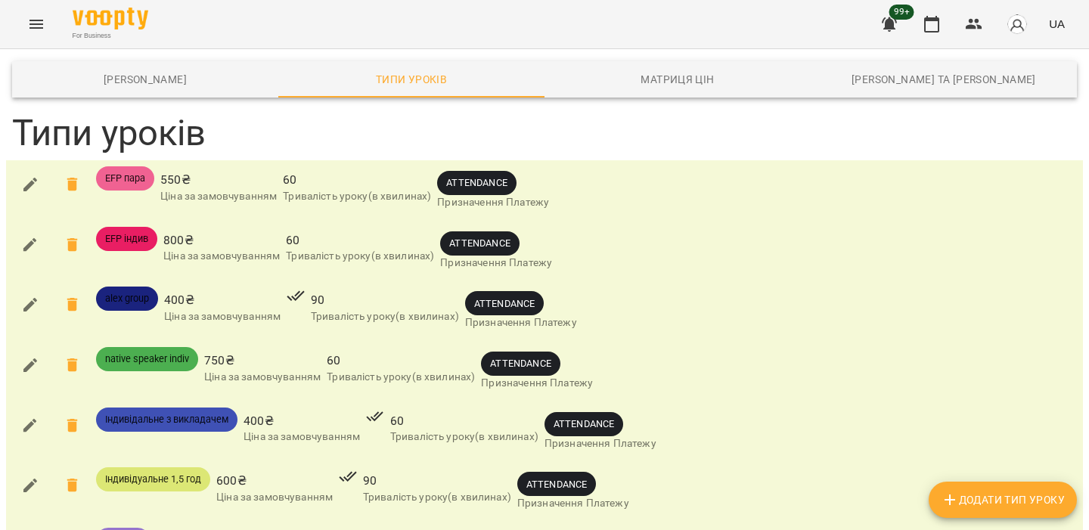
scroll to position [552, 0]
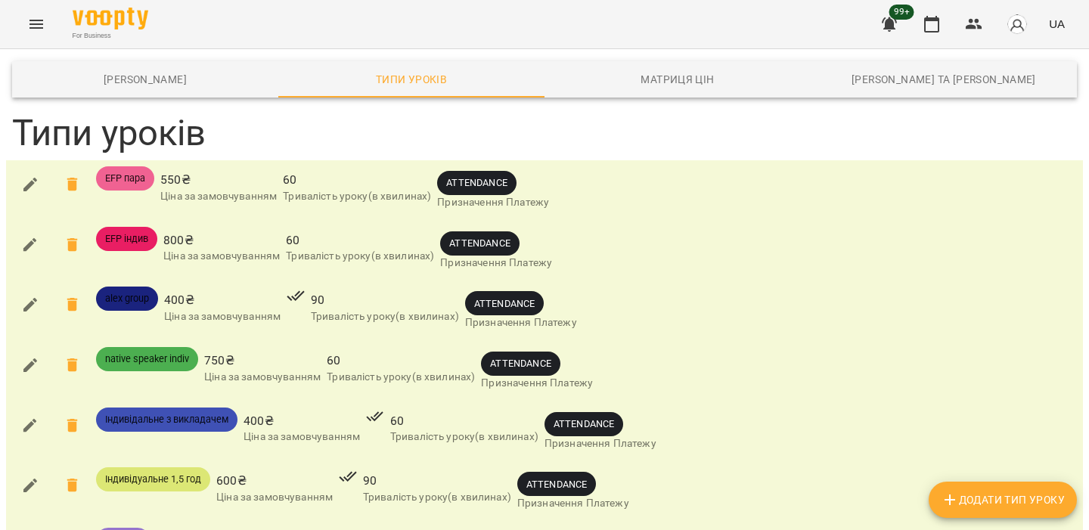
click at [1018, 16] on img "button" at bounding box center [1016, 24] width 21 height 21
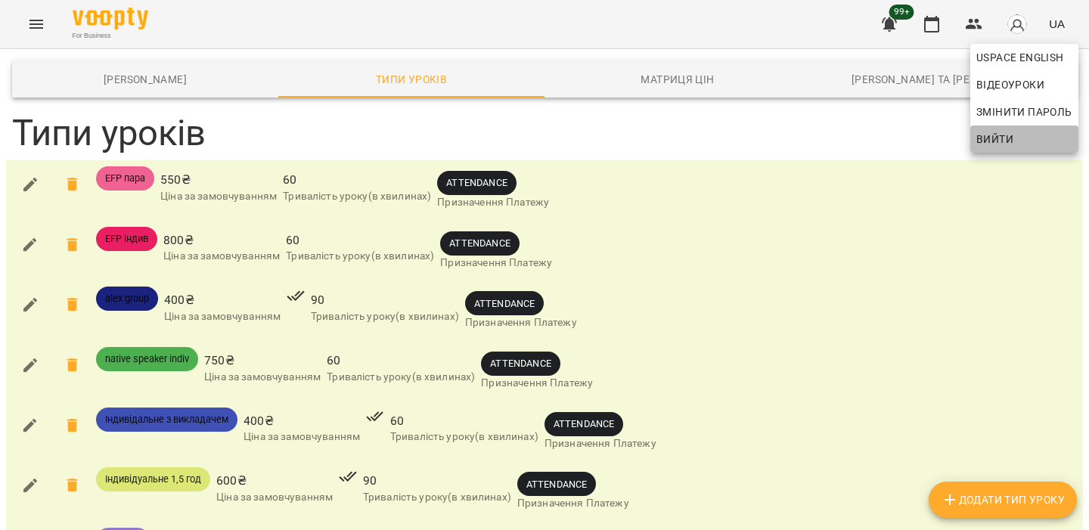
click at [994, 132] on span "Вийти" at bounding box center [994, 139] width 37 height 18
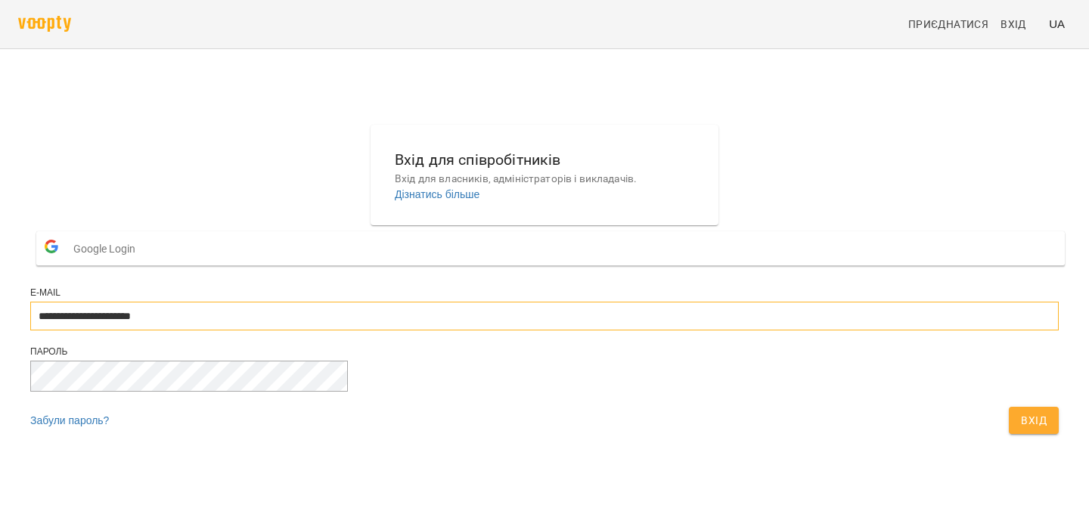
click at [476, 330] on input "**********" at bounding box center [544, 316] width 1028 height 29
type input "**********"
click at [1021, 429] on span "Вхід" at bounding box center [1034, 420] width 26 height 18
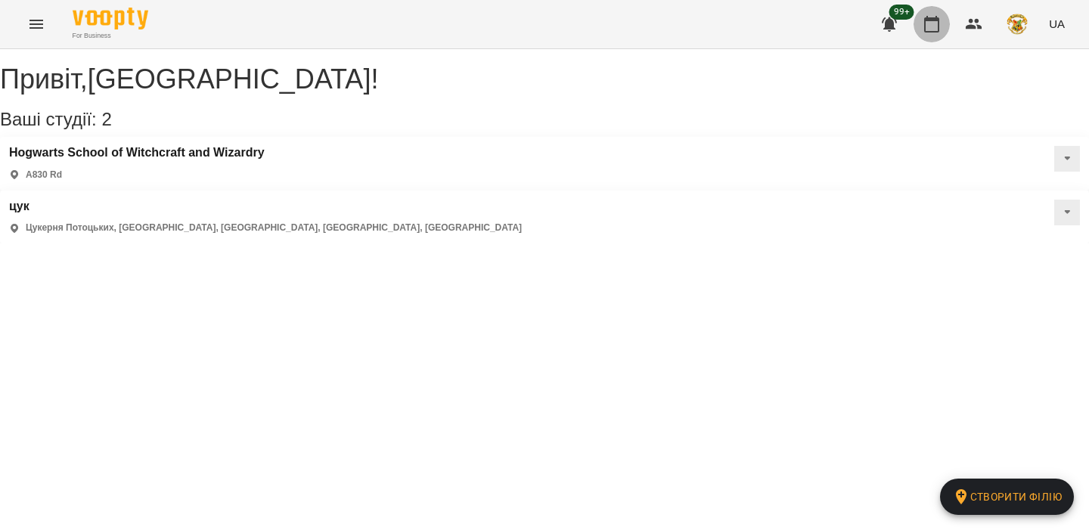
click at [929, 17] on icon "button" at bounding box center [931, 24] width 15 height 17
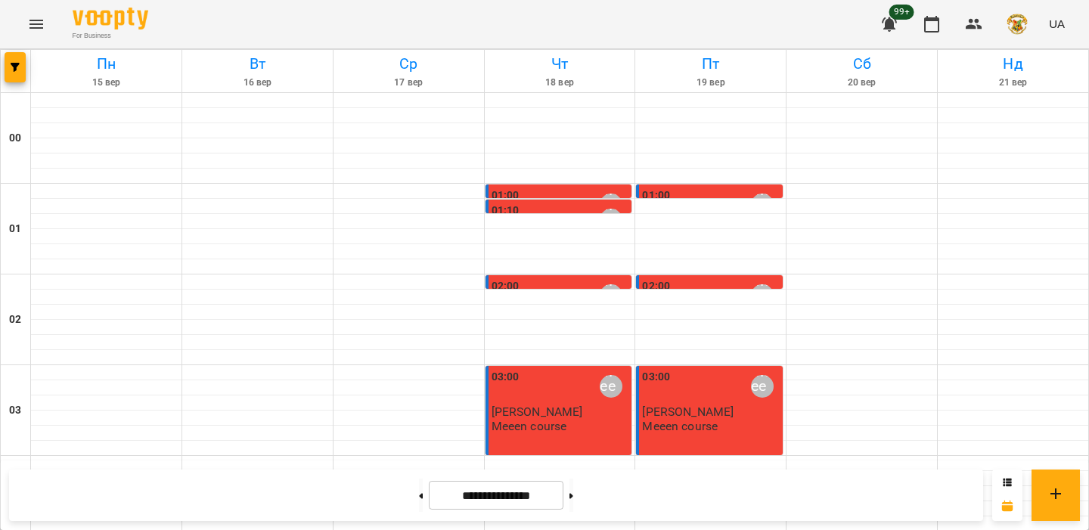
click at [552, 415] on span "[PERSON_NAME]" at bounding box center [536, 412] width 91 height 14
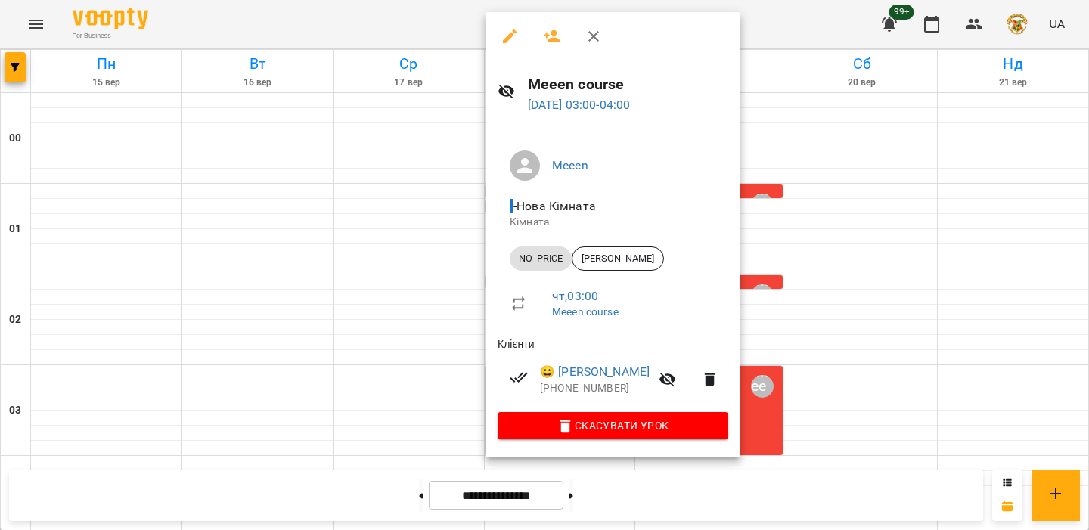
click at [395, 335] on div at bounding box center [544, 265] width 1089 height 530
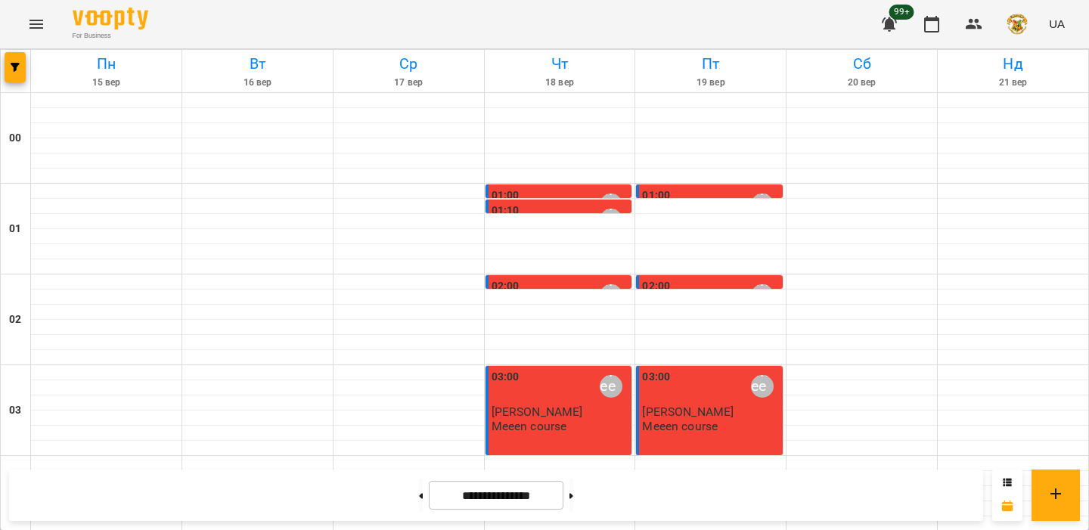
scroll to position [693, 0]
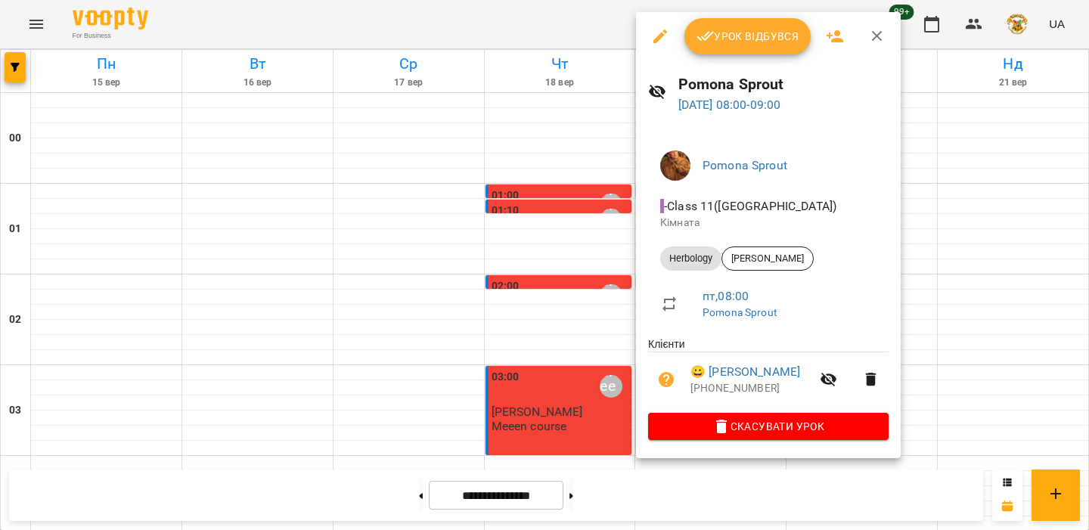
click at [571, 263] on div at bounding box center [544, 265] width 1089 height 530
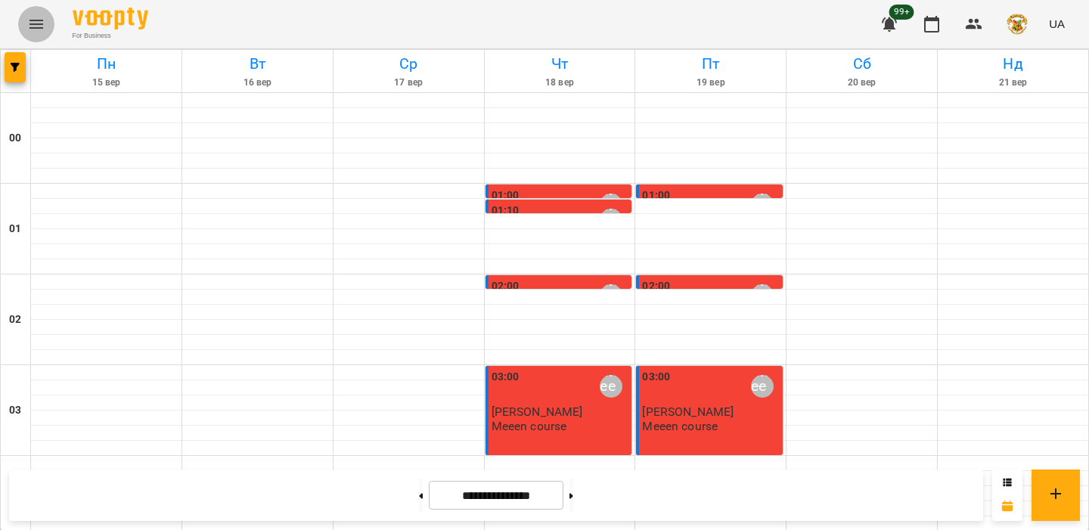
click at [48, 24] on button "Menu" at bounding box center [36, 24] width 36 height 36
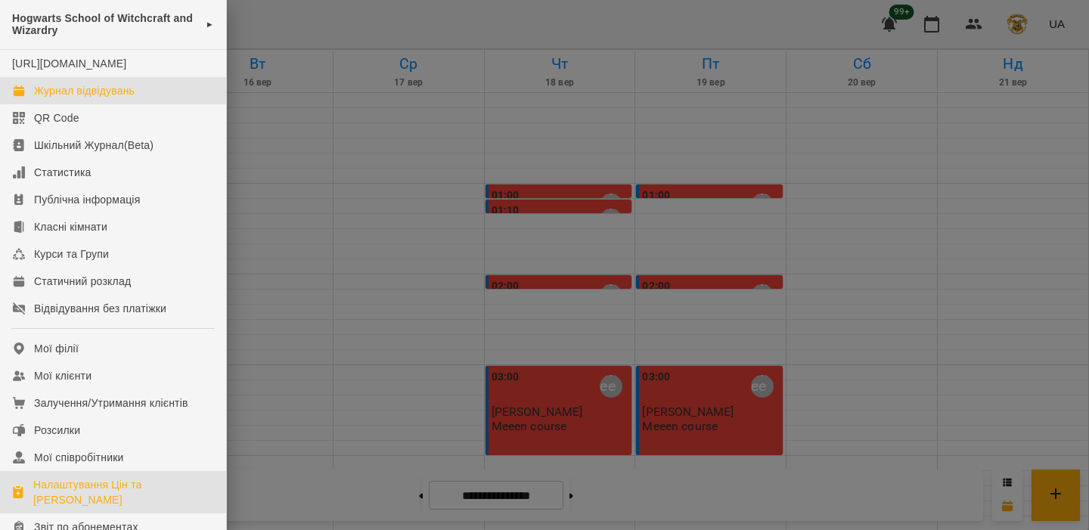
click at [68, 504] on div "Налаштування Цін та Абонементів" at bounding box center [123, 492] width 181 height 30
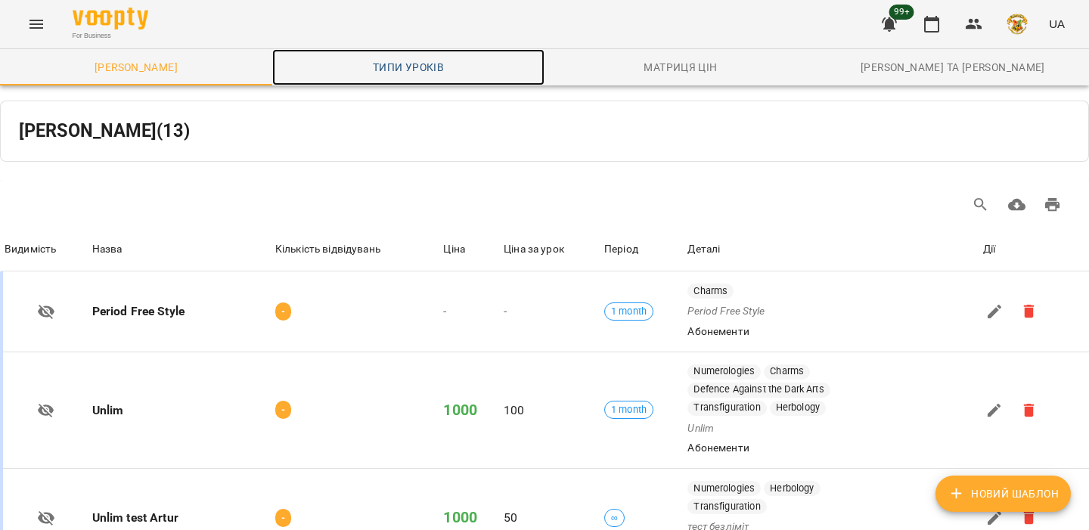
click at [421, 77] on link "Типи уроків" at bounding box center [408, 67] width 272 height 36
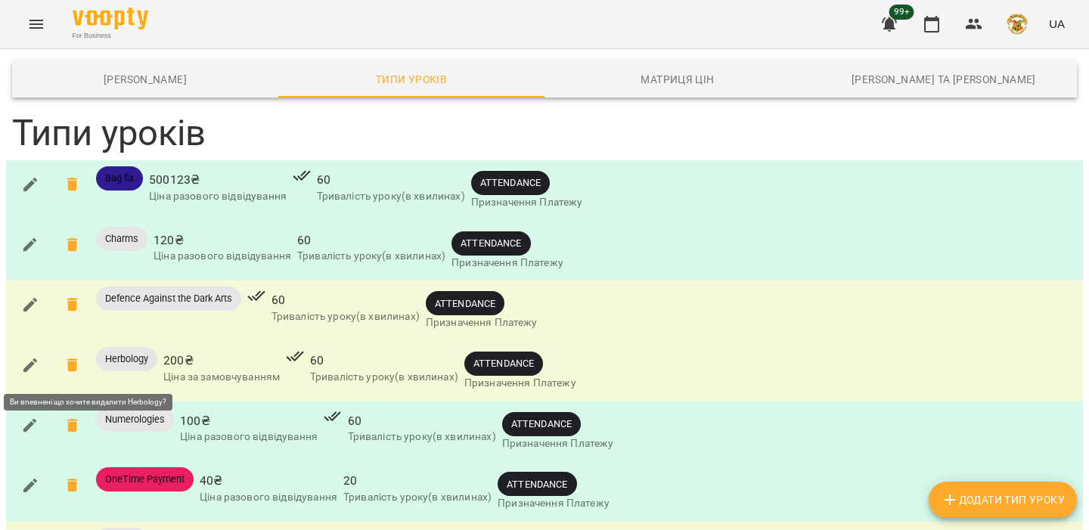
click at [76, 363] on icon at bounding box center [72, 365] width 11 height 14
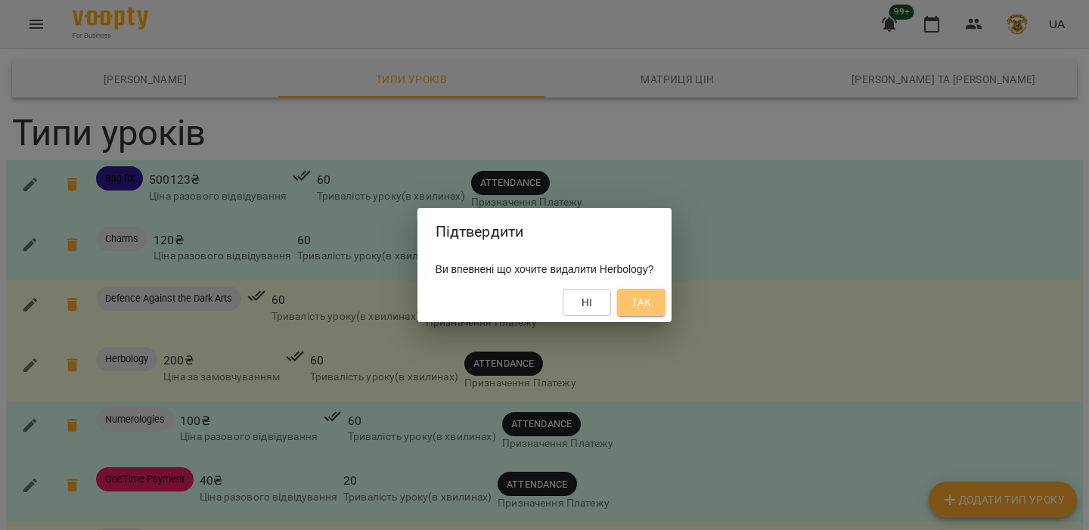
click at [651, 299] on span "Так" at bounding box center [641, 302] width 20 height 18
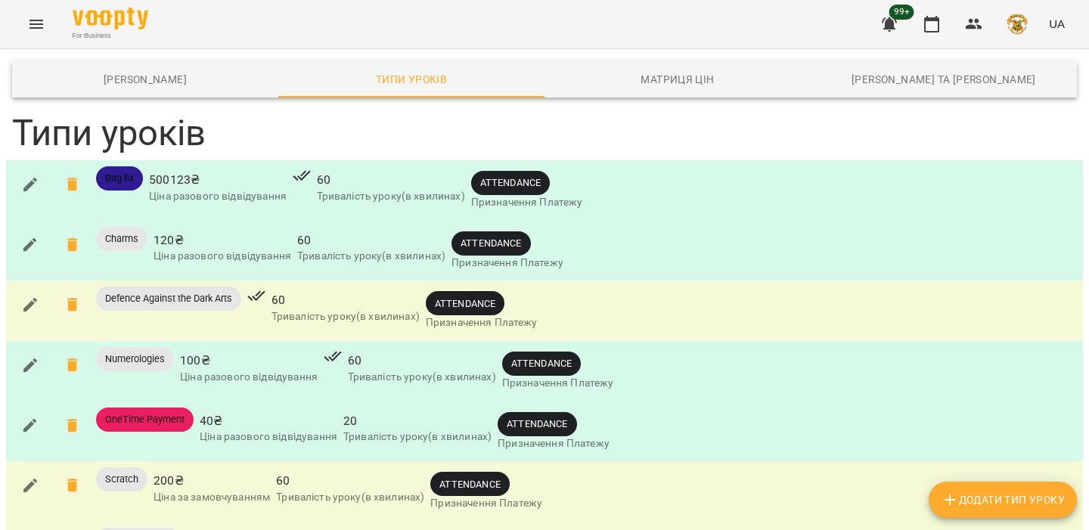
click at [1024, 493] on span "Додати Тип Уроку" at bounding box center [1003, 500] width 124 height 18
type input "*********"
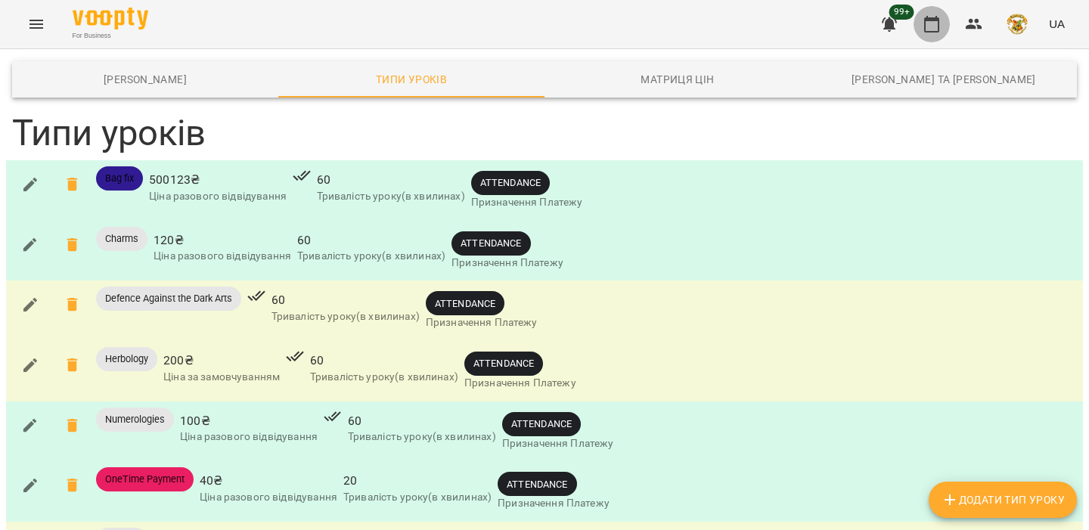
click at [945, 26] on button "button" at bounding box center [931, 24] width 36 height 36
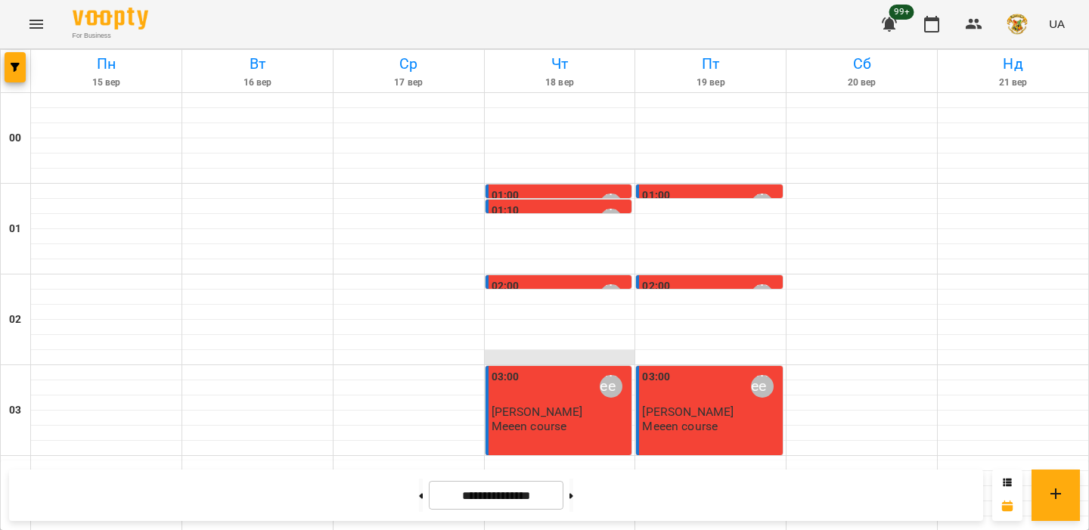
scroll to position [699, 0]
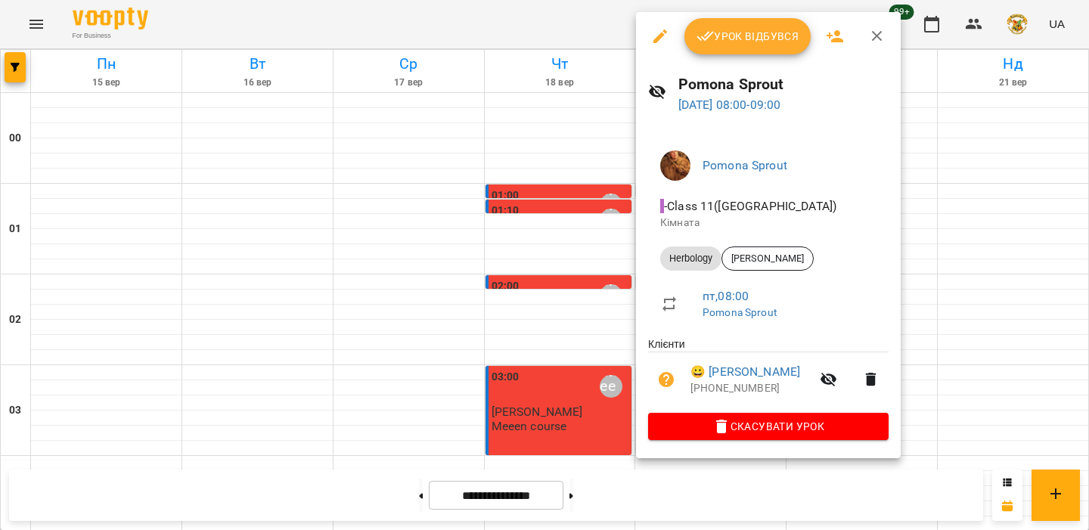
click at [693, 256] on span "Herbology" at bounding box center [690, 259] width 61 height 14
click at [622, 258] on div at bounding box center [544, 265] width 1089 height 530
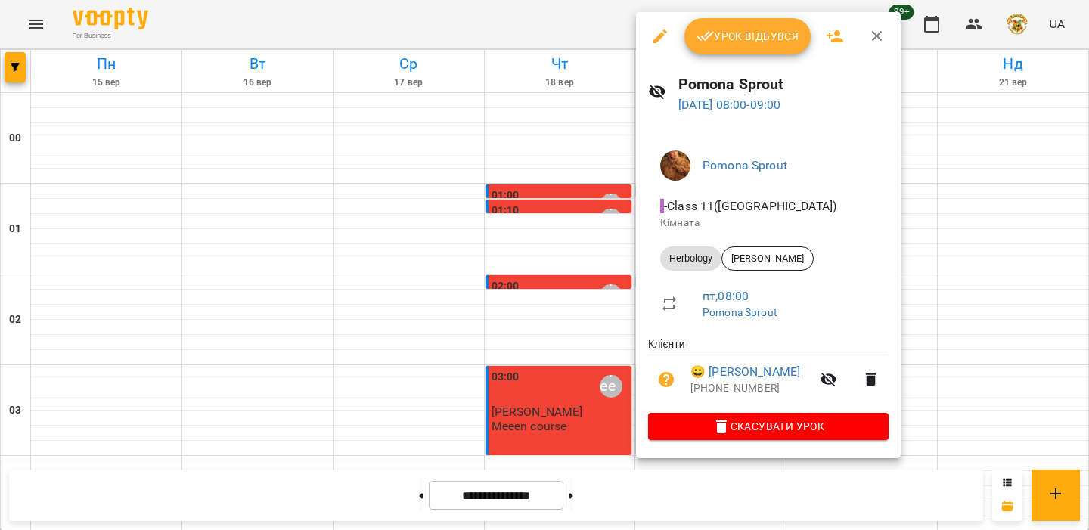
click at [698, 262] on span "Herbology" at bounding box center [690, 259] width 61 height 14
click at [588, 256] on div at bounding box center [544, 265] width 1089 height 530
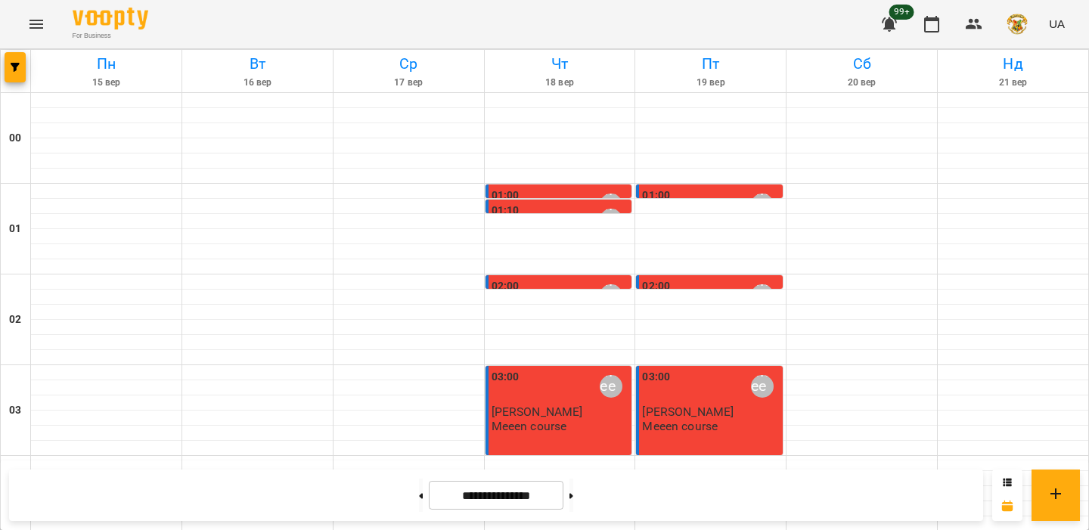
scroll to position [0, 0]
click at [1011, 26] on img "button" at bounding box center [1016, 24] width 21 height 21
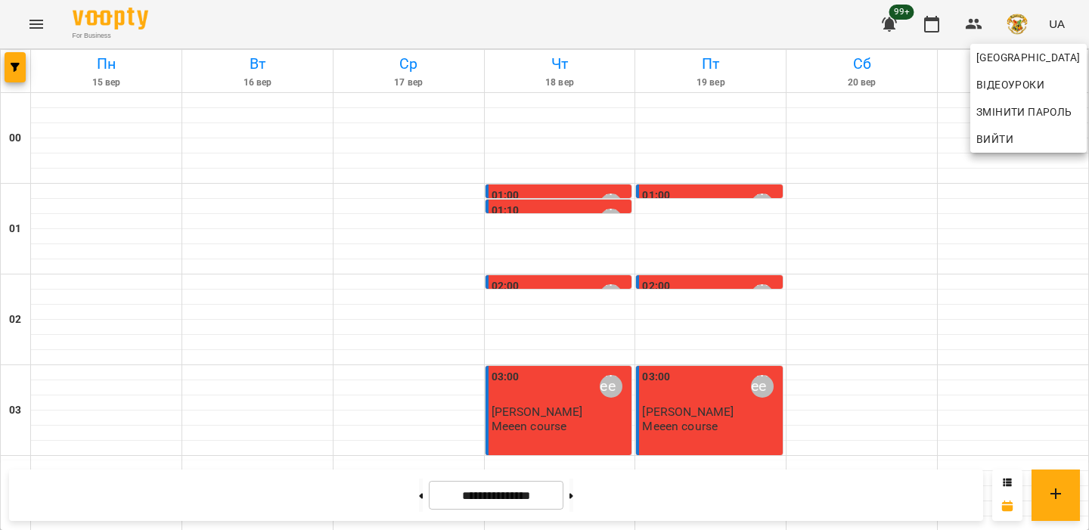
click at [691, 208] on div at bounding box center [544, 265] width 1089 height 530
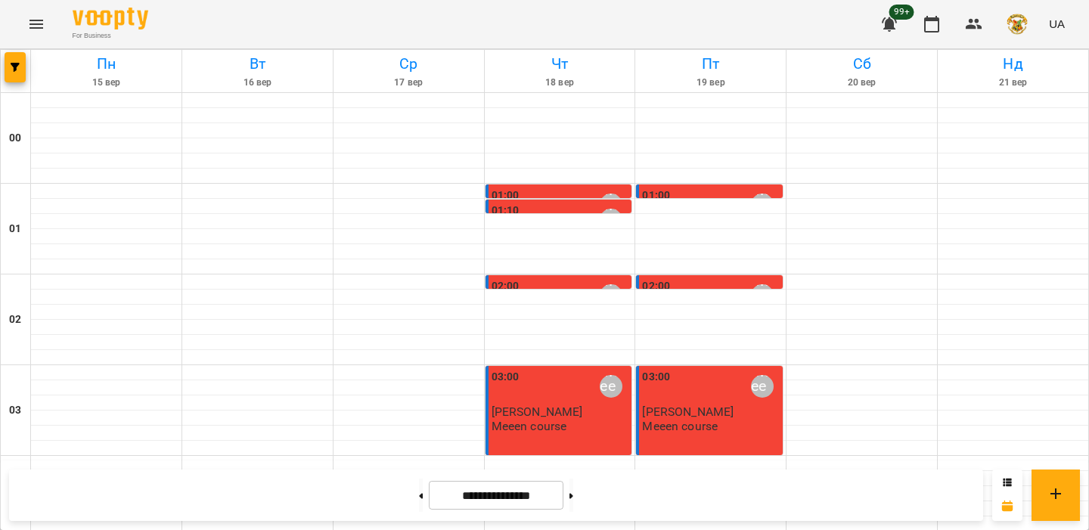
scroll to position [677, 0]
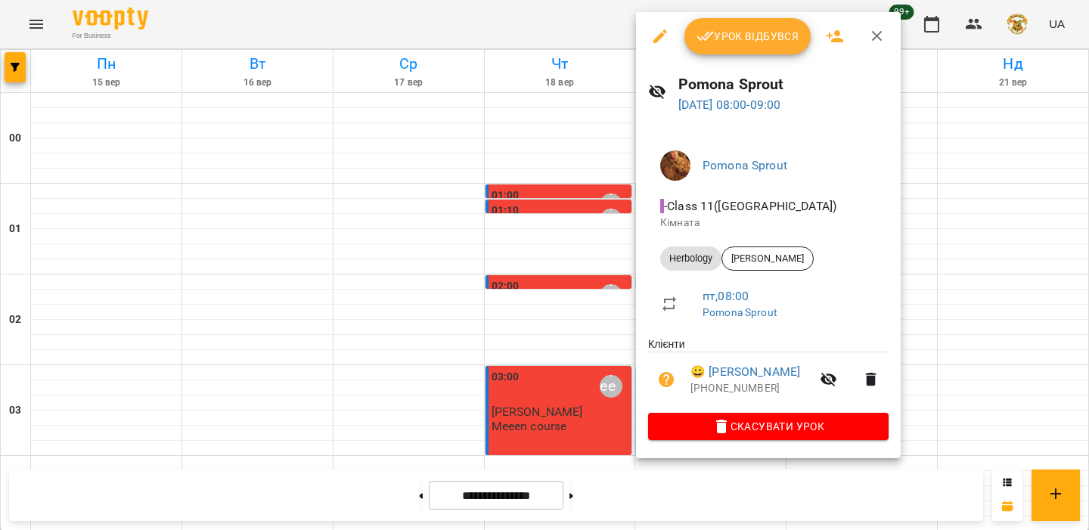
click at [685, 257] on span "Herbology" at bounding box center [690, 259] width 61 height 14
click at [824, 132] on div "Pomona Sprout - Class 11(South Tower12) Кімната Herbology Cho Chang пт , 08:00 …" at bounding box center [768, 292] width 265 height 332
click at [590, 267] on div at bounding box center [544, 265] width 1089 height 530
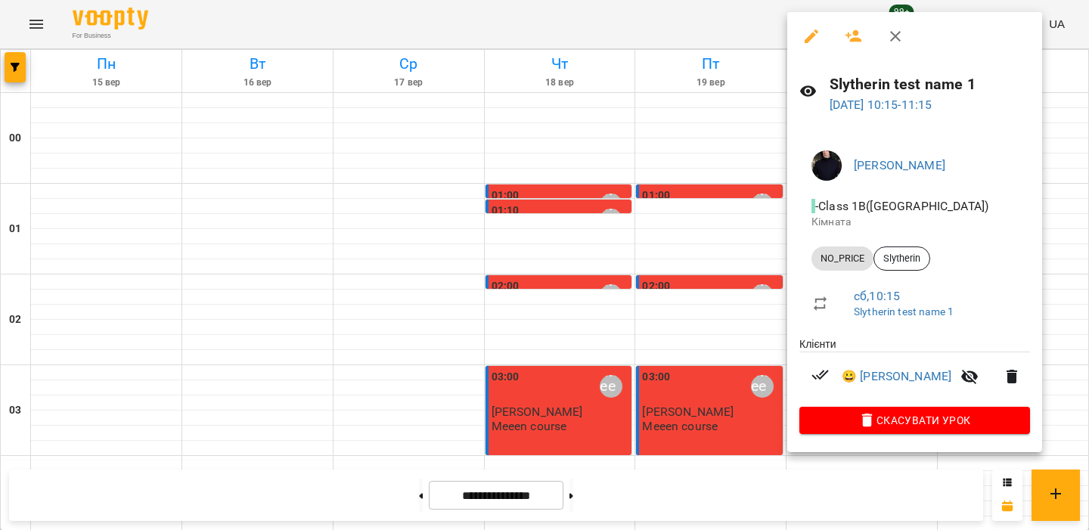
click at [845, 259] on span "NO_PRICE" at bounding box center [842, 259] width 62 height 14
click at [33, 13] on div at bounding box center [544, 265] width 1089 height 530
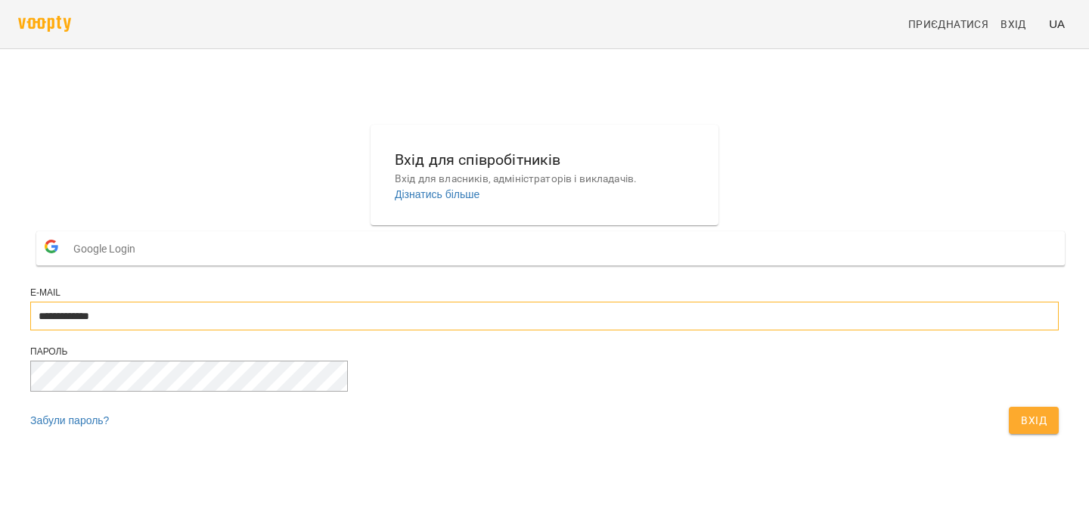
click at [493, 330] on input "**********" at bounding box center [544, 316] width 1028 height 29
type input "**********"
click at [1009, 434] on button "Вхід" at bounding box center [1034, 420] width 50 height 27
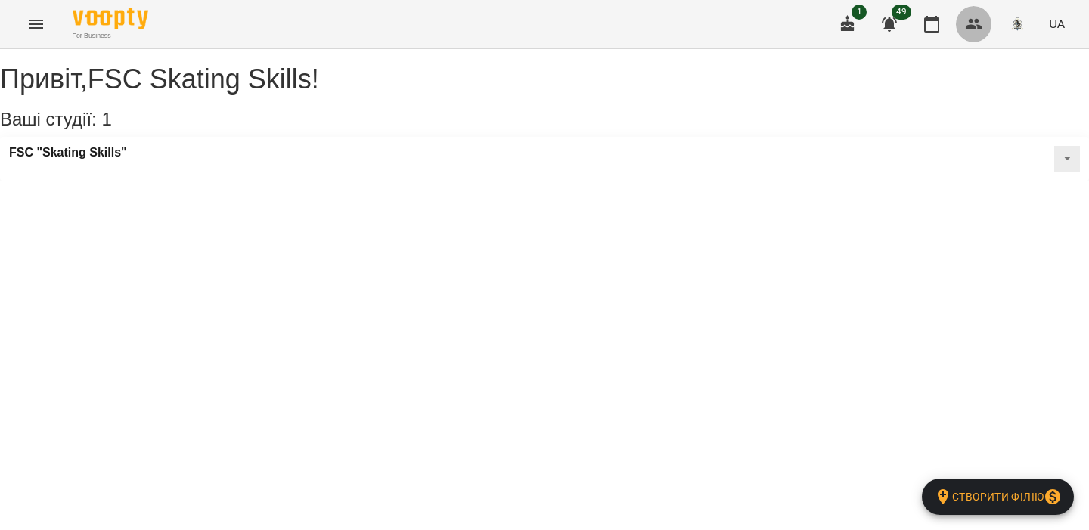
click at [970, 26] on icon "button" at bounding box center [974, 24] width 17 height 11
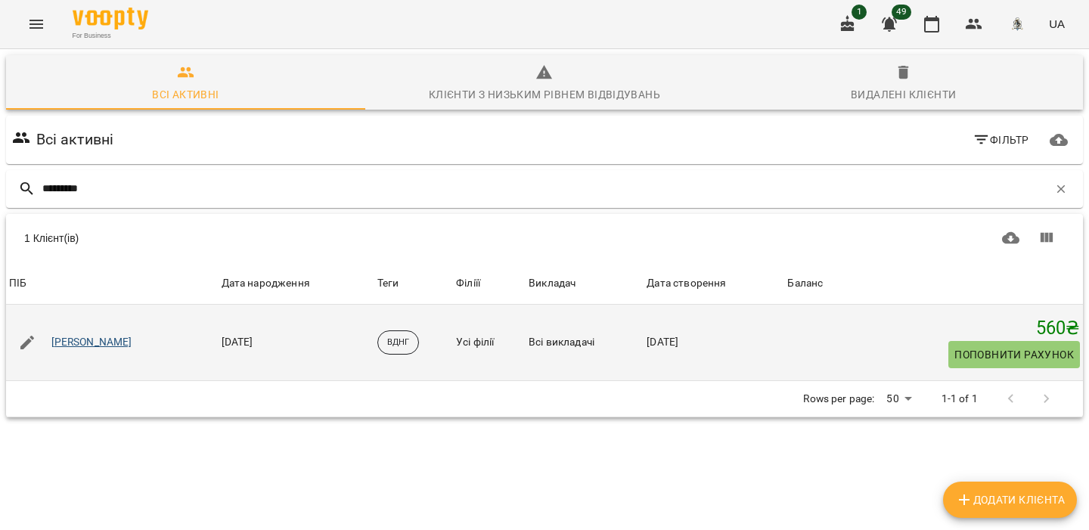
type input "*********"
click at [125, 345] on link "[PERSON_NAME]" at bounding box center [91, 342] width 81 height 15
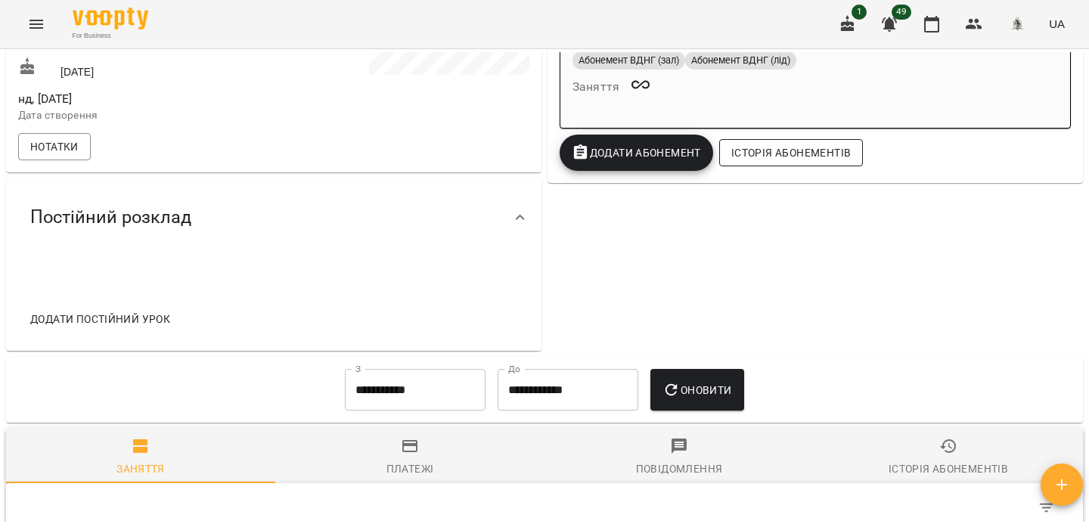
click at [811, 157] on span "Історія абонементів" at bounding box center [790, 153] width 119 height 18
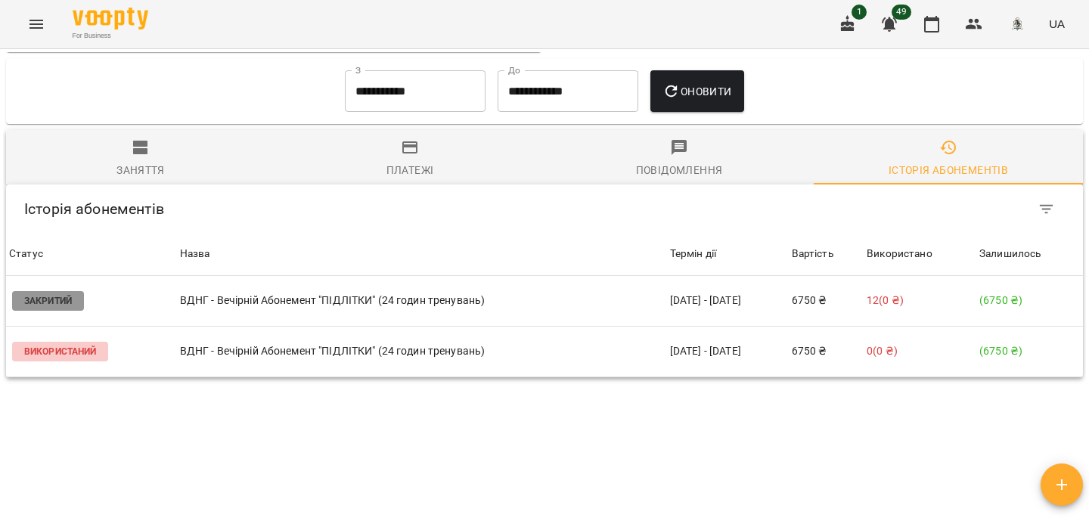
scroll to position [752, 0]
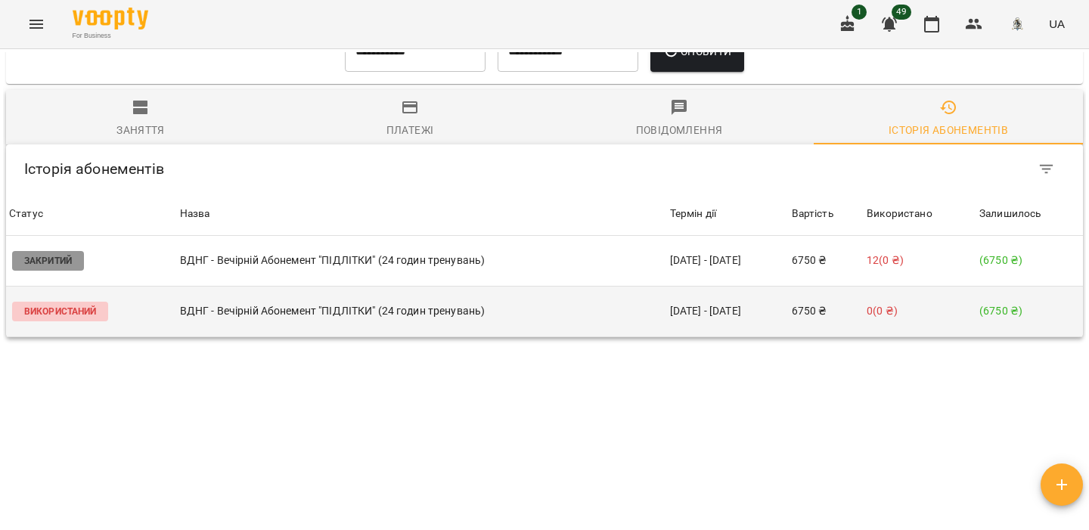
click at [434, 303] on p "ВДНГ - Вечірній Абонемент "ПІДЛІТКИ" (24 годин тренувань)" at bounding box center [422, 311] width 484 height 16
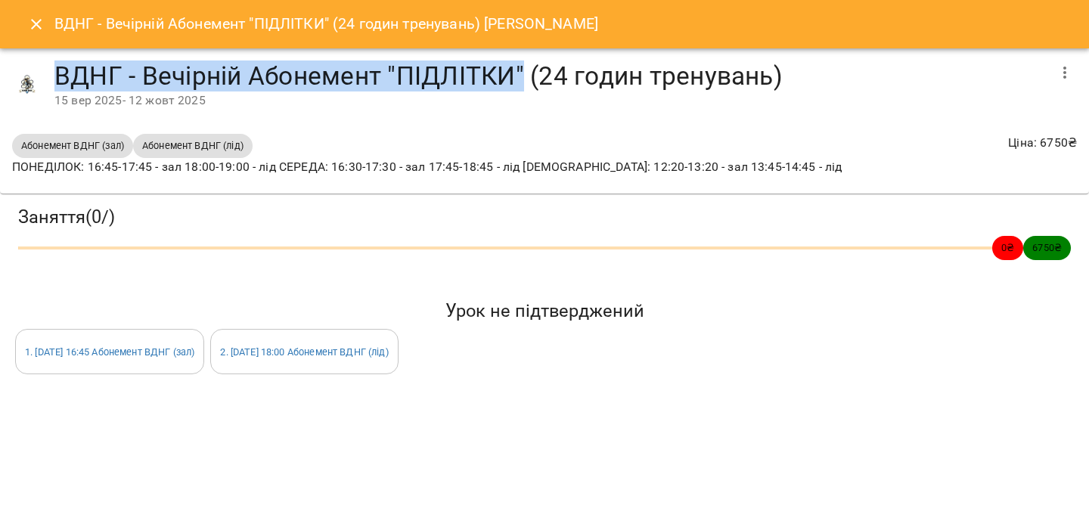
drag, startPoint x: 61, startPoint y: 70, endPoint x: 523, endPoint y: 77, distance: 462.0
click at [523, 77] on h4 "ВДНГ - Вечірній Абонемент "ПІДЛІТКИ" (24 годин тренувань)" at bounding box center [550, 75] width 992 height 31
copy h4 "ВДНГ - Вечірній Абонемент "ПІДЛІТКИ""
click at [31, 25] on icon "Close" at bounding box center [36, 24] width 18 height 18
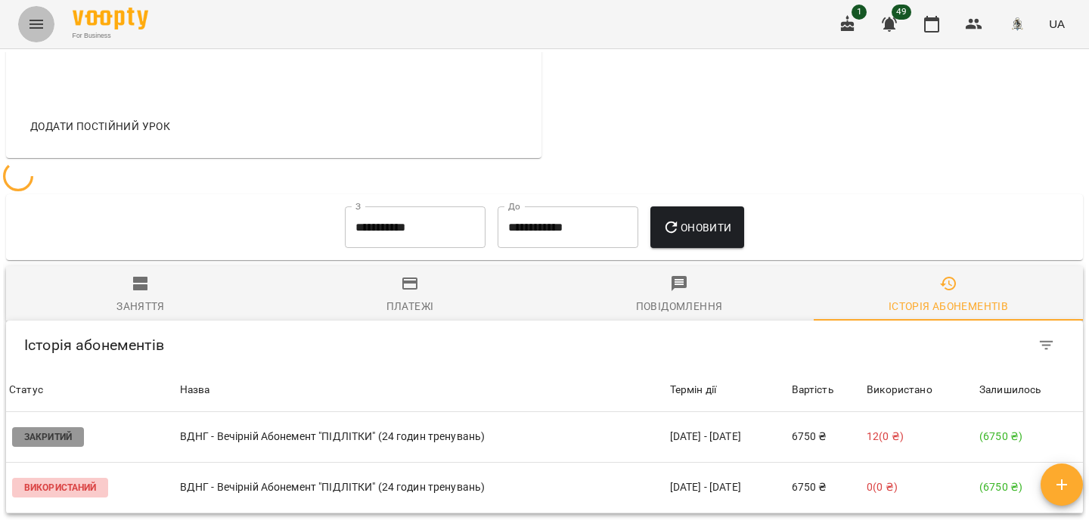
click at [31, 25] on icon "Menu" at bounding box center [36, 24] width 18 height 18
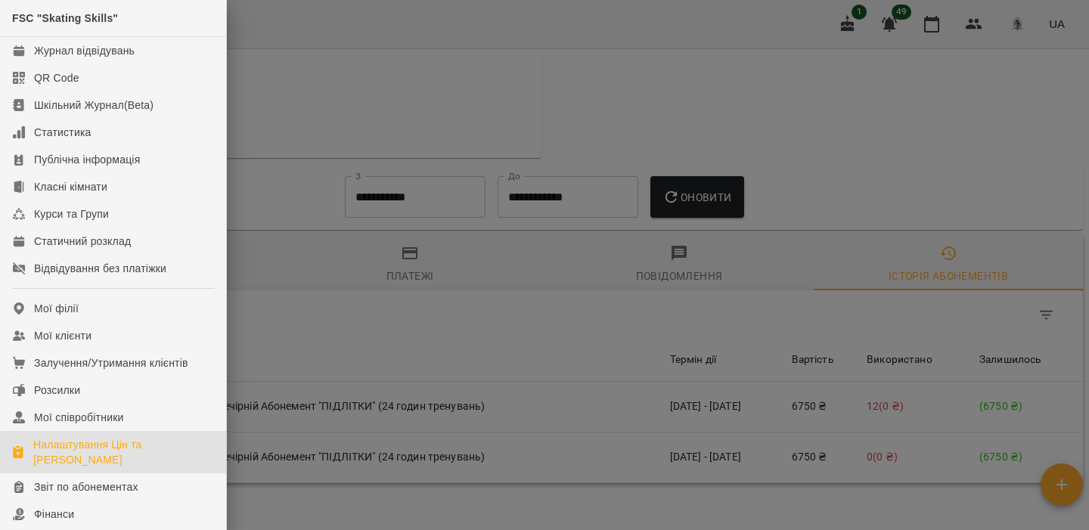
click at [77, 438] on div "Налаштування Цін та Абонементів" at bounding box center [123, 452] width 181 height 30
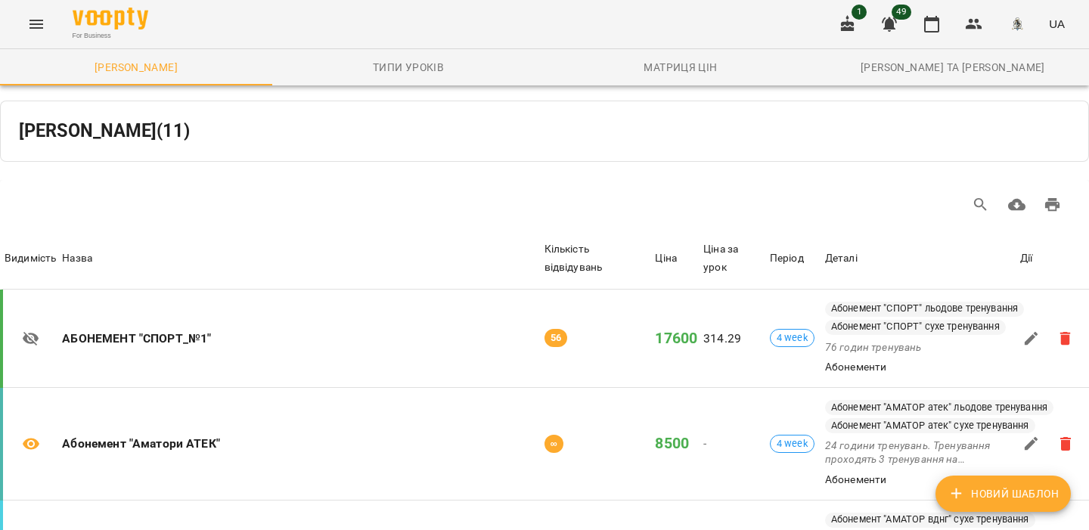
scroll to position [773, 0]
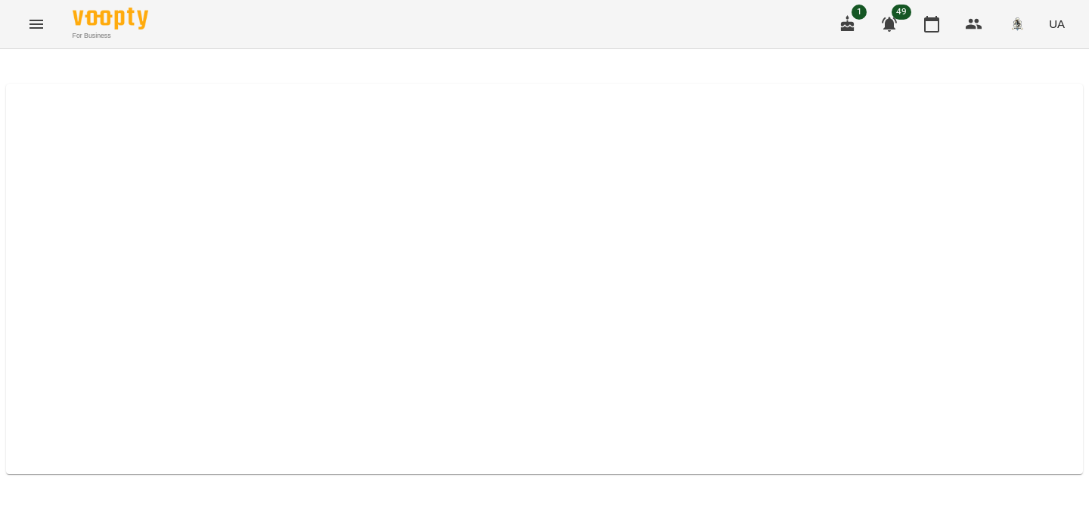
select select "****"
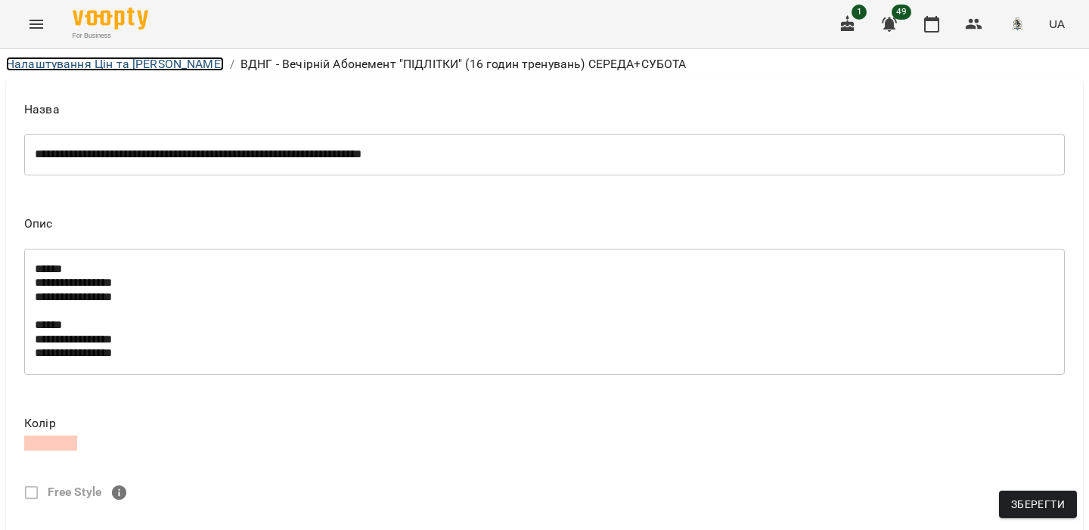
click at [38, 57] on link "Налаштування Цін та Абонементів" at bounding box center [115, 64] width 218 height 14
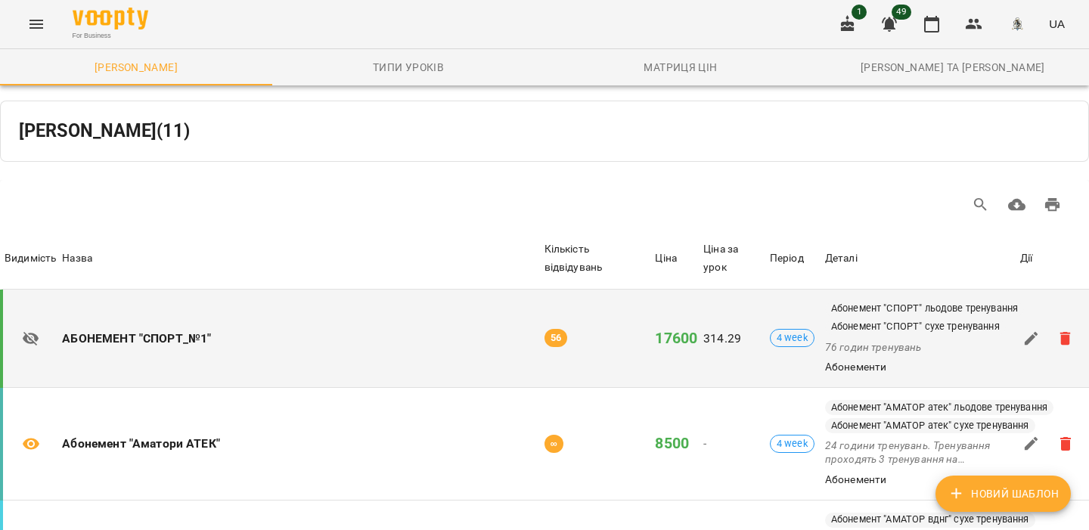
scroll to position [773, 0]
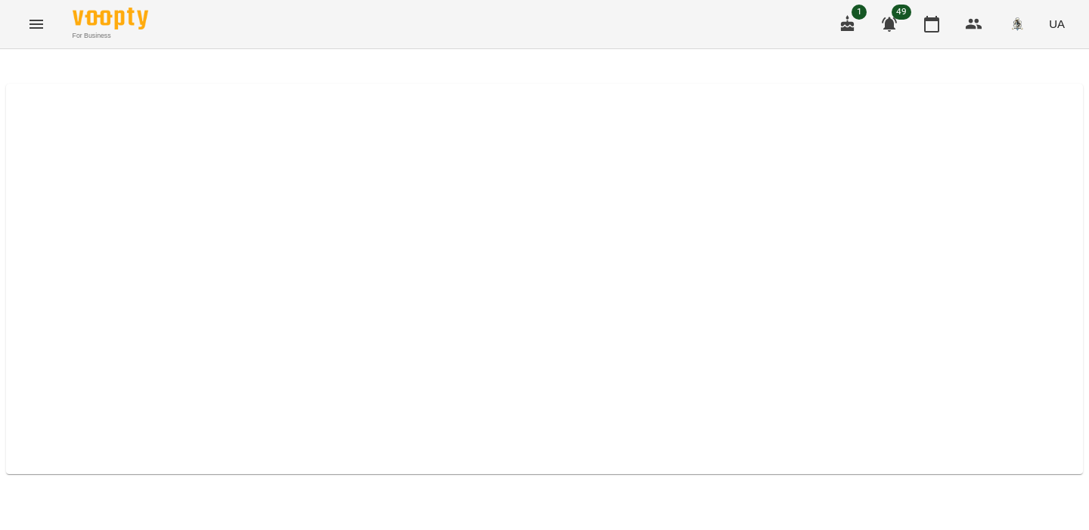
select select "****"
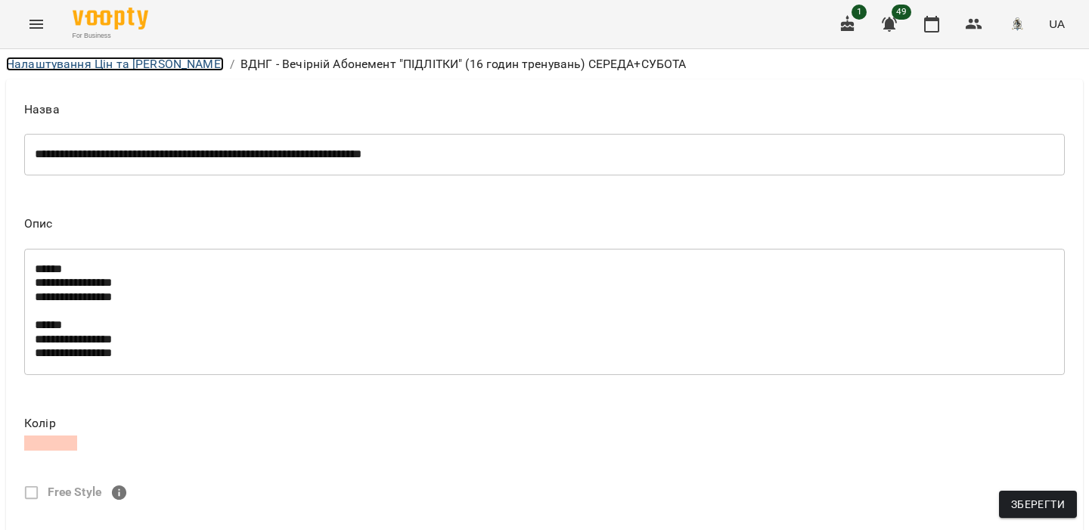
click at [126, 67] on link "Налаштування Цін та Абонементів" at bounding box center [115, 64] width 218 height 14
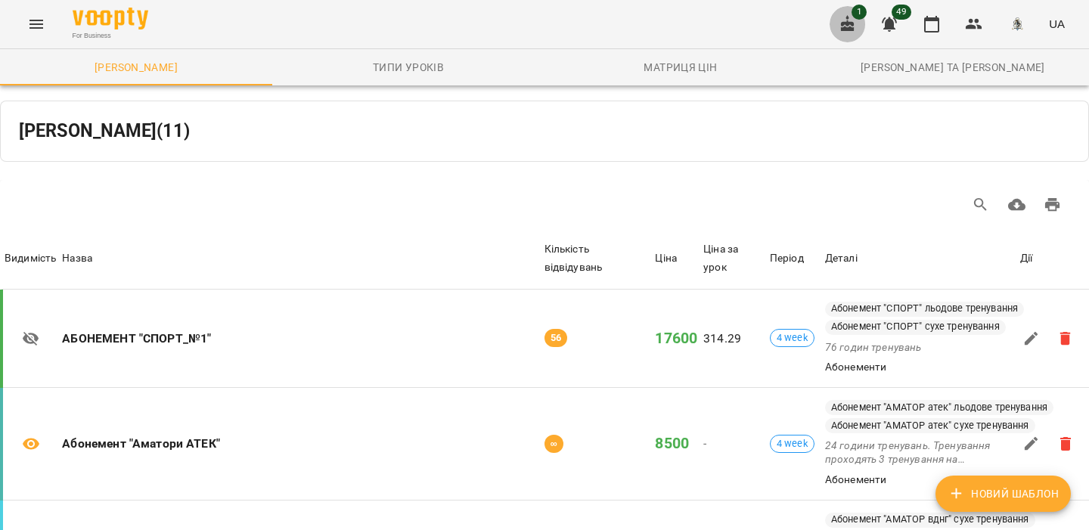
click at [853, 33] on button "button" at bounding box center [847, 24] width 36 height 36
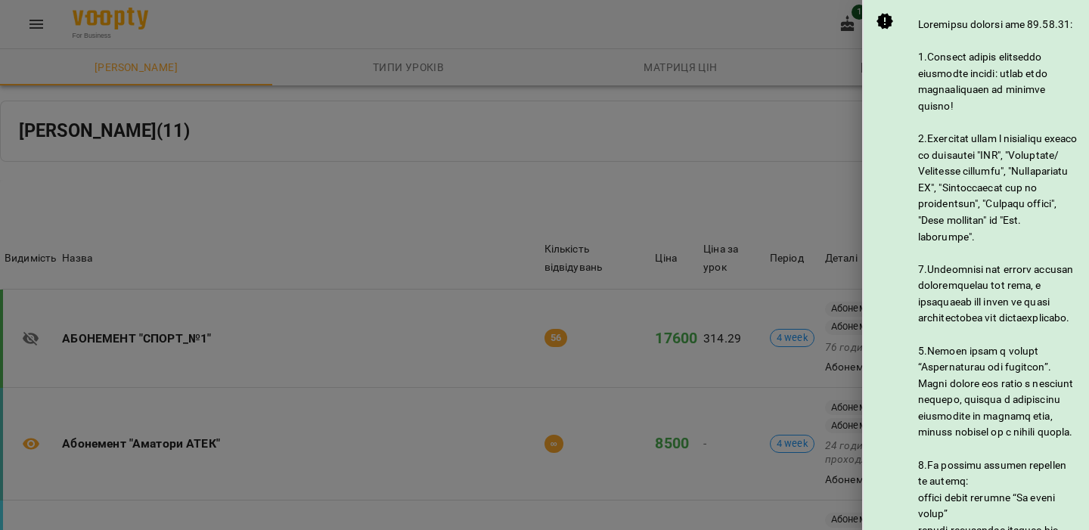
click at [768, 85] on div at bounding box center [544, 265] width 1089 height 530
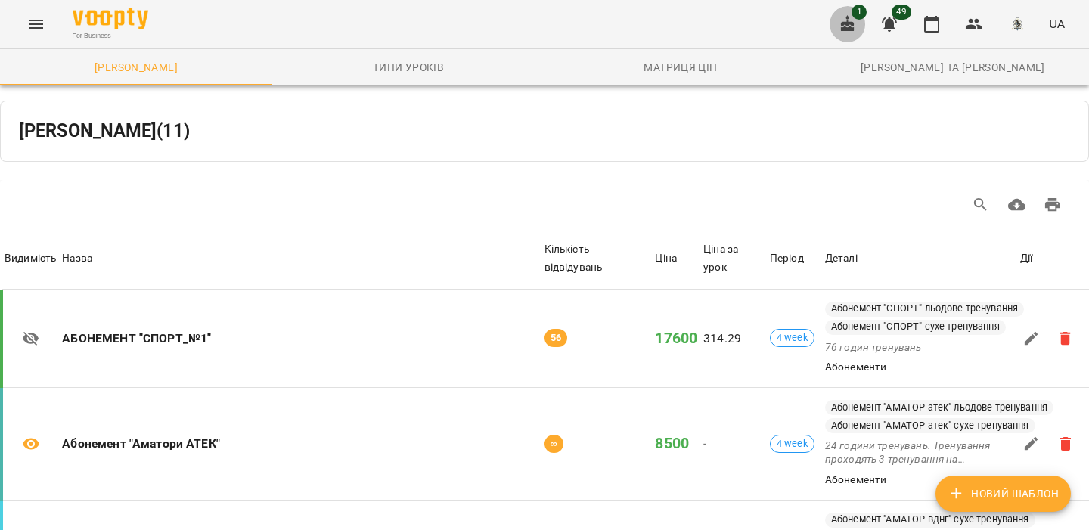
click at [855, 22] on icon "button" at bounding box center [848, 24] width 18 height 18
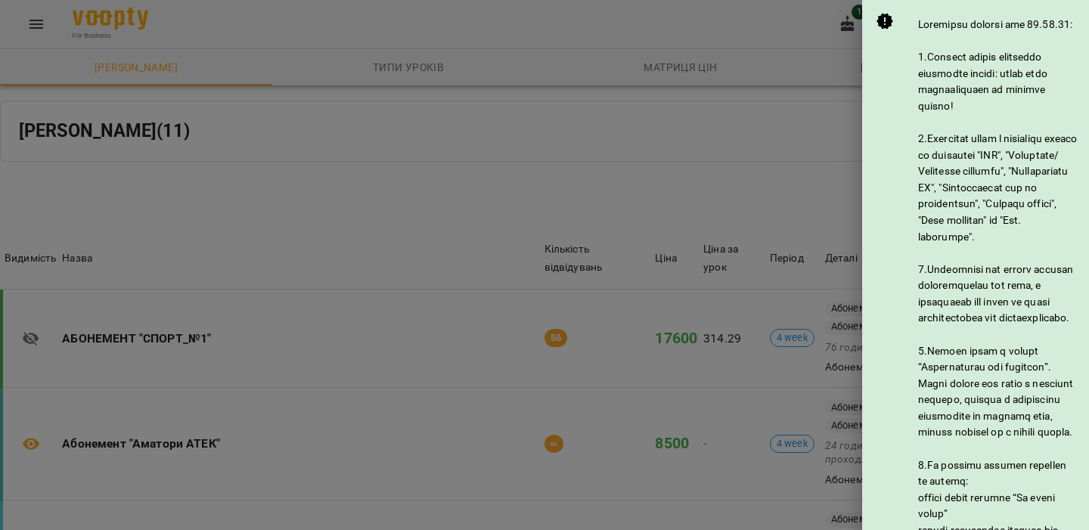
click at [817, 36] on div at bounding box center [544, 265] width 1089 height 530
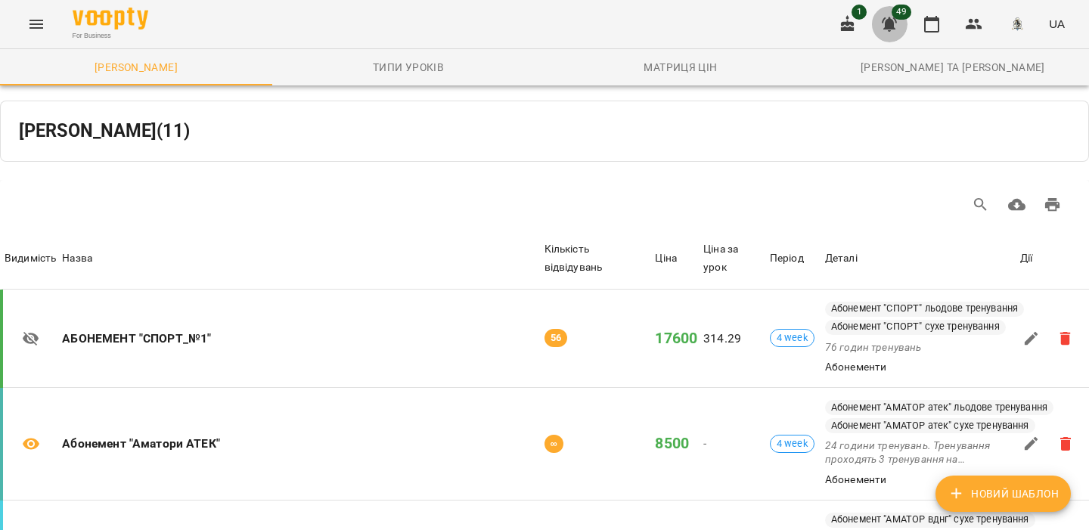
click at [885, 27] on icon "button" at bounding box center [889, 24] width 18 height 18
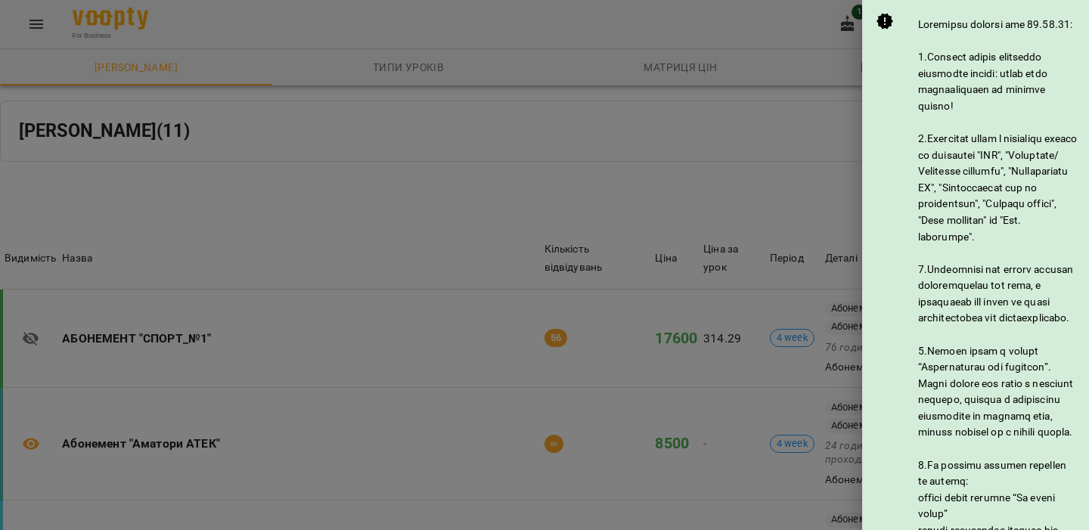
click at [767, 96] on div at bounding box center [544, 265] width 1089 height 530
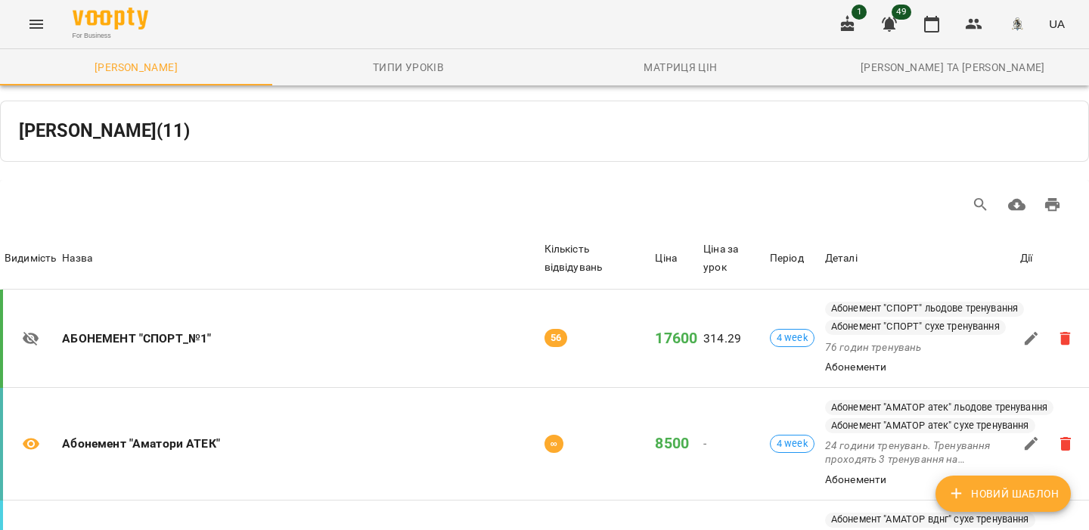
click at [887, 29] on icon "button" at bounding box center [889, 24] width 18 height 18
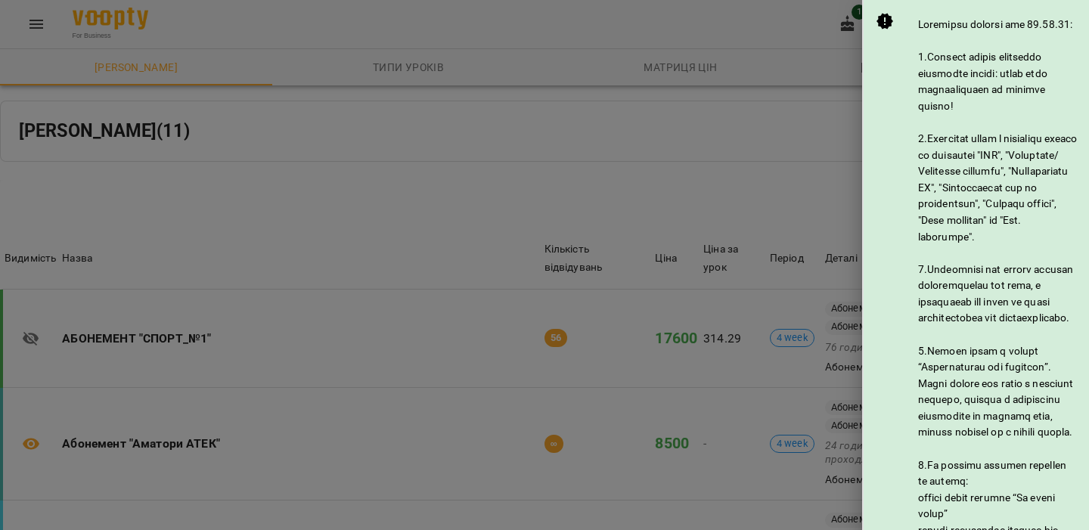
click at [826, 118] on div at bounding box center [544, 265] width 1089 height 530
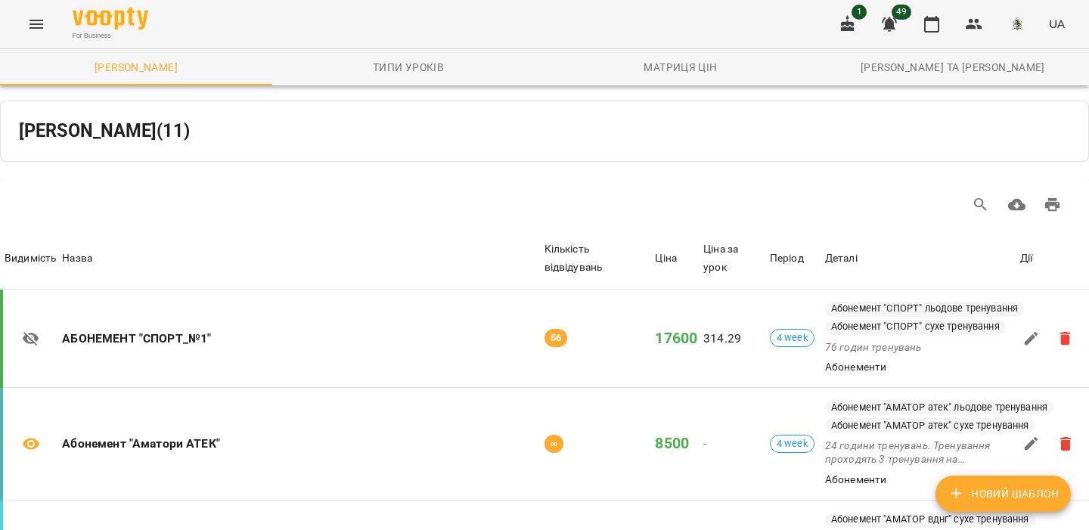
click at [848, 29] on icon "button" at bounding box center [848, 23] width 14 height 17
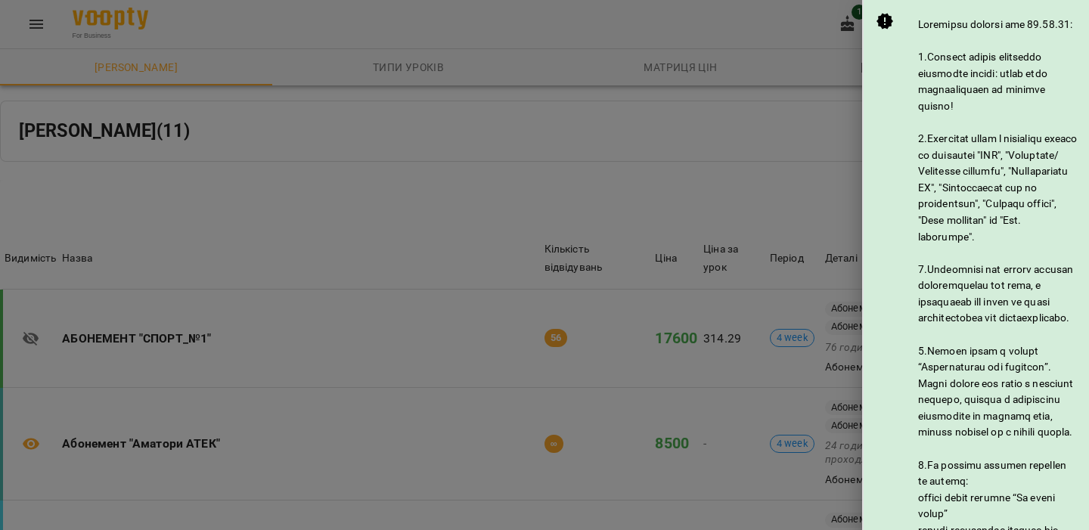
click at [631, 137] on div at bounding box center [544, 265] width 1089 height 530
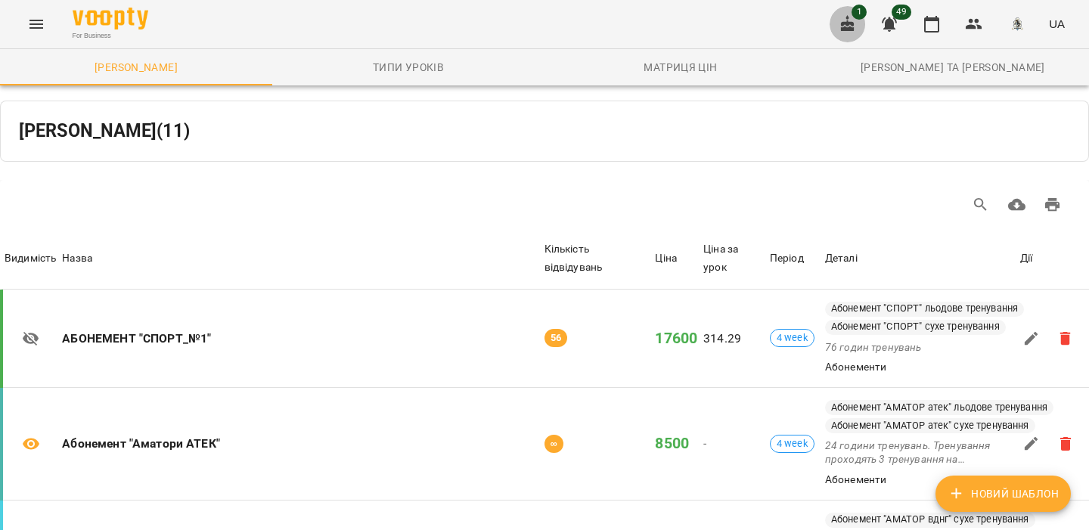
click at [849, 16] on icon "button" at bounding box center [848, 24] width 18 height 18
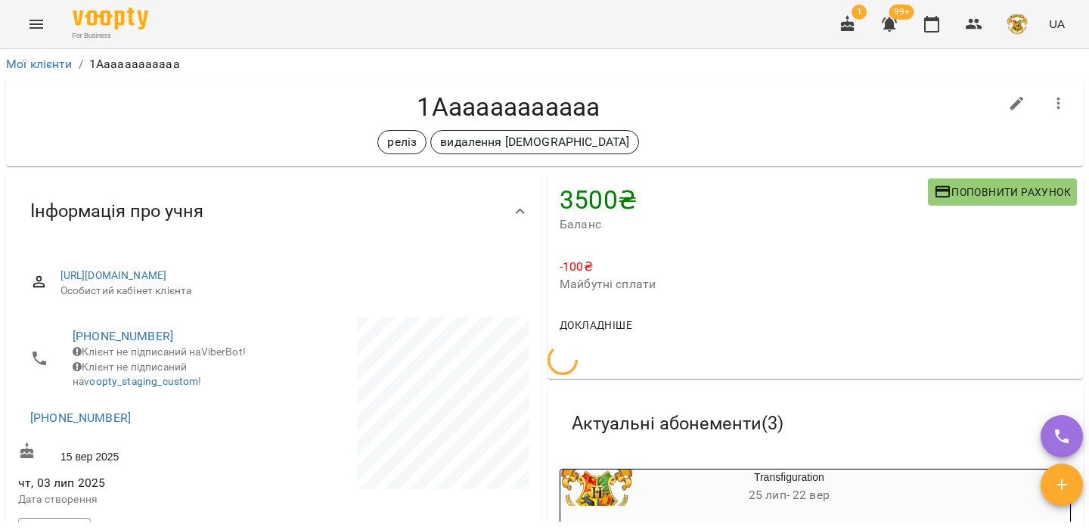
click at [851, 29] on icon "button" at bounding box center [848, 23] width 14 height 17
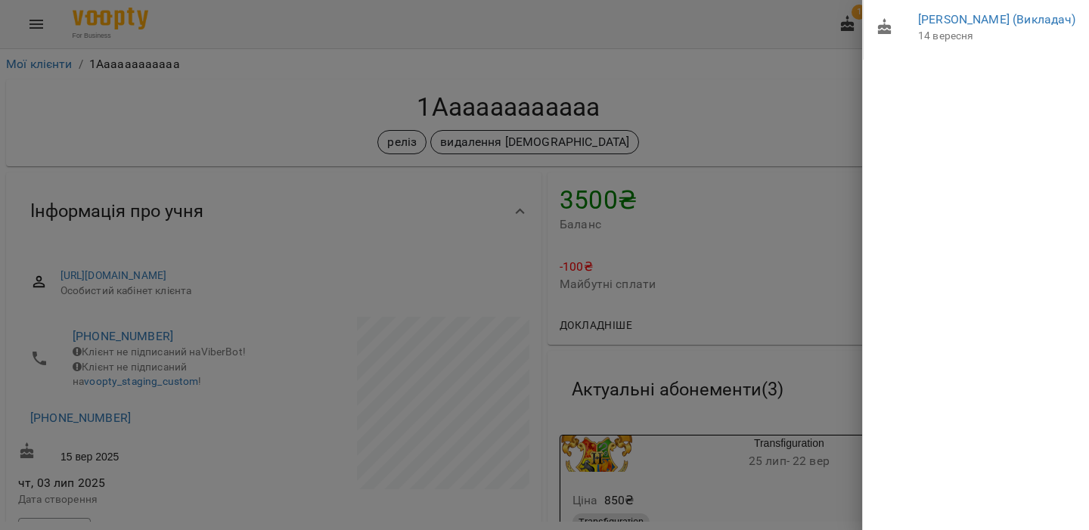
click at [677, 119] on div at bounding box center [544, 265] width 1089 height 530
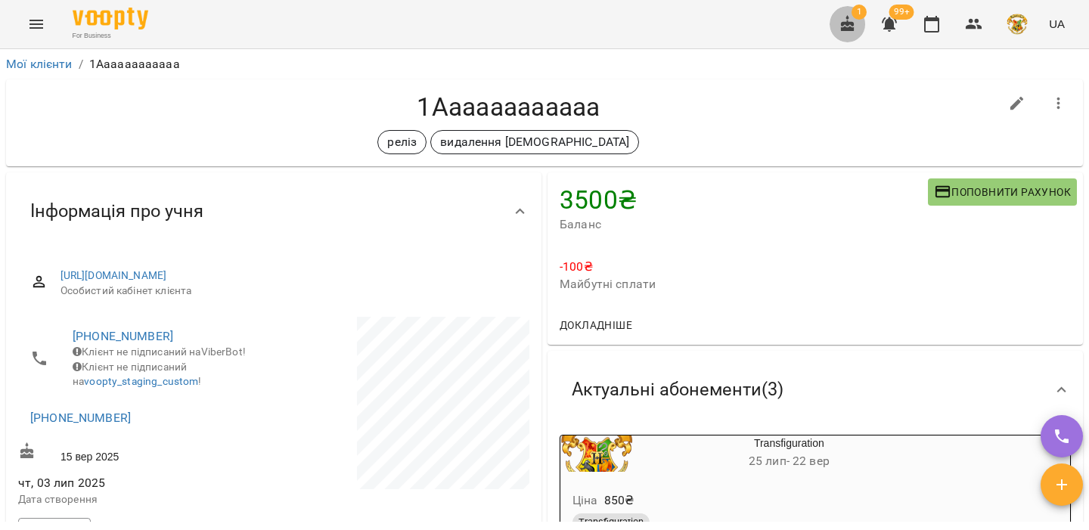
click at [851, 28] on icon "button" at bounding box center [848, 23] width 14 height 17
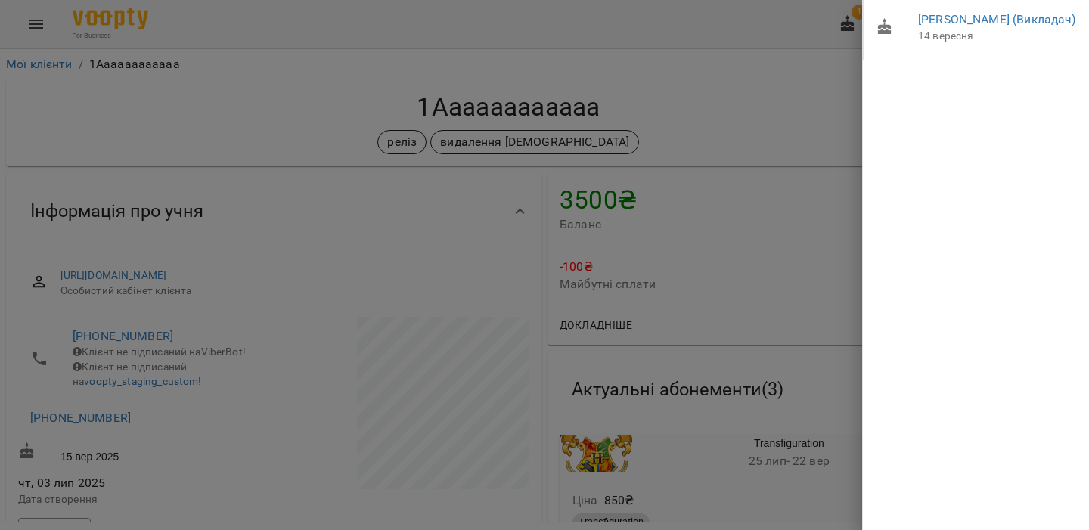
click at [798, 73] on div at bounding box center [544, 265] width 1089 height 530
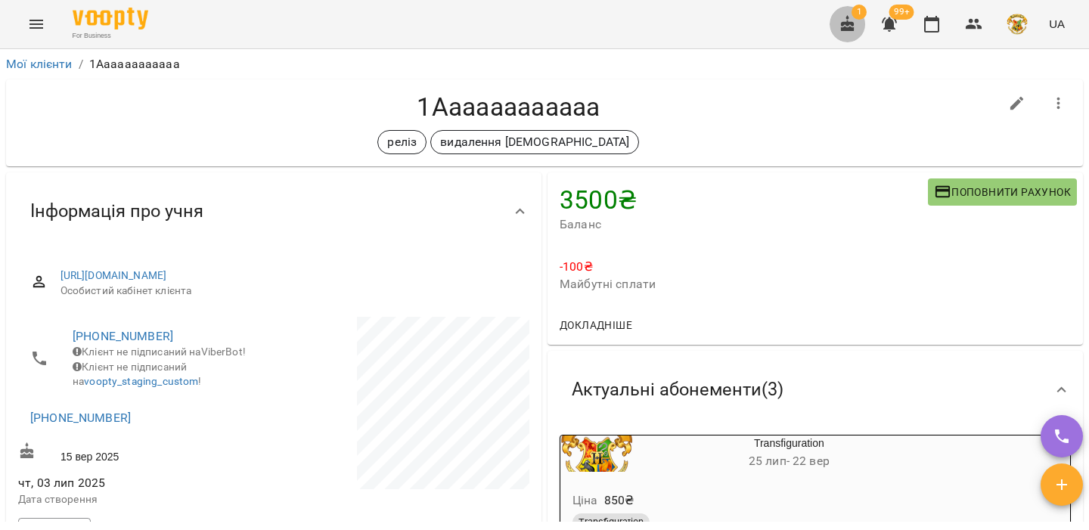
click at [837, 21] on button "button" at bounding box center [847, 24] width 36 height 36
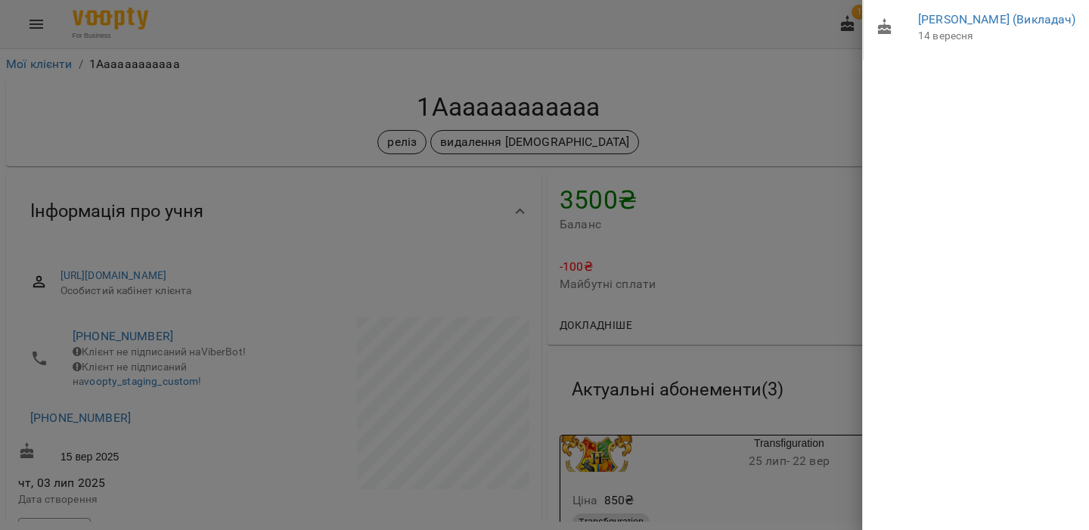
click at [821, 49] on div at bounding box center [544, 265] width 1089 height 530
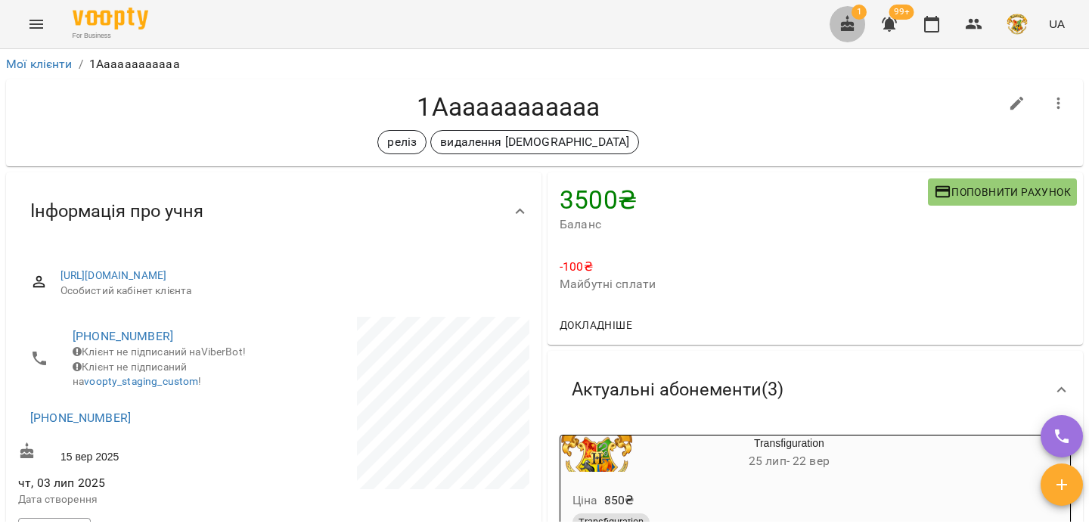
click at [848, 29] on icon "button" at bounding box center [848, 23] width 14 height 17
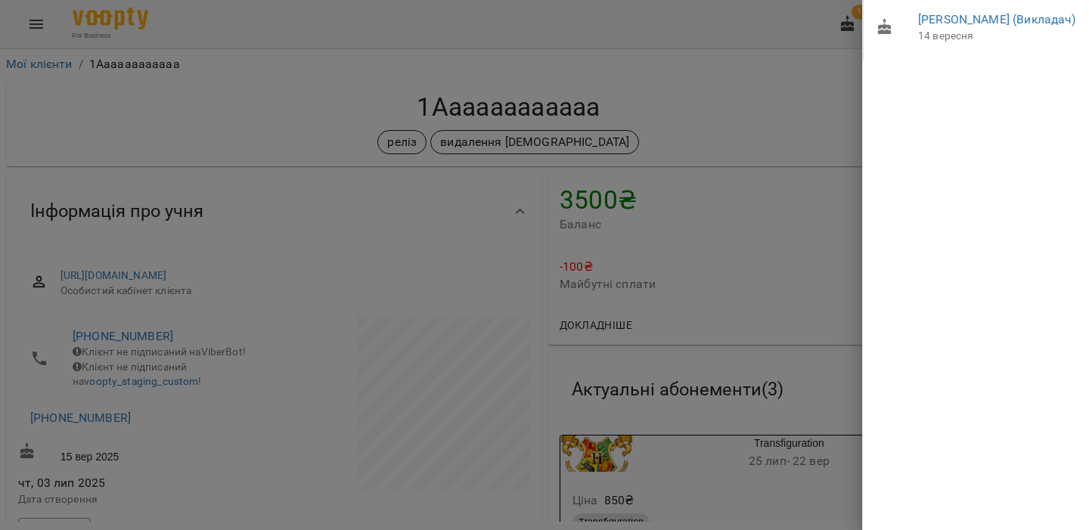
click at [715, 119] on div at bounding box center [544, 265] width 1089 height 530
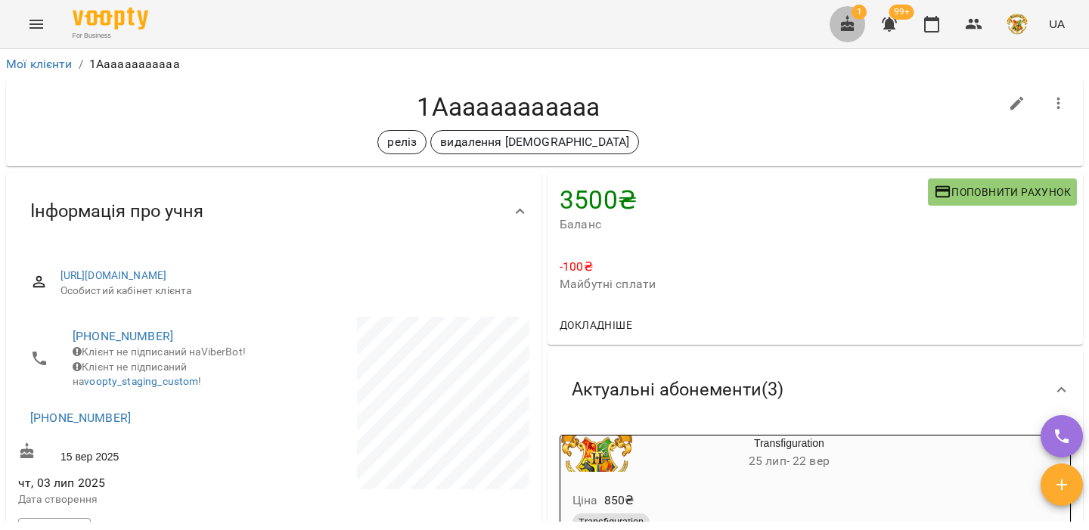
click at [848, 25] on icon "button" at bounding box center [848, 23] width 14 height 17
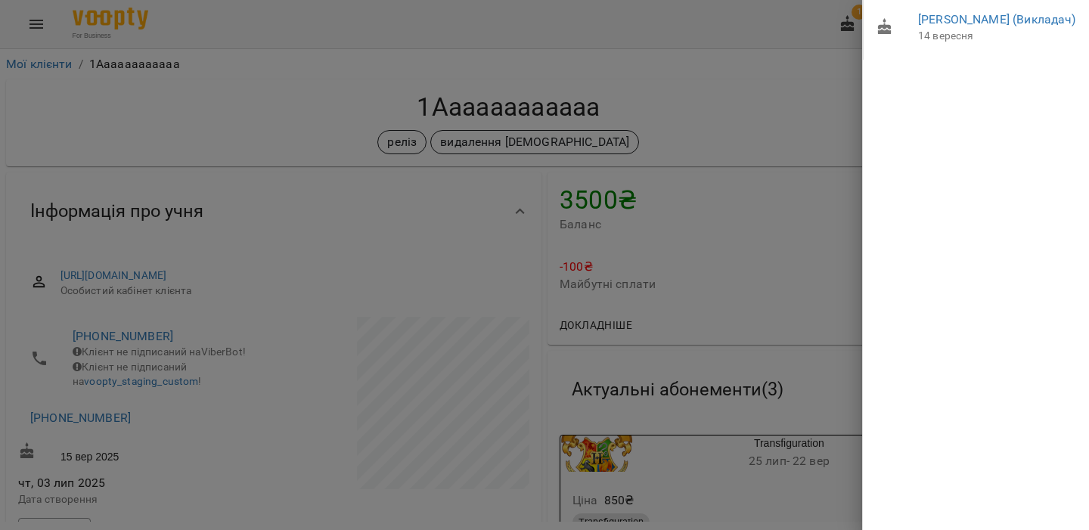
click at [771, 94] on div at bounding box center [544, 265] width 1089 height 530
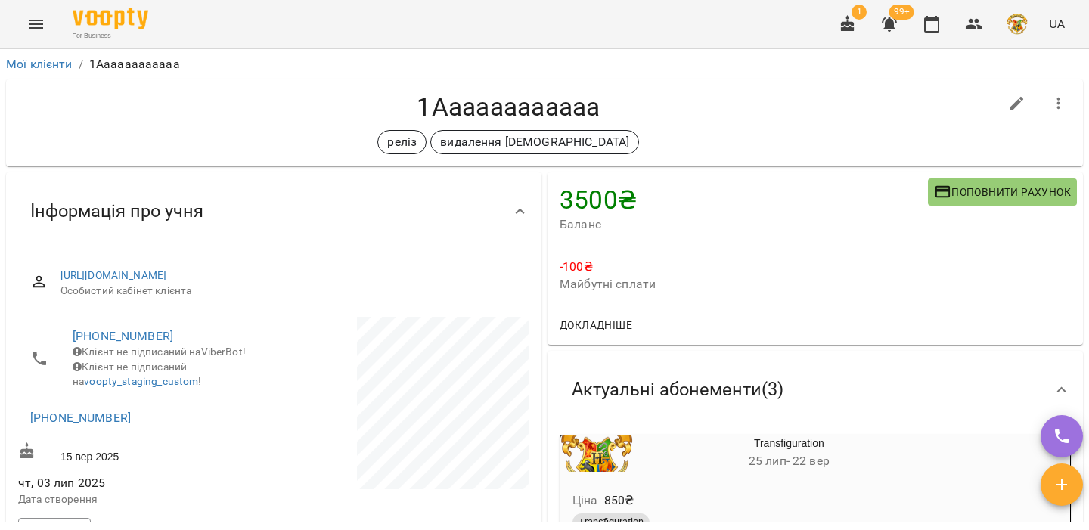
click at [850, 14] on button "button" at bounding box center [847, 24] width 36 height 36
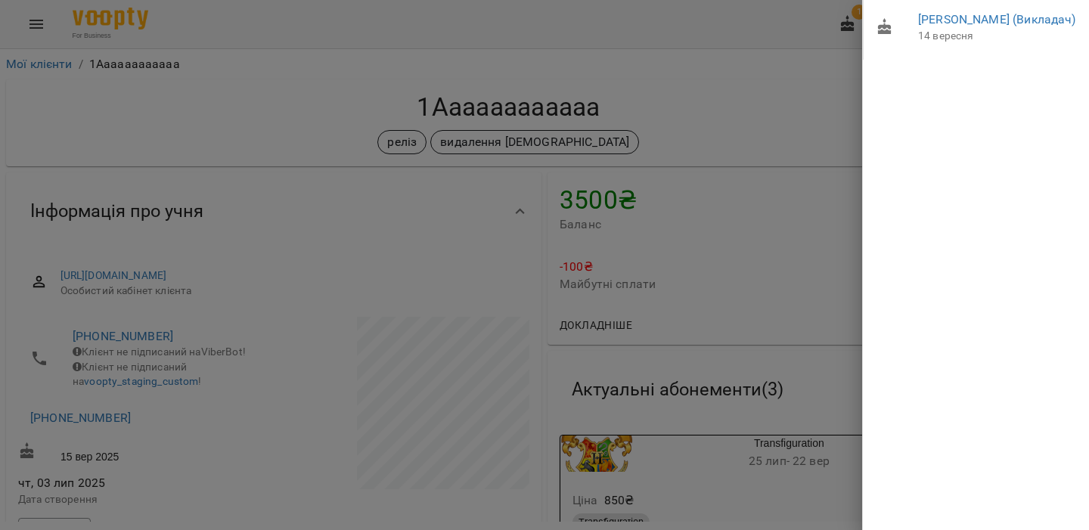
click at [824, 105] on div at bounding box center [544, 265] width 1089 height 530
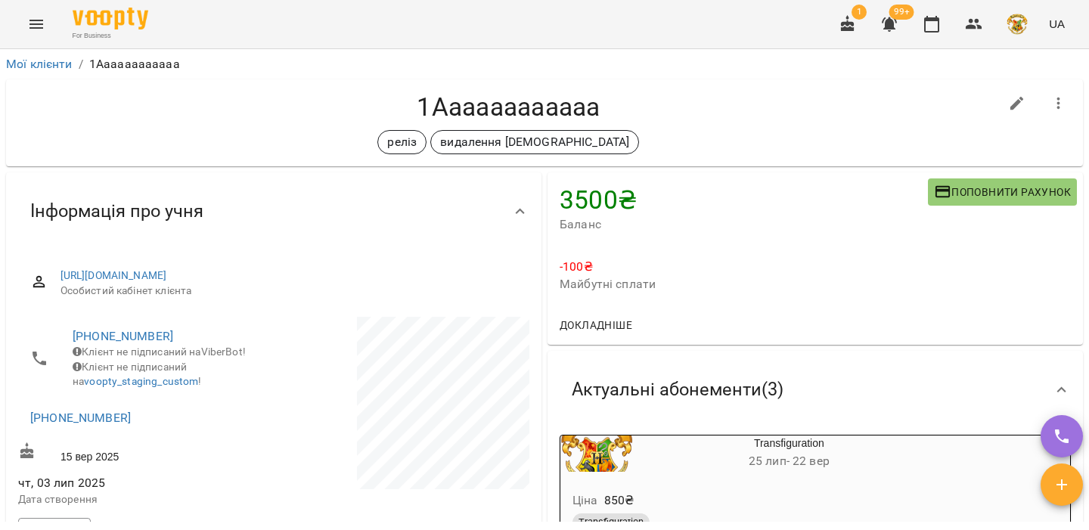
click at [996, 192] on span "Поповнити рахунок" at bounding box center [1002, 192] width 137 height 18
select select "****"
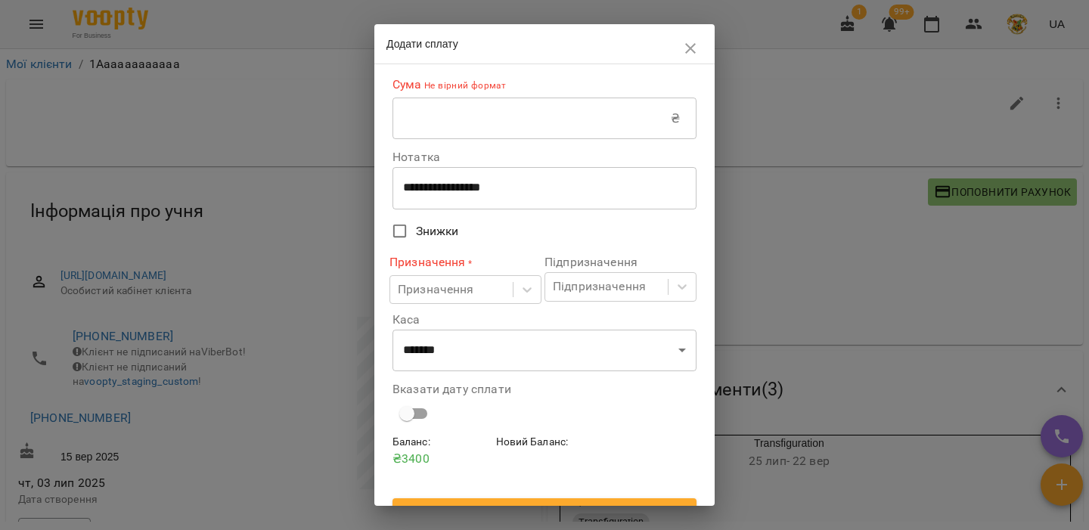
click at [566, 117] on input "text" at bounding box center [531, 119] width 278 height 42
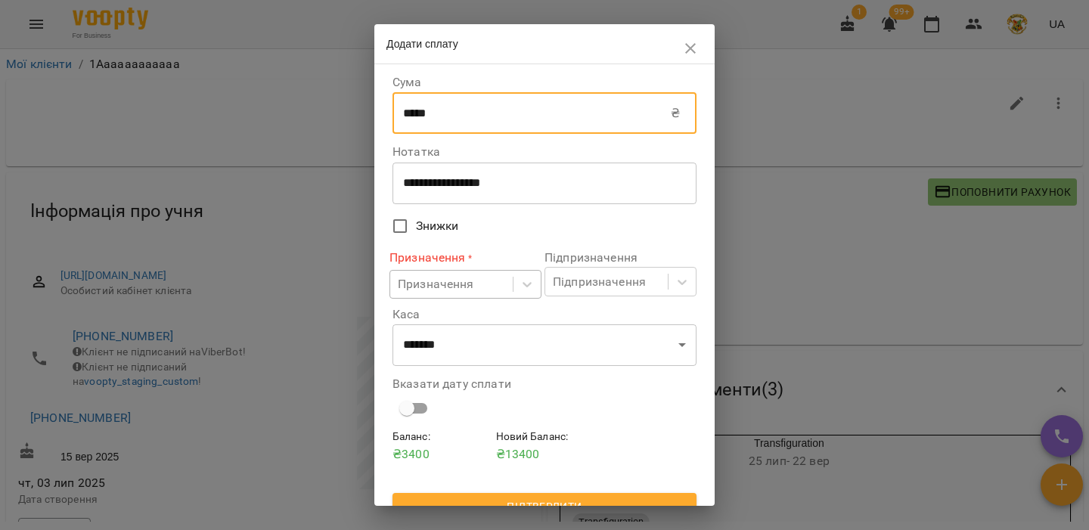
type input "*****"
click at [463, 278] on div "Призначення" at bounding box center [436, 284] width 76 height 18
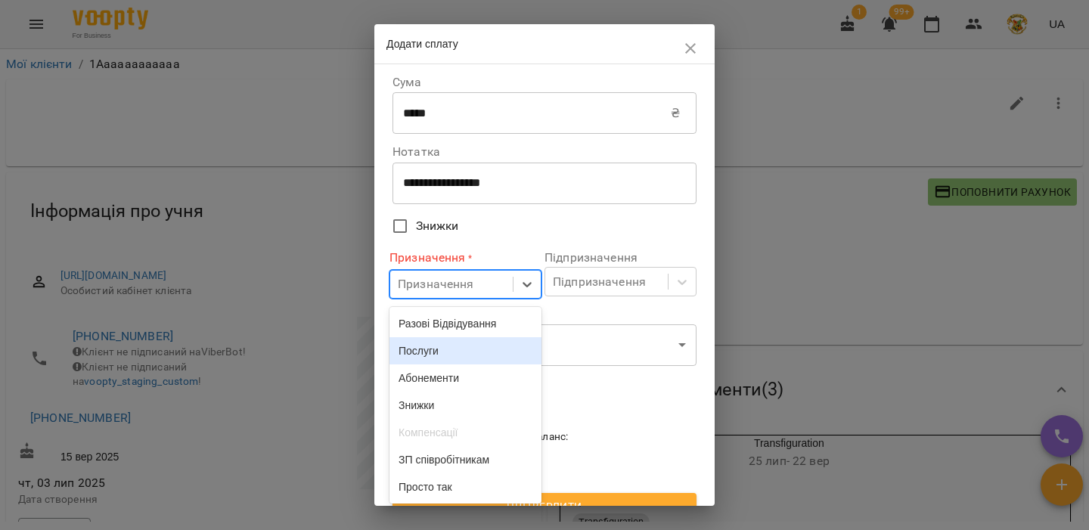
click at [446, 359] on div "Послуги" at bounding box center [465, 350] width 152 height 27
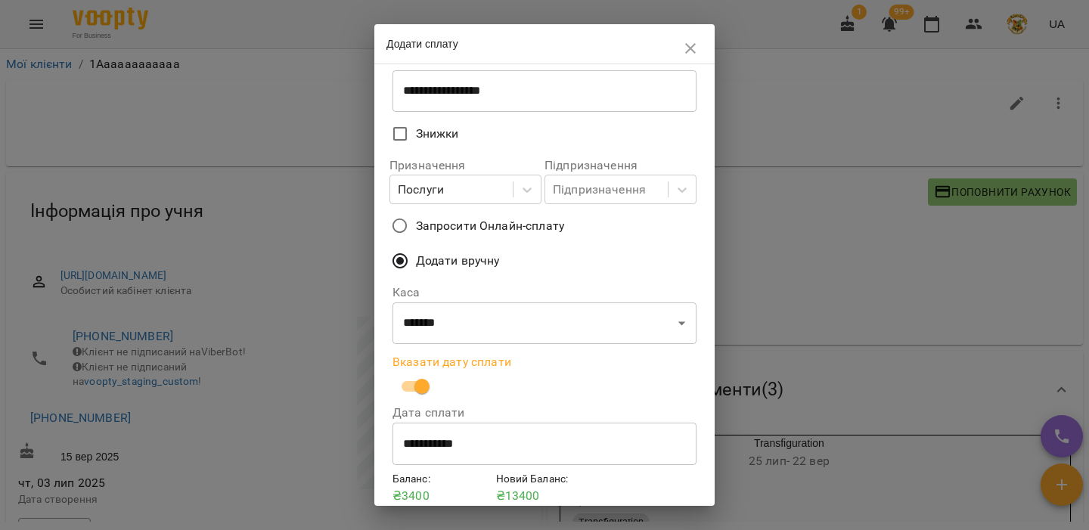
scroll to position [157, 0]
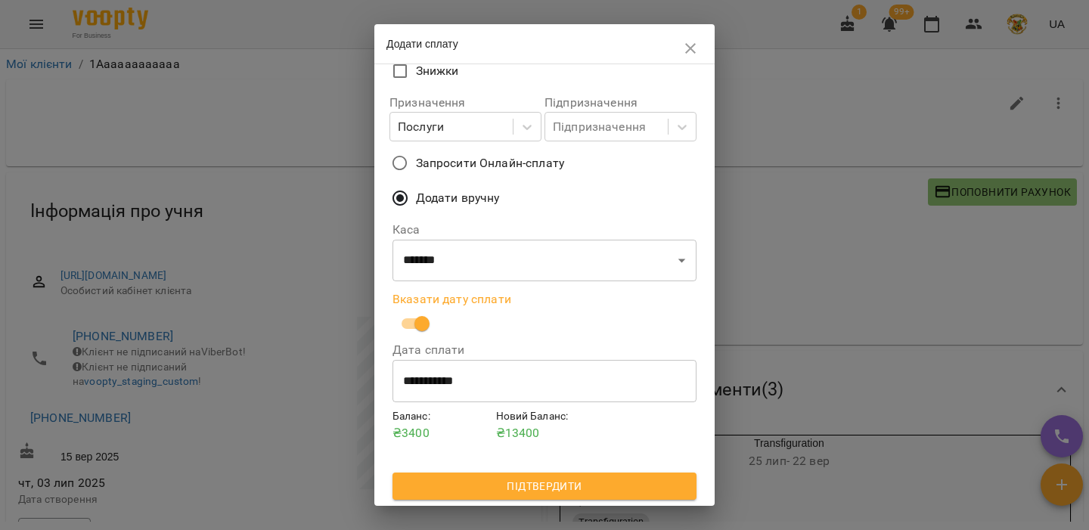
click at [483, 479] on span "Підтвердити" at bounding box center [545, 486] width 280 height 18
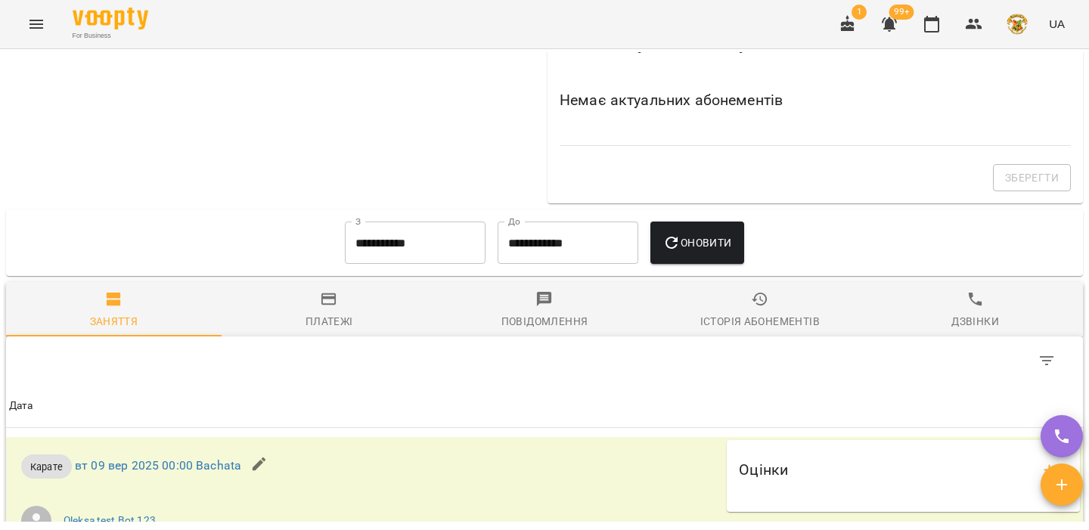
scroll to position [980, 0]
click at [331, 338] on button "Платежі" at bounding box center [329, 311] width 215 height 54
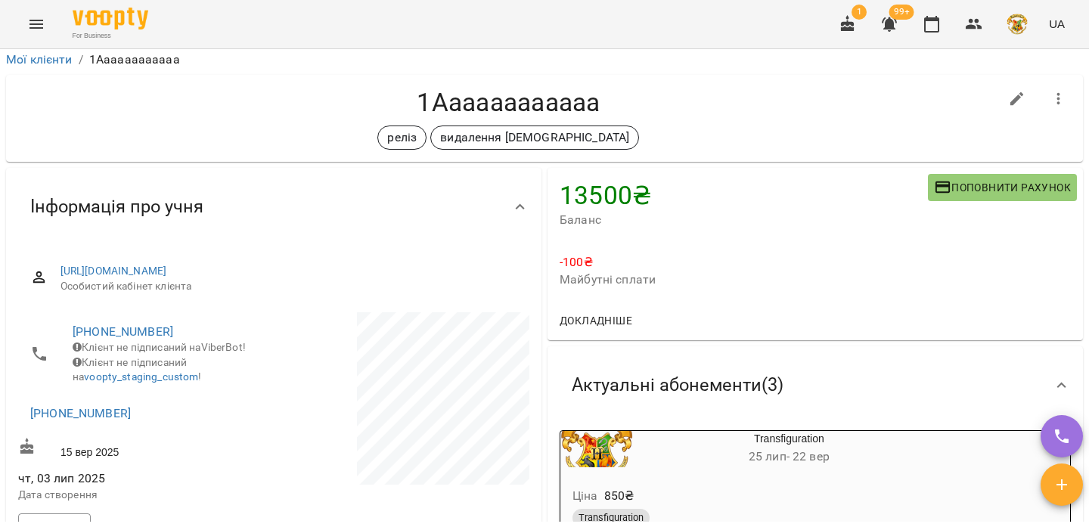
scroll to position [0, 0]
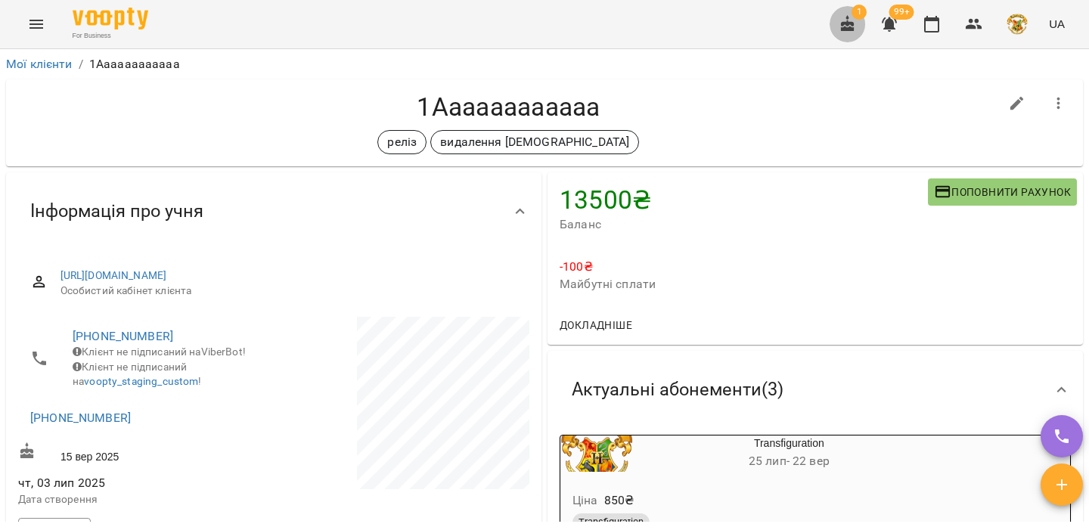
click at [848, 30] on icon "button" at bounding box center [848, 23] width 14 height 17
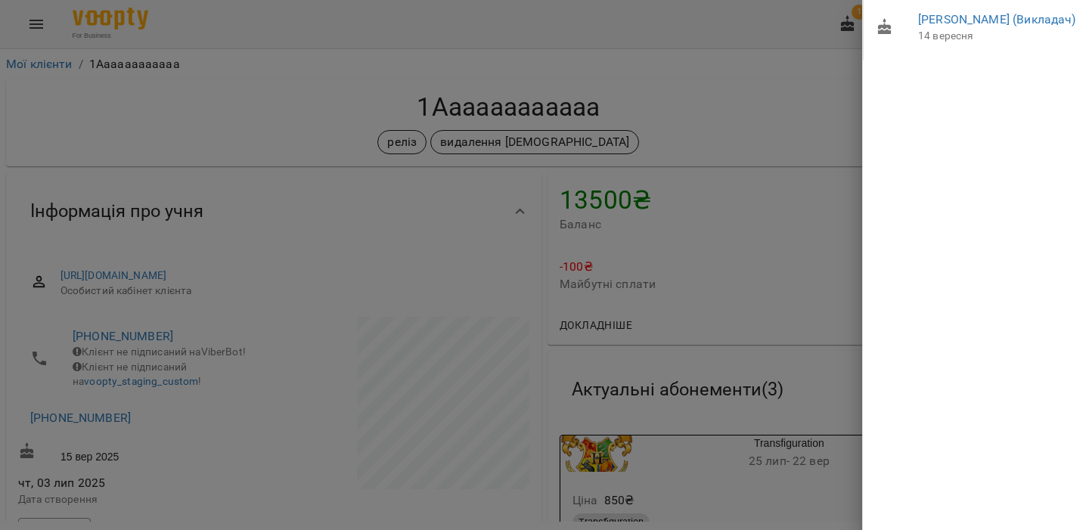
click at [712, 42] on div at bounding box center [544, 265] width 1089 height 530
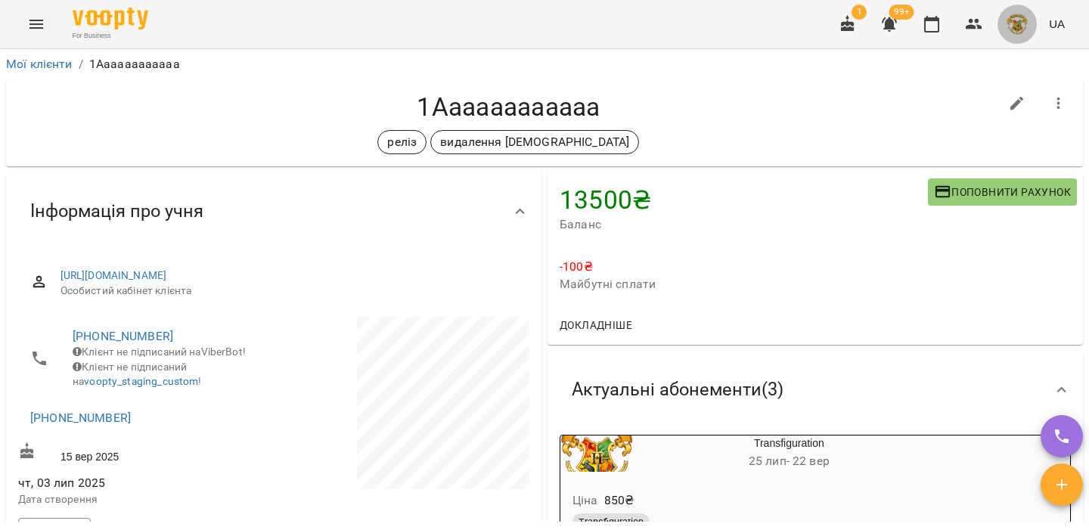
click at [1019, 24] on img "button" at bounding box center [1016, 24] width 21 height 21
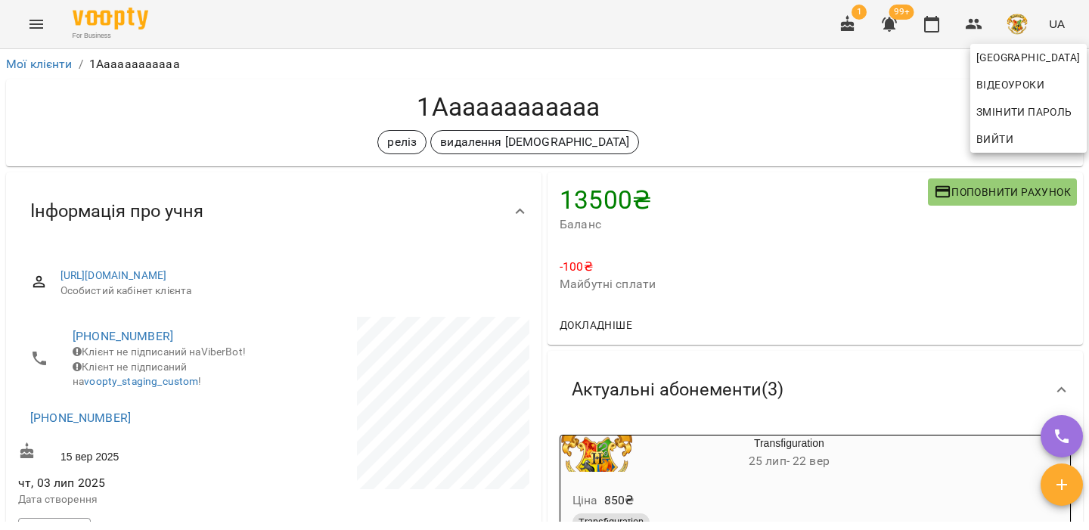
click at [984, 157] on div at bounding box center [544, 265] width 1089 height 530
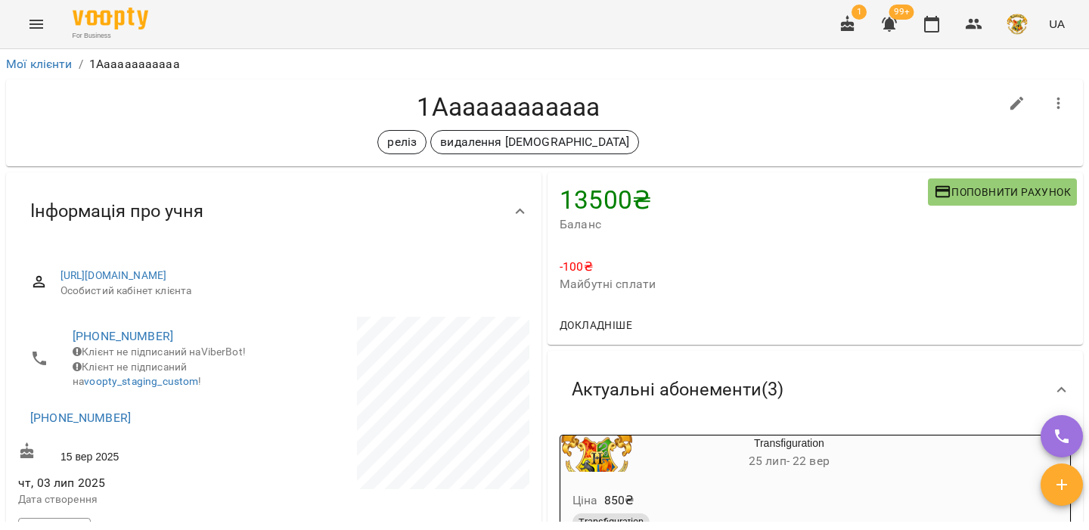
click at [1015, 16] on img "button" at bounding box center [1016, 24] width 21 height 21
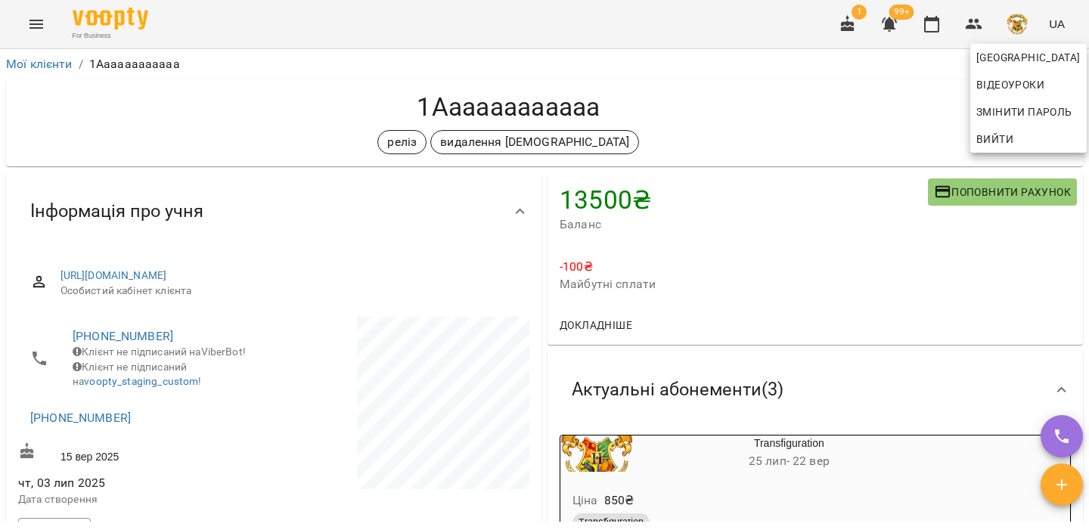
click at [992, 144] on span "Вийти" at bounding box center [994, 139] width 37 height 18
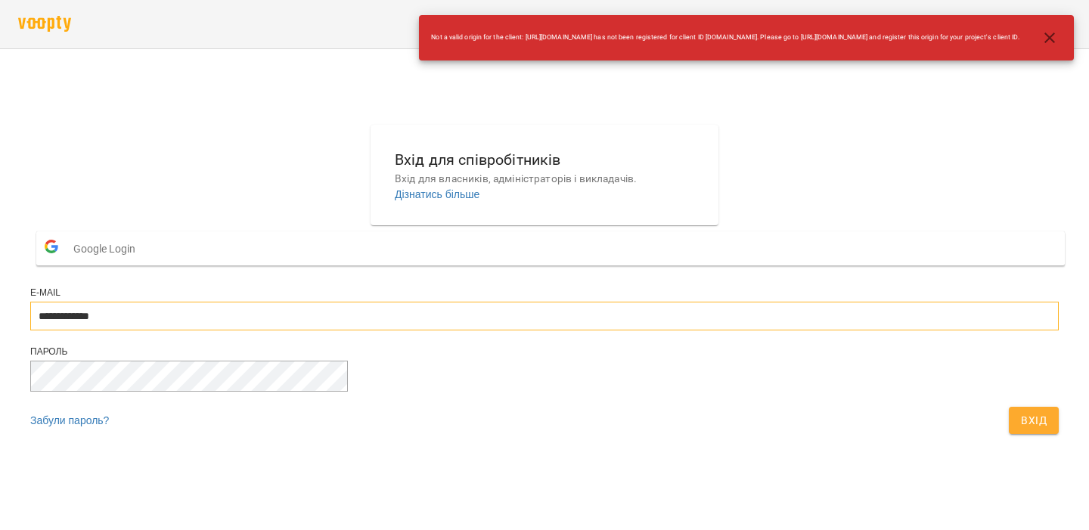
click at [459, 330] on input "**********" at bounding box center [544, 316] width 1028 height 29
type input "**********"
click at [1021, 429] on span "Вхід" at bounding box center [1034, 420] width 26 height 18
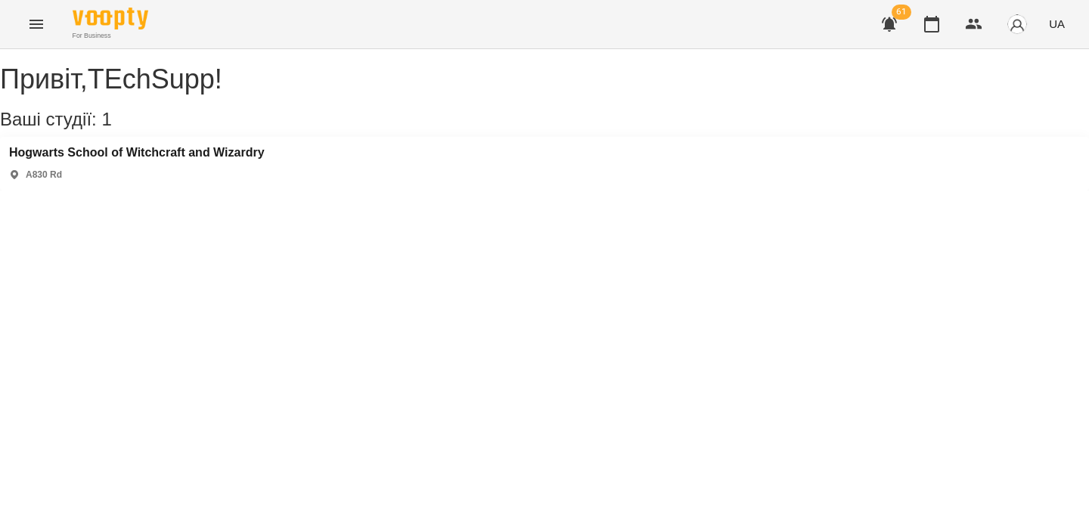
click at [896, 29] on icon "button" at bounding box center [889, 24] width 15 height 14
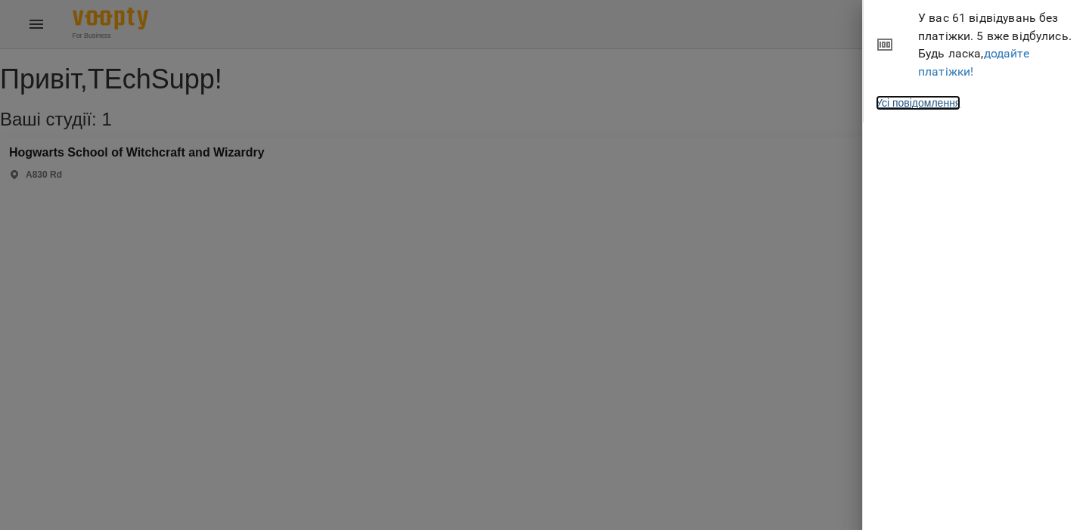
click at [935, 101] on link "Усі повідомлення" at bounding box center [918, 102] width 85 height 15
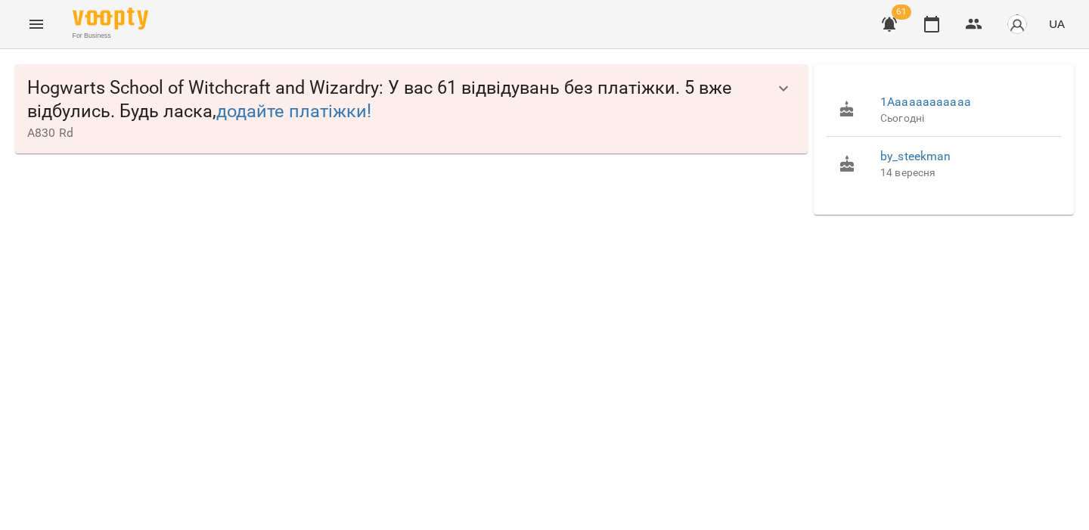
click at [494, 230] on div "Hogwarts School of Witchcraft and Wizardry : У вас 61 відвідувань без платіжки.…" at bounding box center [544, 139] width 1089 height 181
drag, startPoint x: 987, startPoint y: 185, endPoint x: 872, endPoint y: 86, distance: 151.7
click at [872, 86] on ul "1Aaaaaaaaaaaa Сьогодні by_steekman 14 вересня" at bounding box center [944, 136] width 236 height 120
click at [974, 191] on ul "1Aaaaaaaaaaaa Сьогодні by_steekman 14 вересня" at bounding box center [944, 136] width 236 height 120
drag, startPoint x: 974, startPoint y: 191, endPoint x: 864, endPoint y: 91, distance: 148.3
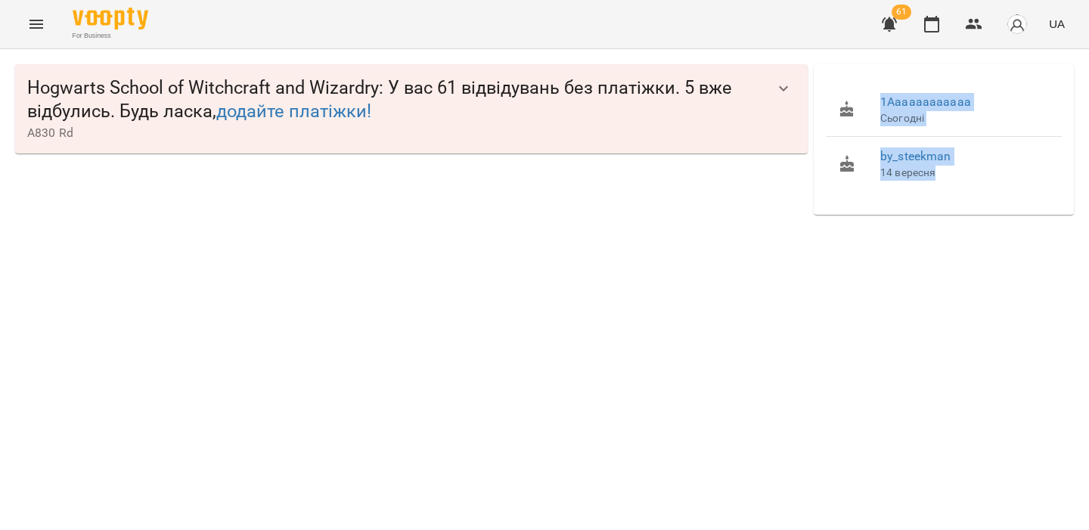
click at [864, 91] on ul "1Aaaaaaaaaaaa Сьогодні by_steekman 14 вересня" at bounding box center [944, 136] width 236 height 120
click at [853, 25] on div "For Business 61 UA" at bounding box center [544, 24] width 1089 height 48
drag, startPoint x: 975, startPoint y: 183, endPoint x: 859, endPoint y: 104, distance: 140.5
click at [859, 104] on ul "1Aaaaaaaaaaaa Сьогодні by_steekman 14 вересня" at bounding box center [944, 136] width 236 height 120
click at [859, 104] on div at bounding box center [859, 110] width 42 height 18
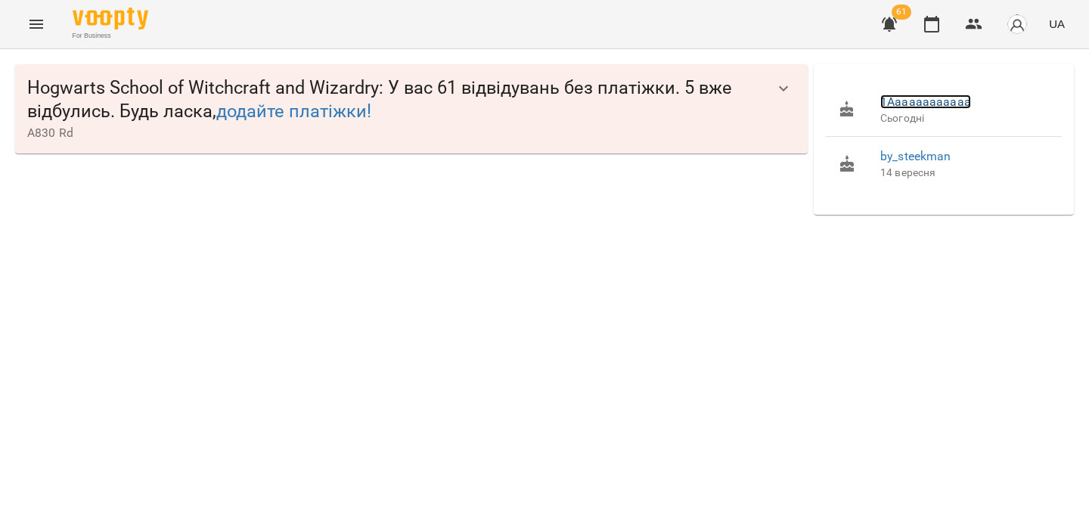
click at [907, 101] on link "1Aaaaaaaaaaaa" at bounding box center [925, 102] width 91 height 14
click at [887, 160] on link "by_steekman" at bounding box center [915, 156] width 71 height 14
drag, startPoint x: 960, startPoint y: 180, endPoint x: 855, endPoint y: 90, distance: 138.4
click at [948, 171] on li "by_steekman 14 вересня" at bounding box center [944, 164] width 236 height 54
drag, startPoint x: 852, startPoint y: 87, endPoint x: 957, endPoint y: 183, distance: 142.4
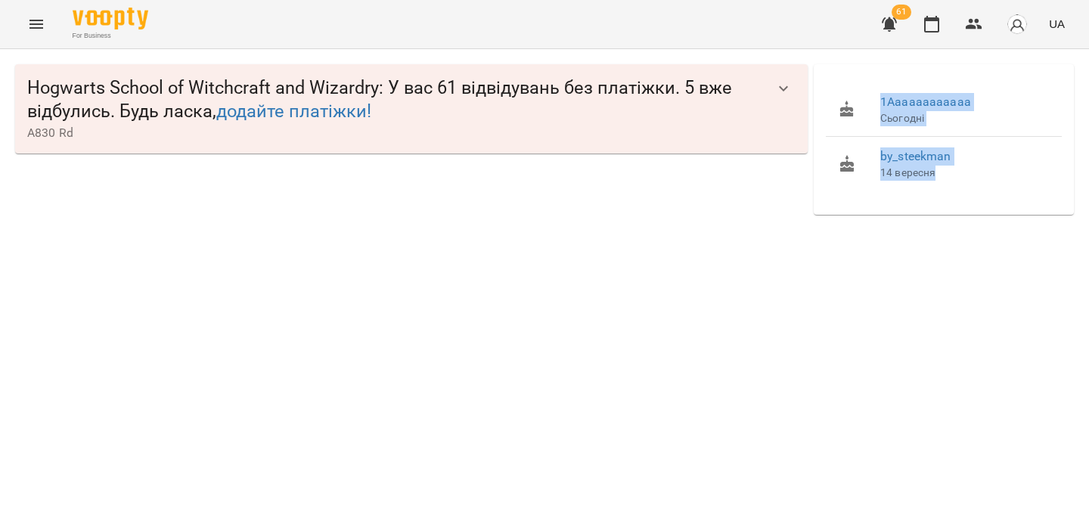
click at [957, 184] on ul "1Aaaaaaaaaaaa Сьогодні by_steekman 14 вересня" at bounding box center [944, 136] width 236 height 120
click at [947, 180] on div at bounding box center [947, 180] width 0 height 0
click at [992, 172] on p "14 вересня" at bounding box center [964, 173] width 169 height 15
click at [941, 101] on link "1Aaaaaaaaaaaa" at bounding box center [925, 102] width 91 height 14
click at [933, 151] on link "by_steekman" at bounding box center [915, 156] width 71 height 14
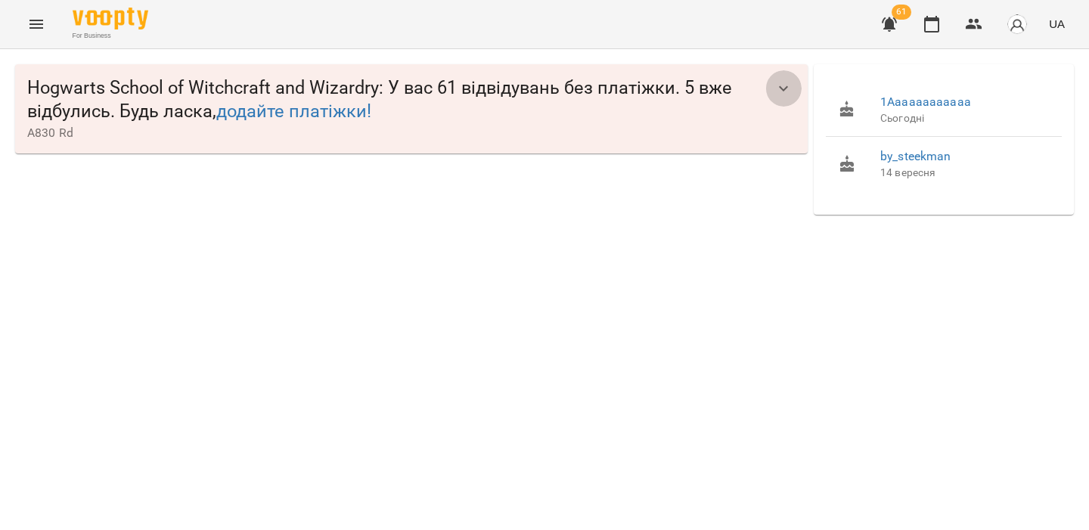
click at [783, 88] on icon "button" at bounding box center [783, 88] width 18 height 18
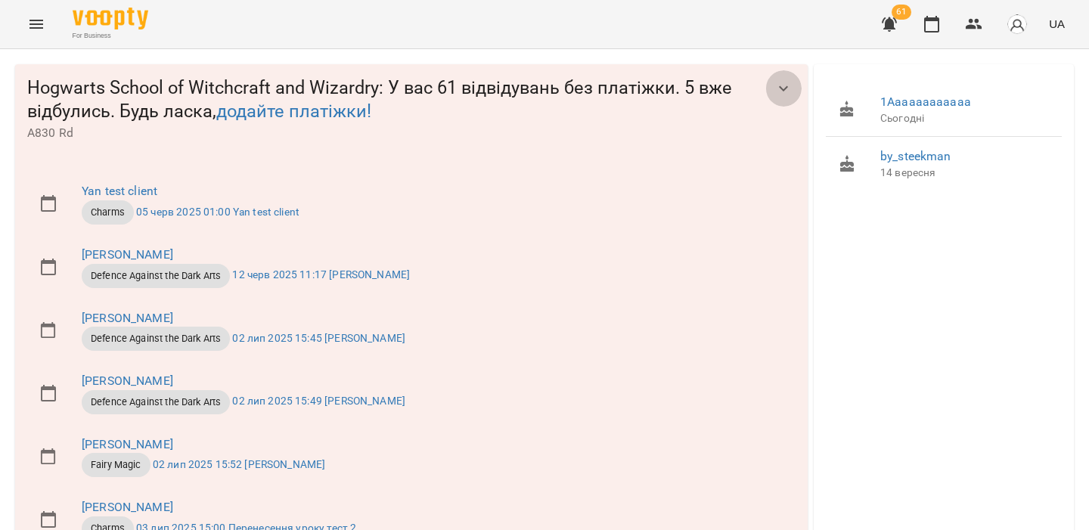
click at [783, 88] on icon "button" at bounding box center [783, 88] width 18 height 18
